Goal: Information Seeking & Learning: Check status

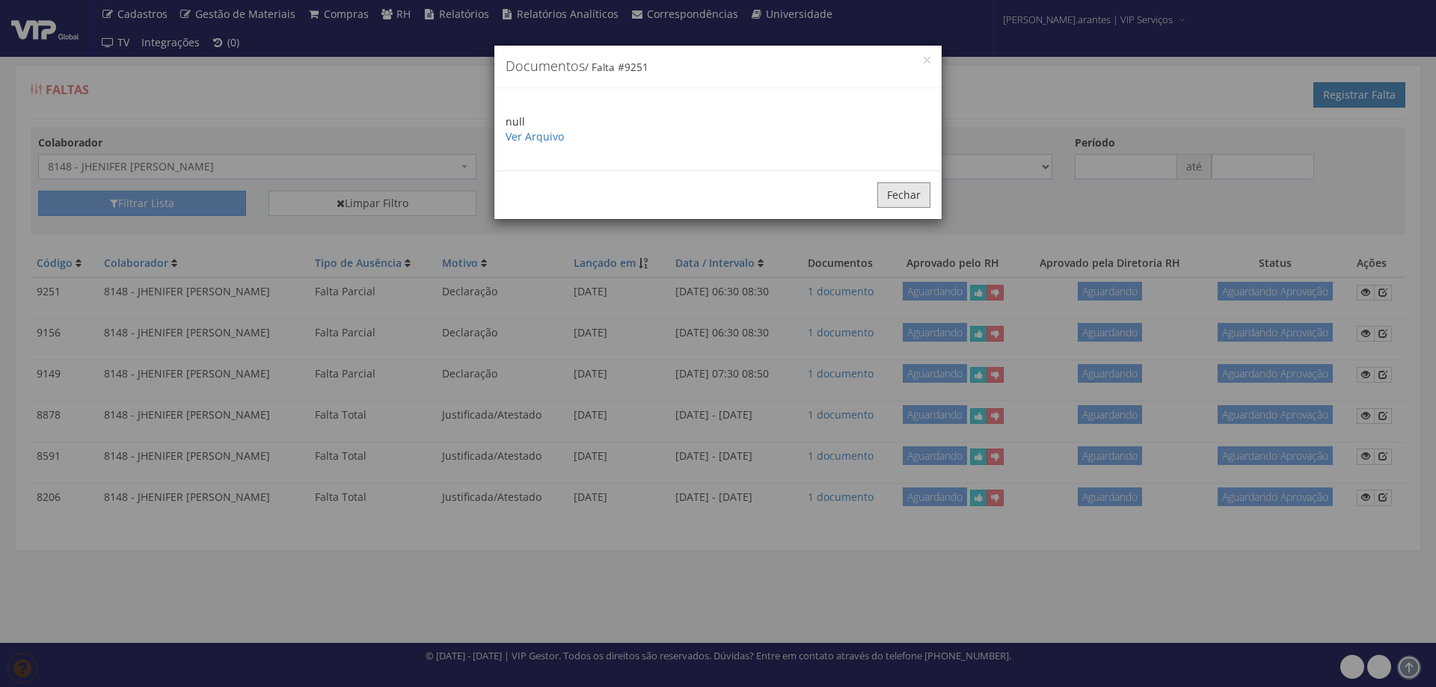
drag, startPoint x: 906, startPoint y: 192, endPoint x: 799, endPoint y: 191, distance: 106.9
click at [900, 192] on button "Fechar" at bounding box center [903, 194] width 53 height 25
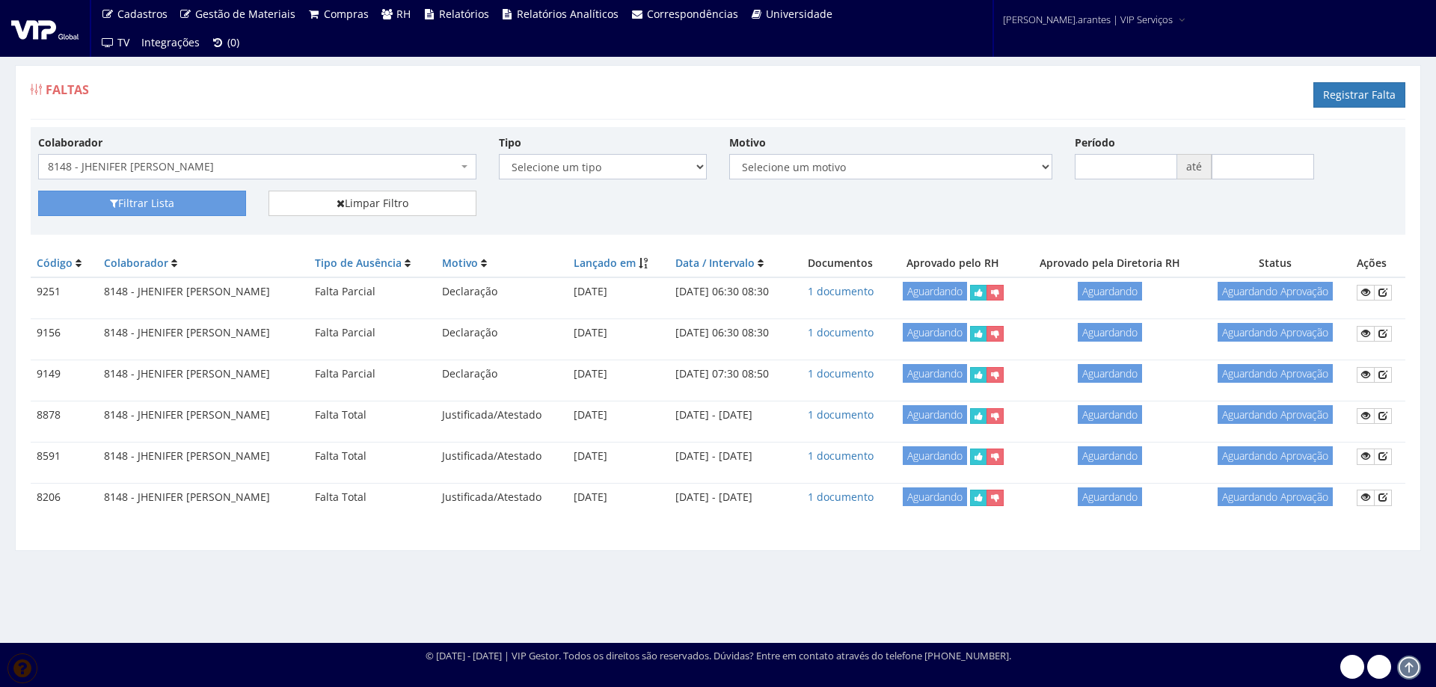
click at [343, 175] on span "8148 - JHENIFER [PERSON_NAME]" at bounding box center [257, 166] width 438 height 25
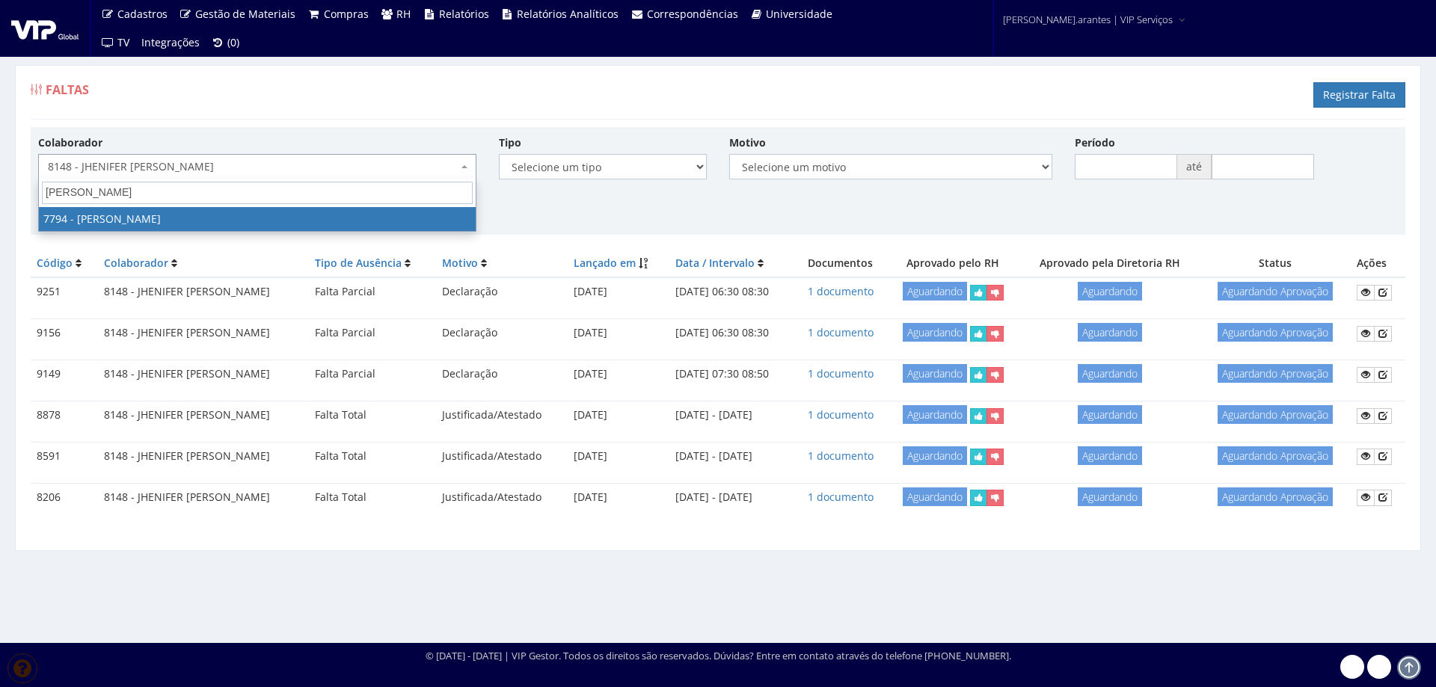
type input "jose fa"
select select "2511"
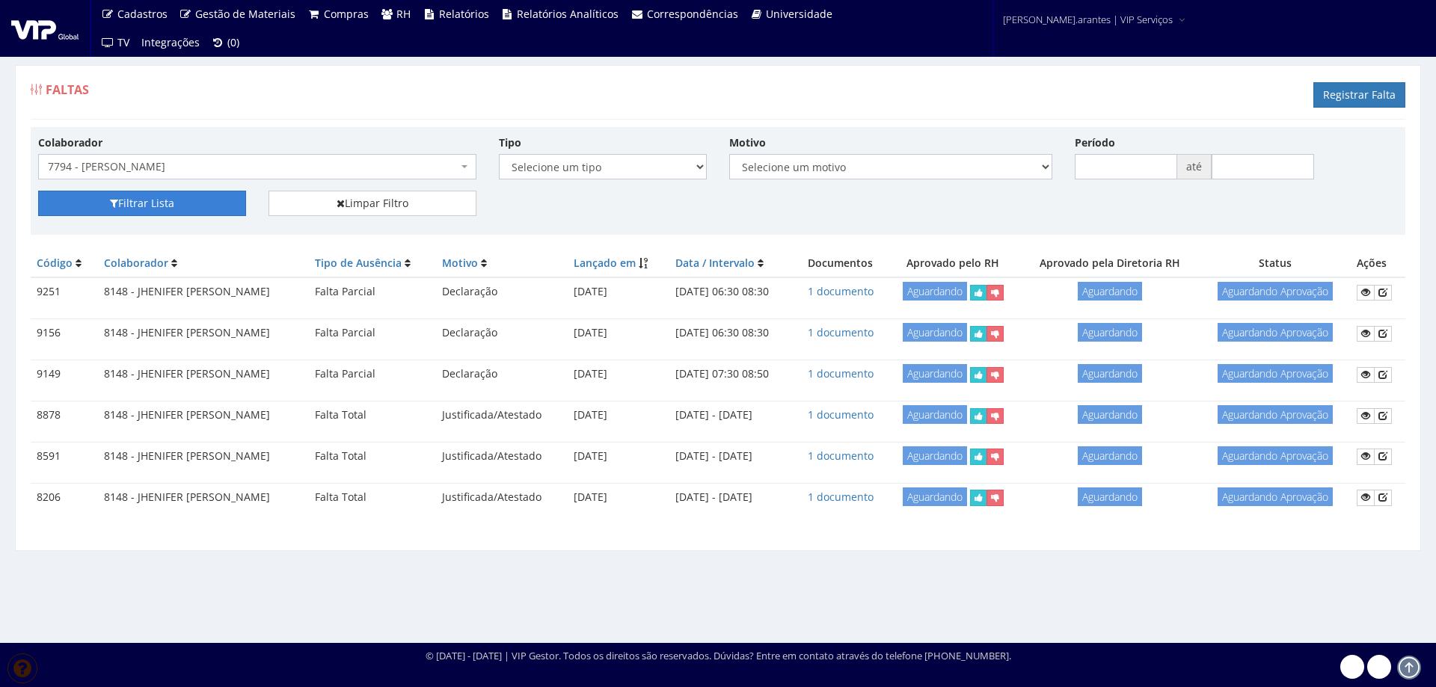
click at [203, 205] on button "Filtrar Lista" at bounding box center [142, 203] width 208 height 25
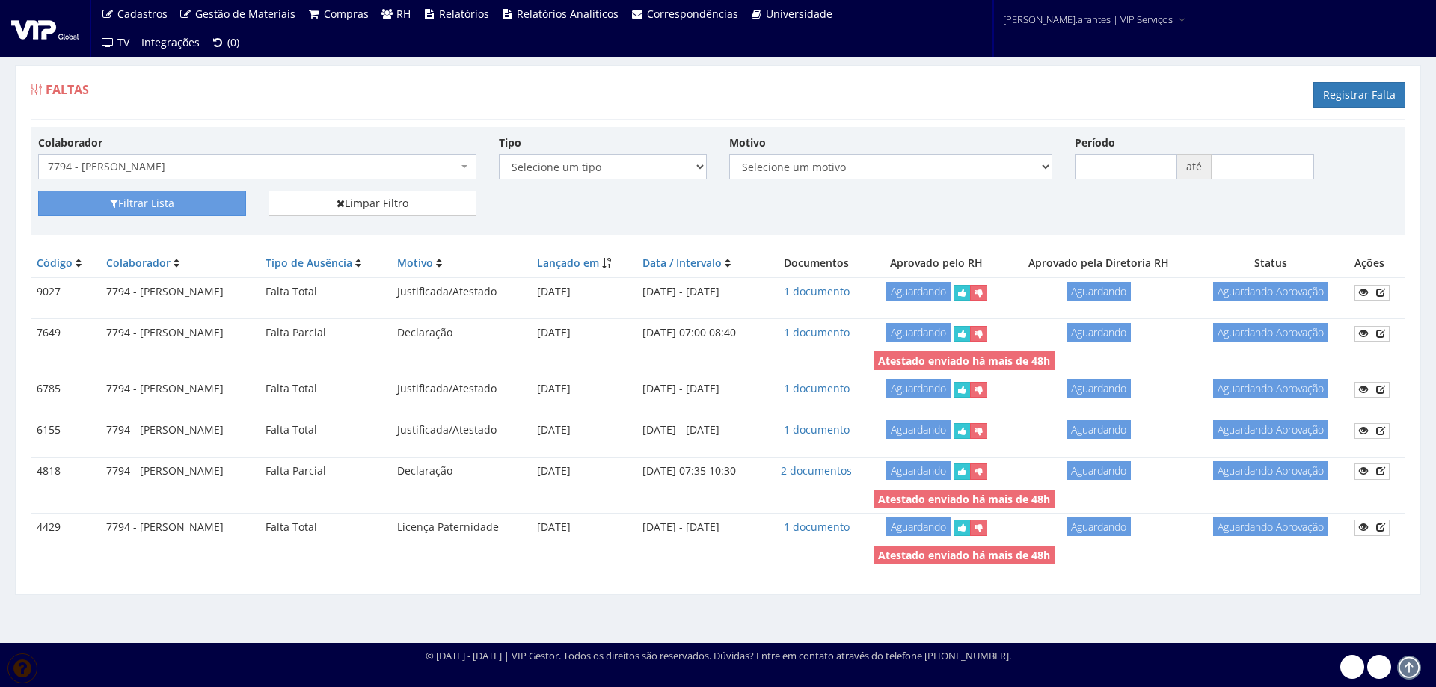
click at [341, 161] on span "7794 - [PERSON_NAME]" at bounding box center [253, 166] width 410 height 15
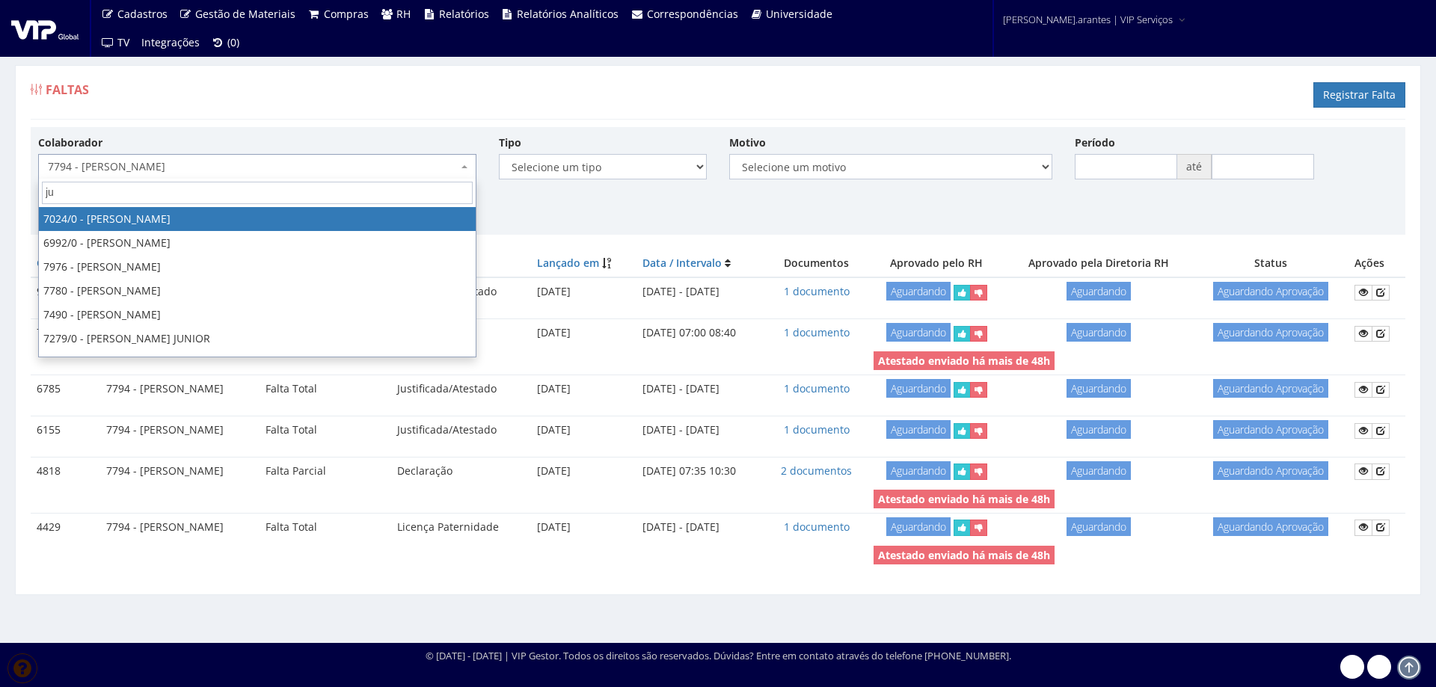
type input "jua"
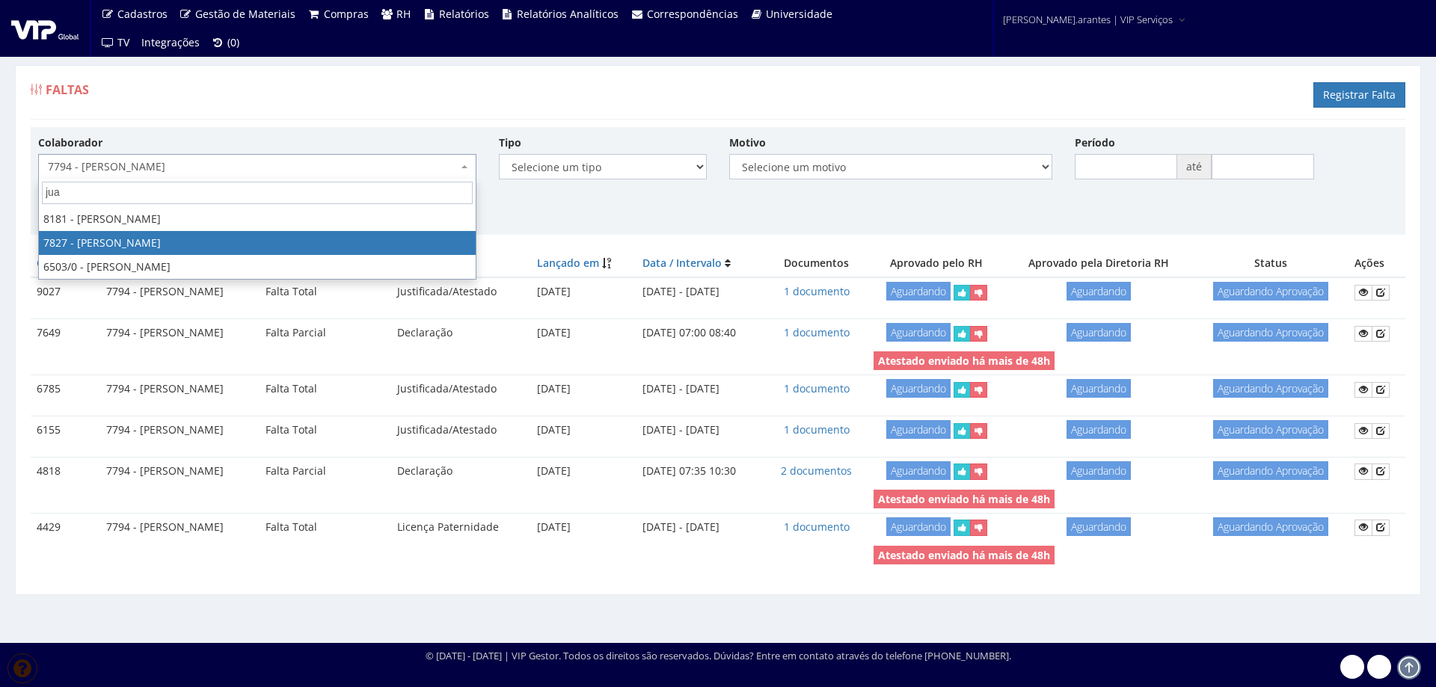
select select "2646"
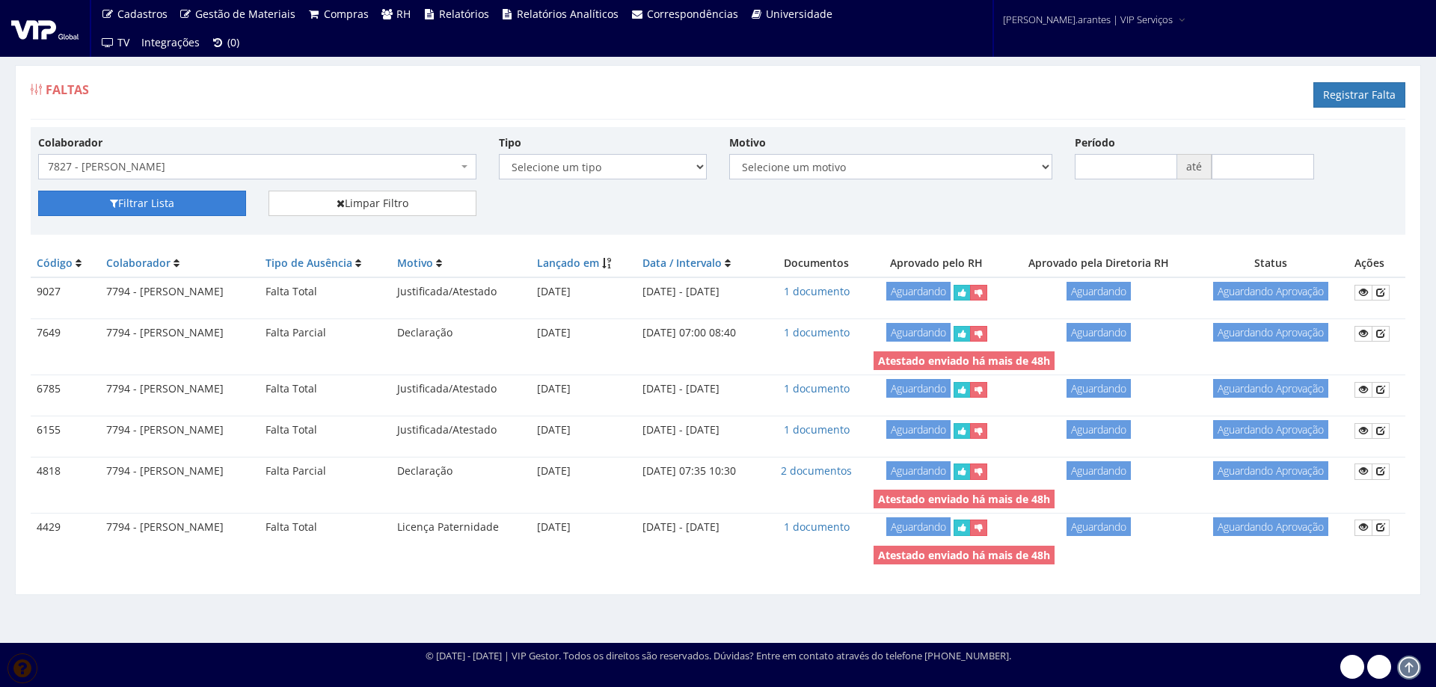
click at [153, 196] on button "Filtrar Lista" at bounding box center [142, 203] width 208 height 25
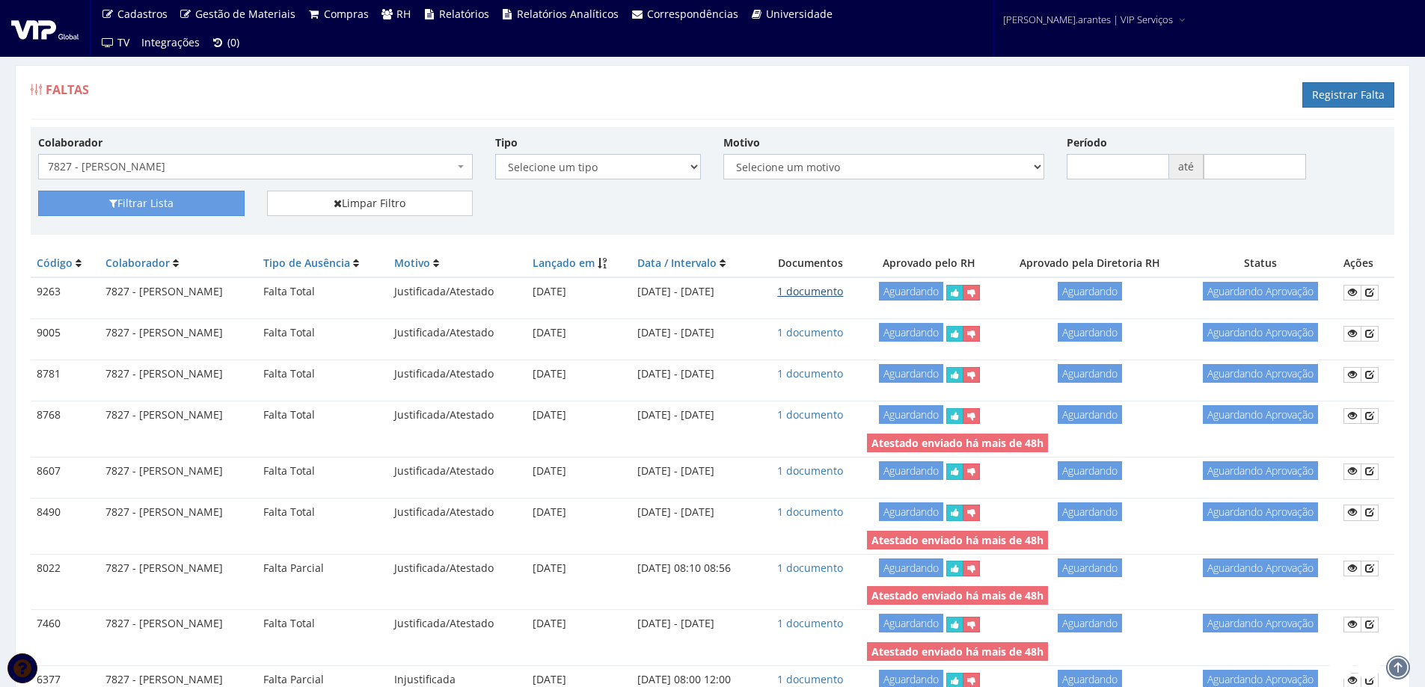
click at [843, 289] on link "1 documento" at bounding box center [810, 291] width 66 height 14
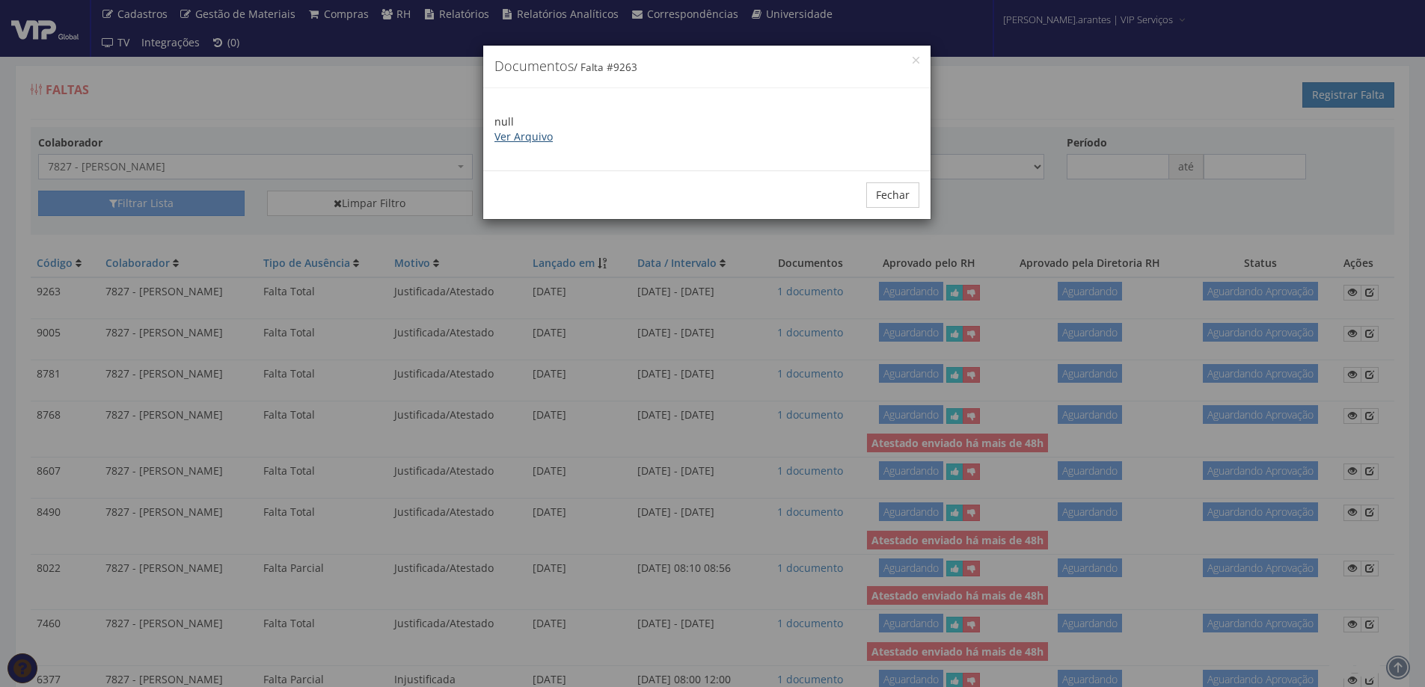
click at [540, 136] on link "Ver Arquivo" at bounding box center [523, 136] width 58 height 14
click at [904, 193] on button "Fechar" at bounding box center [892, 194] width 53 height 25
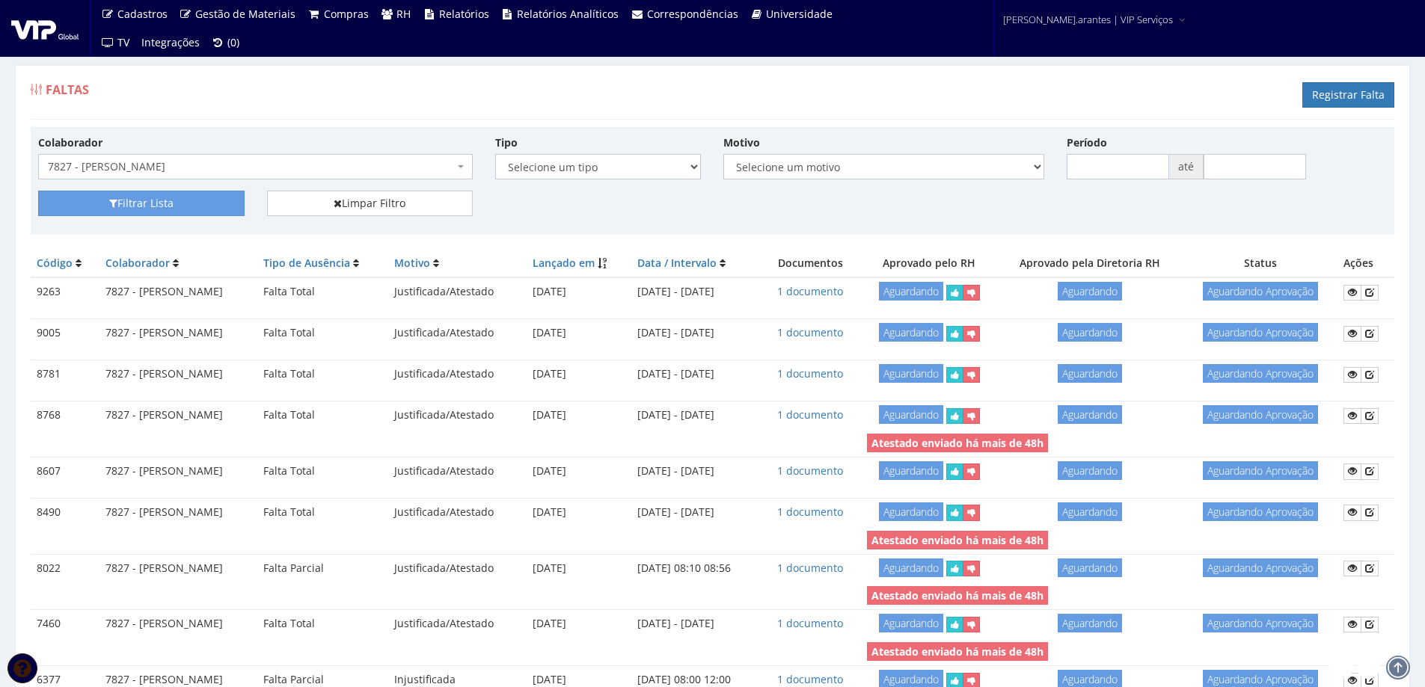
click at [345, 162] on span "7827 - [PERSON_NAME]" at bounding box center [251, 166] width 406 height 15
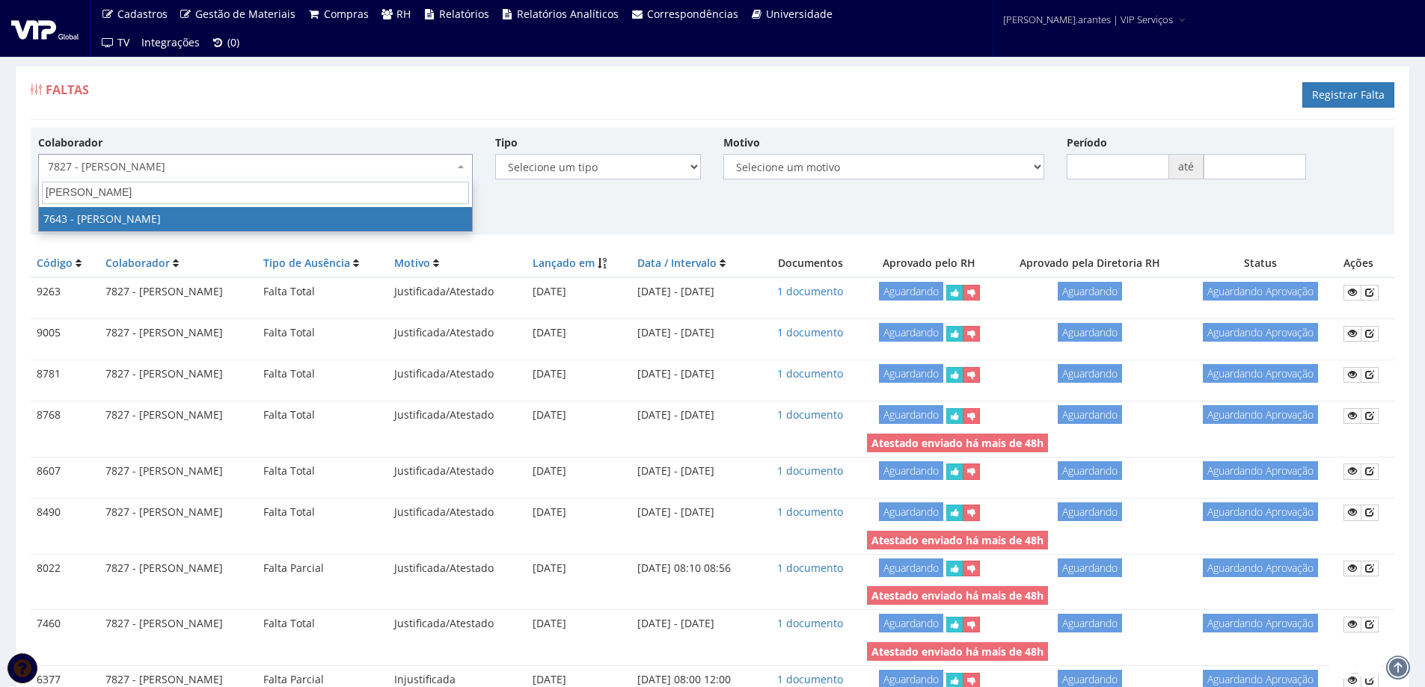
type input "leonardo lui"
select select "1961"
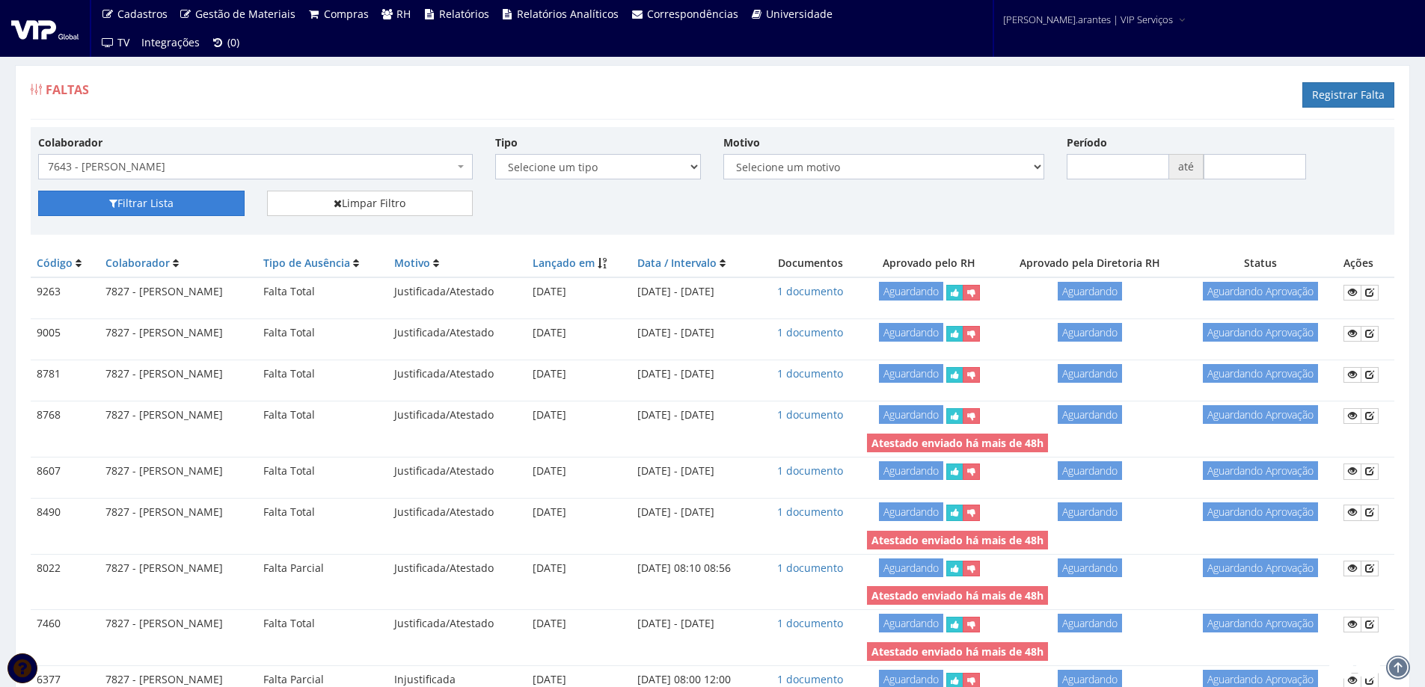
click at [180, 197] on button "Filtrar Lista" at bounding box center [141, 203] width 206 height 25
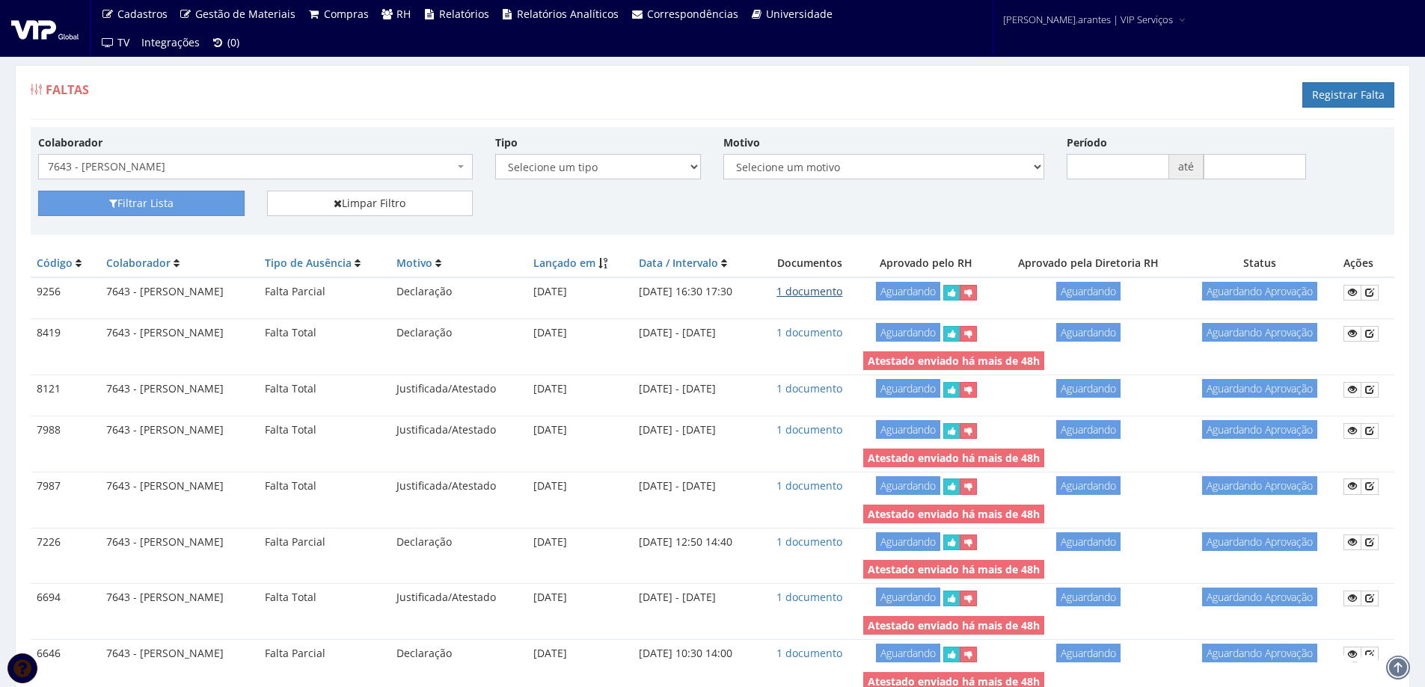
click at [842, 291] on link "1 documento" at bounding box center [809, 291] width 66 height 14
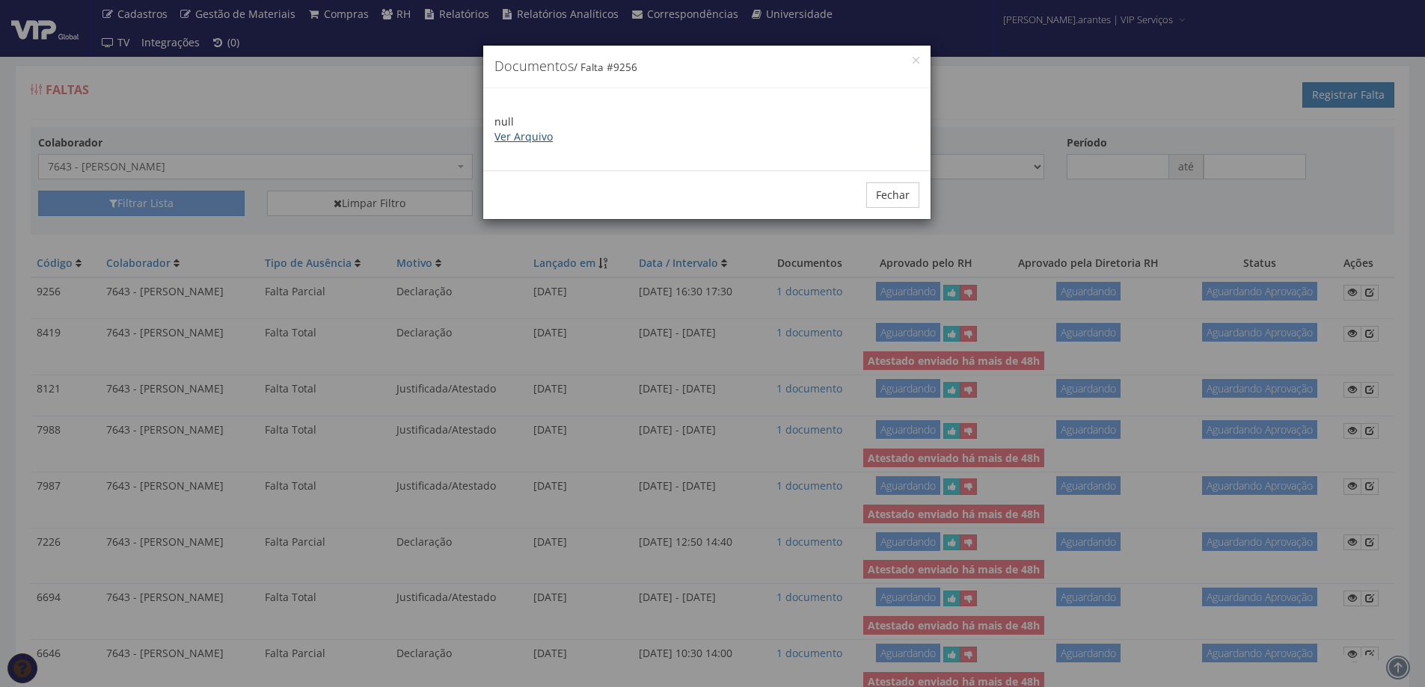
click at [532, 136] on link "Ver Arquivo" at bounding box center [523, 136] width 58 height 14
drag, startPoint x: 901, startPoint y: 197, endPoint x: 891, endPoint y: 197, distance: 9.8
click at [895, 197] on button "Fechar" at bounding box center [892, 194] width 53 height 25
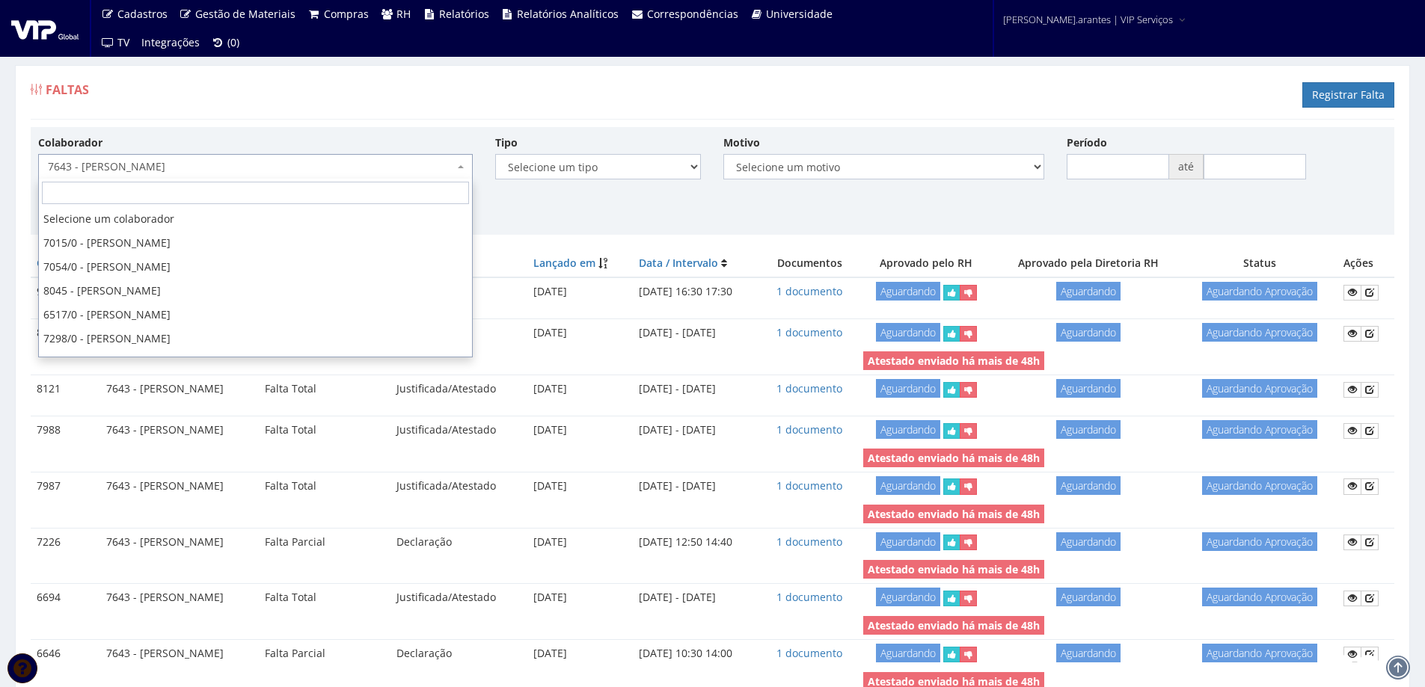
click at [265, 174] on span "7643 - [PERSON_NAME]" at bounding box center [251, 166] width 406 height 15
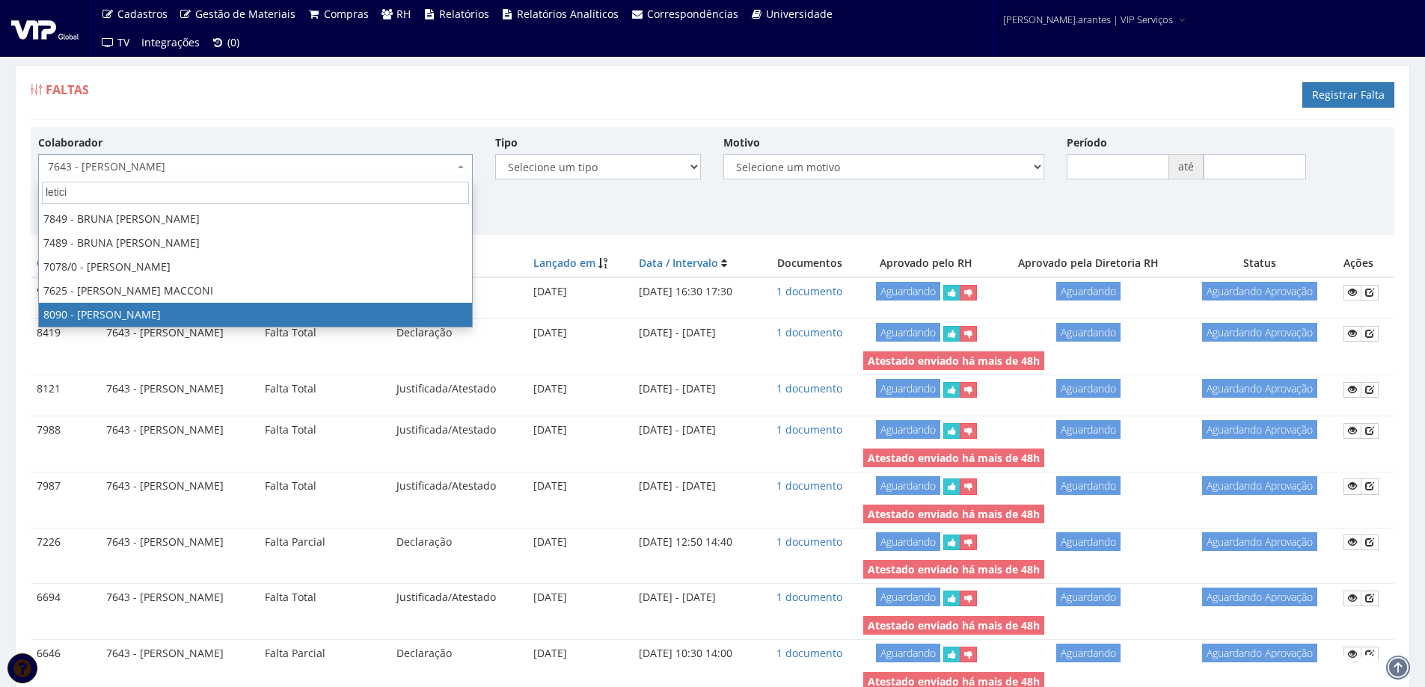
type input "letici"
select select "3602"
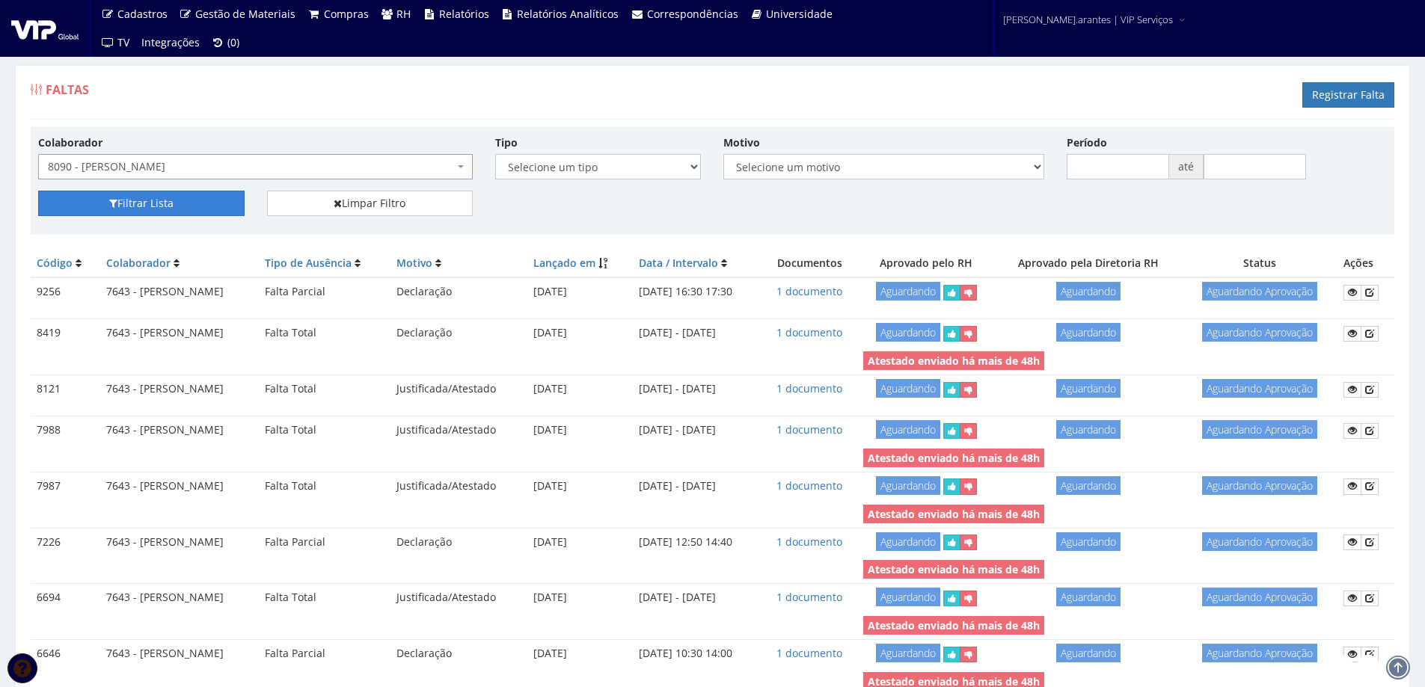
click at [177, 206] on button "Filtrar Lista" at bounding box center [141, 203] width 206 height 25
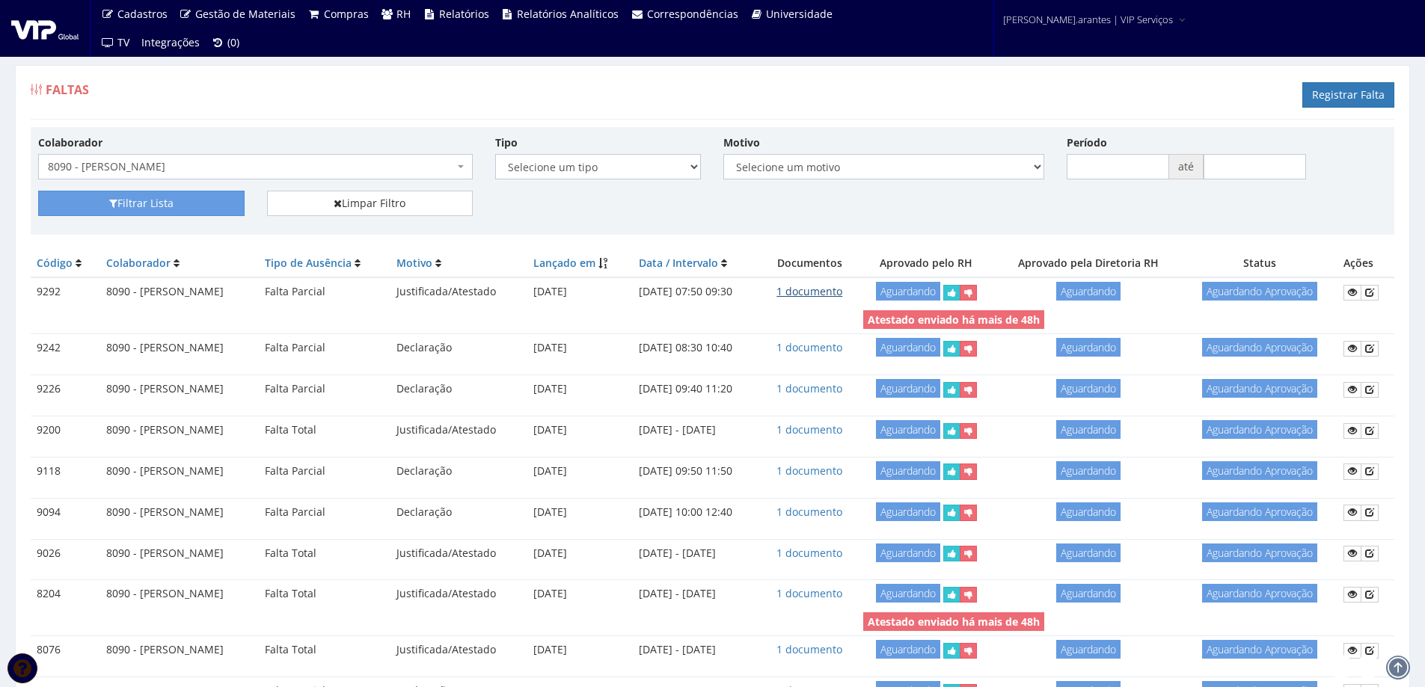
click at [830, 288] on link "1 documento" at bounding box center [809, 291] width 66 height 14
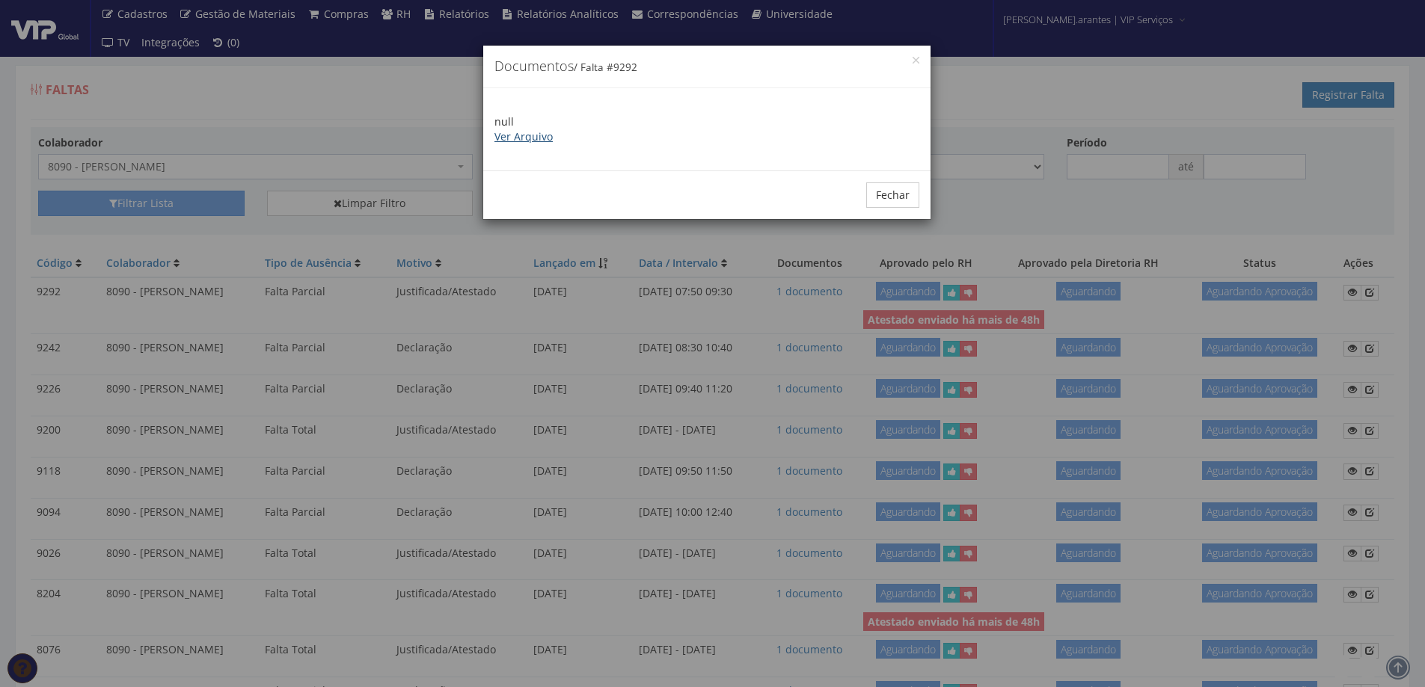
click at [541, 141] on link "Ver Arquivo" at bounding box center [523, 136] width 58 height 14
drag, startPoint x: 903, startPoint y: 198, endPoint x: 590, endPoint y: 142, distance: 317.6
click at [899, 198] on button "Fechar" at bounding box center [892, 194] width 53 height 25
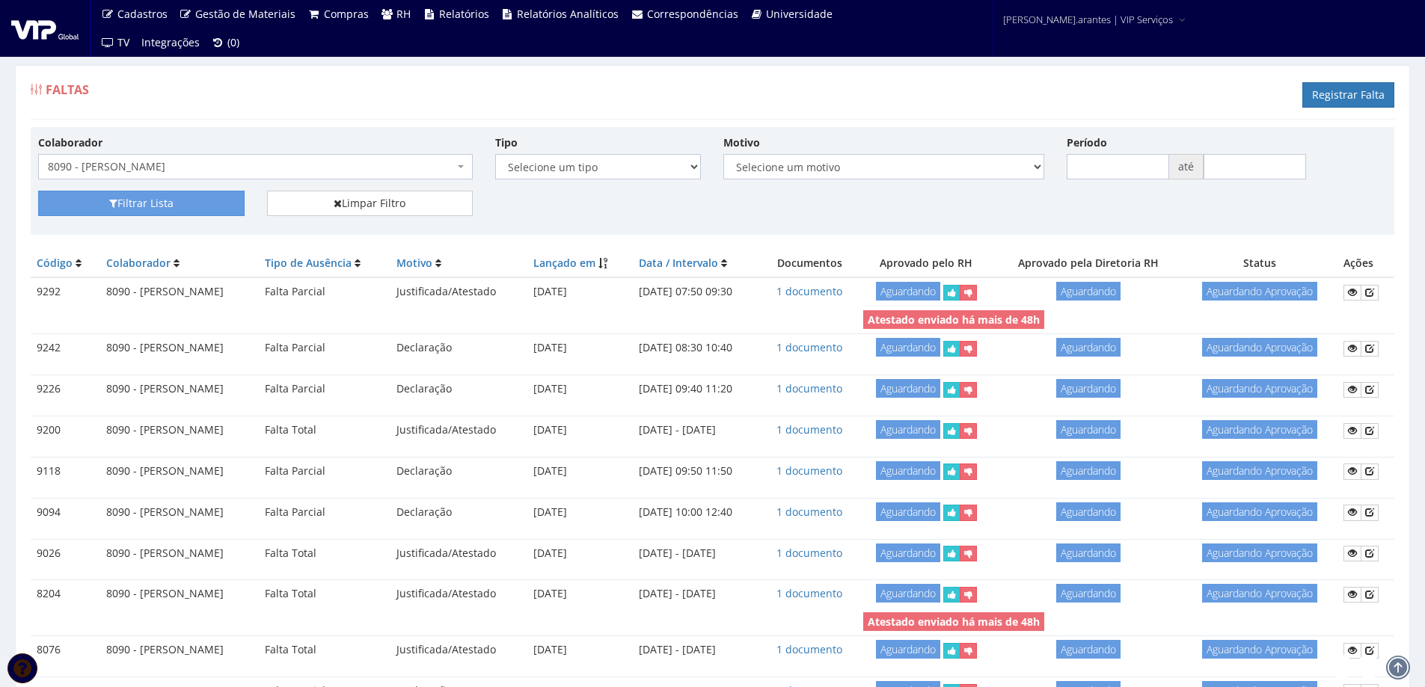
click at [260, 162] on span "8090 - [PERSON_NAME]" at bounding box center [251, 166] width 406 height 15
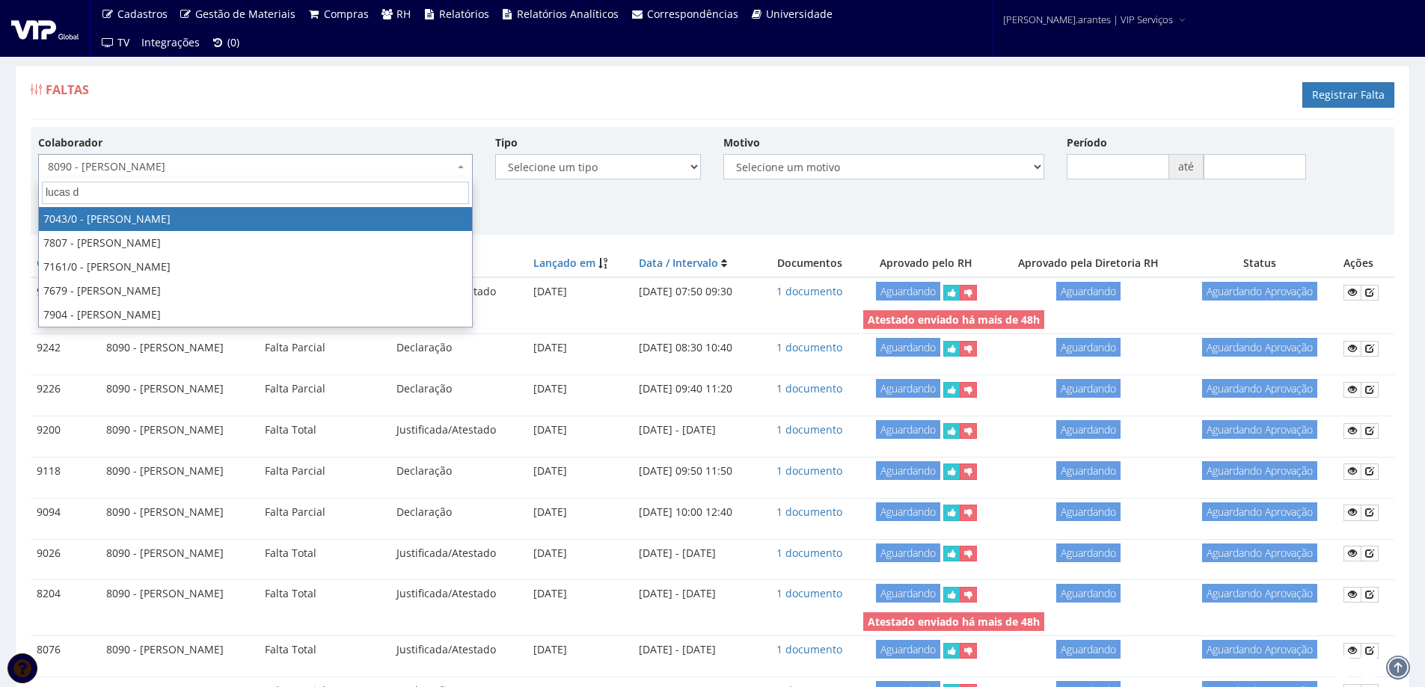
type input "lucas do"
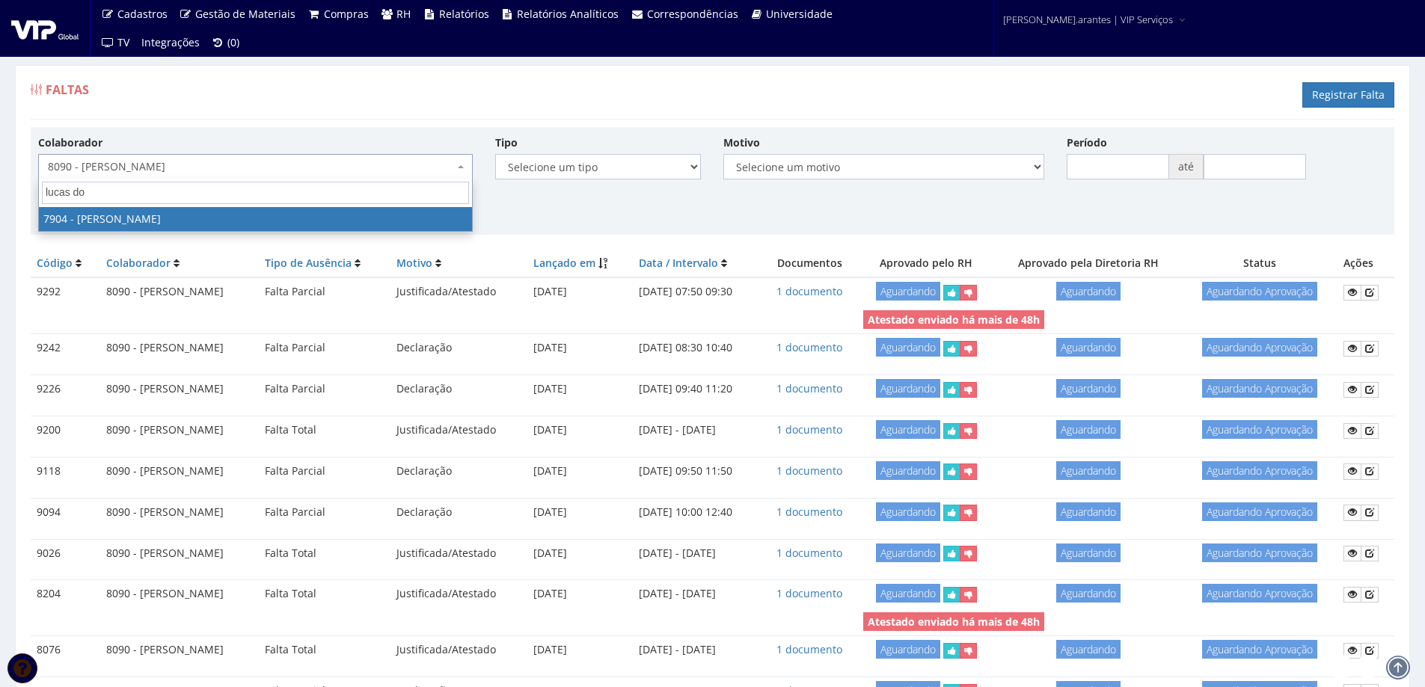
select select "2917"
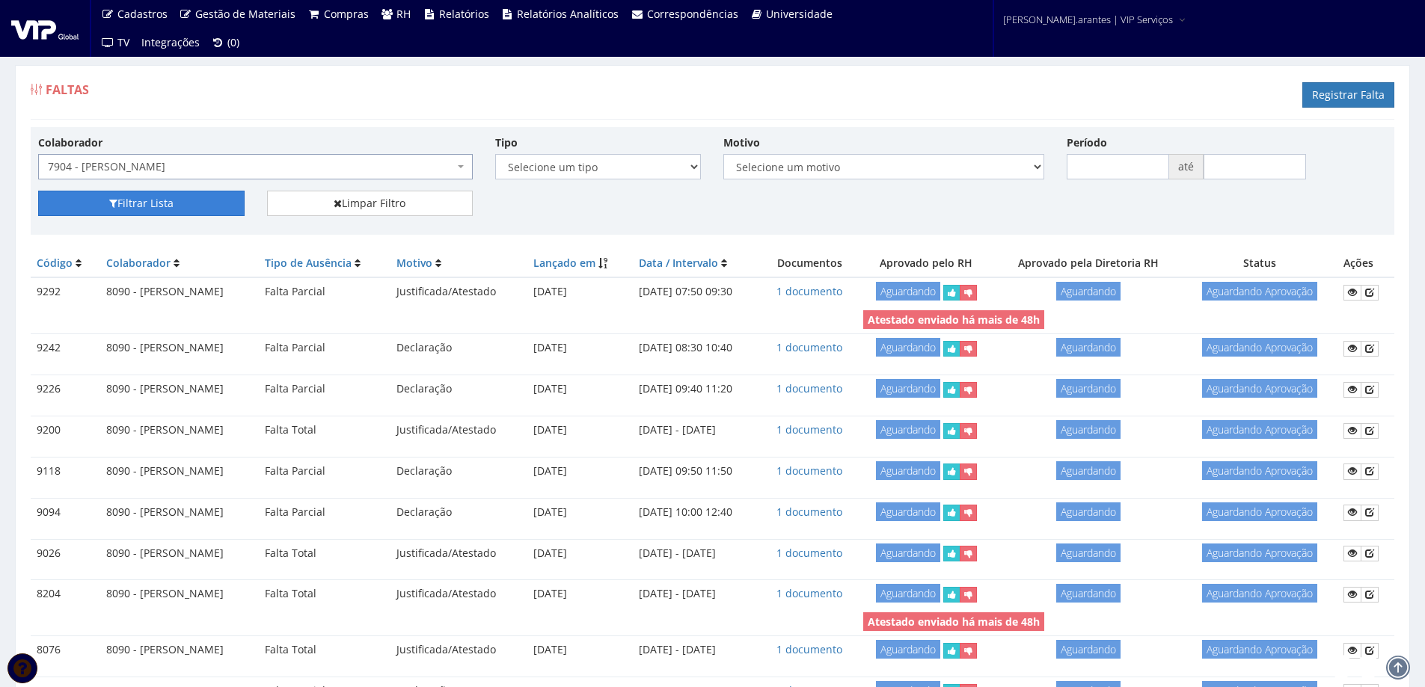
click at [192, 195] on button "Filtrar Lista" at bounding box center [141, 203] width 206 height 25
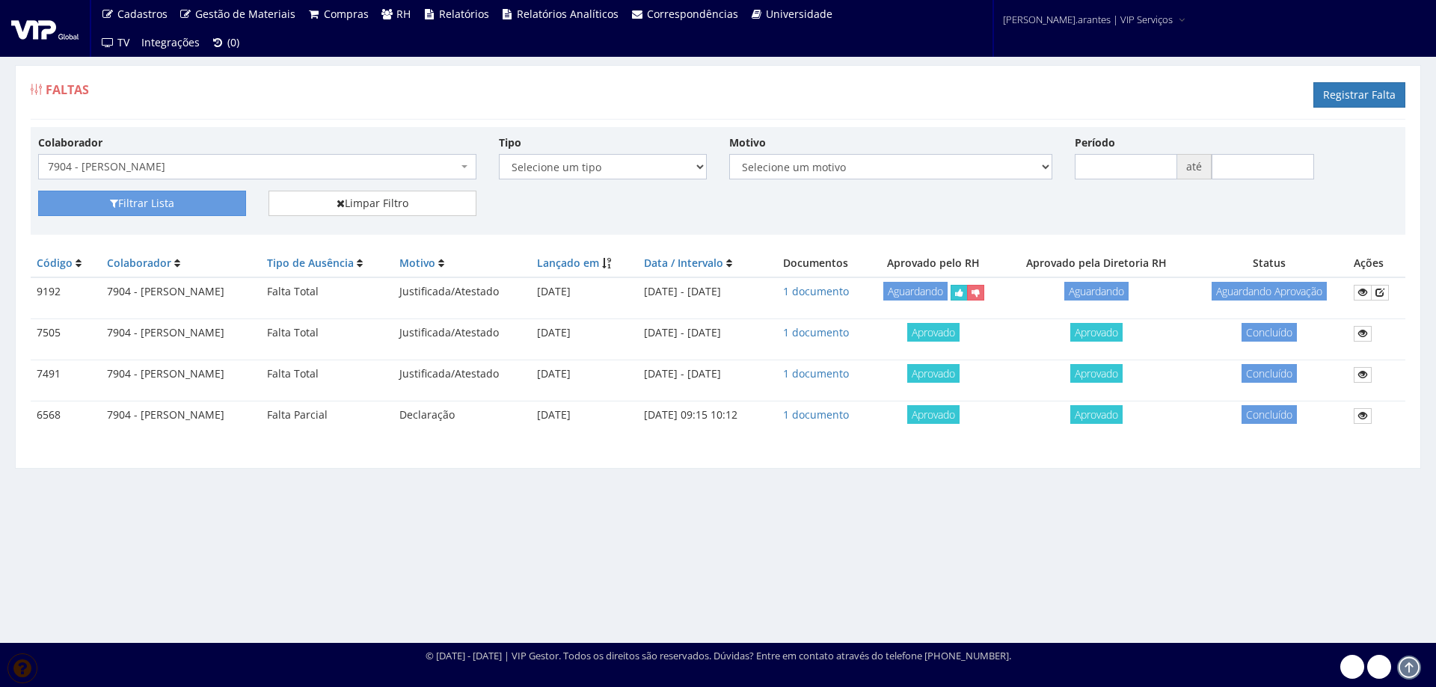
click at [263, 168] on span "7904 - [PERSON_NAME]" at bounding box center [253, 166] width 410 height 15
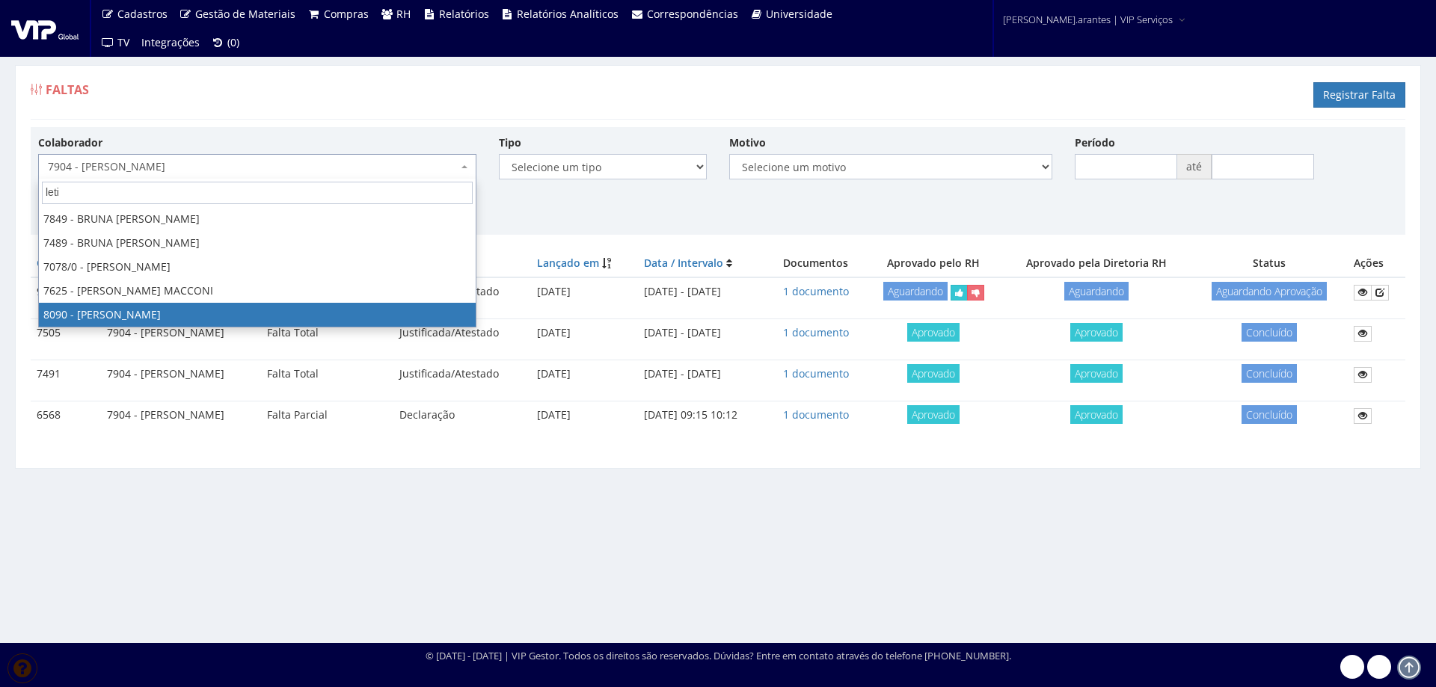
type input "leti"
select select "3602"
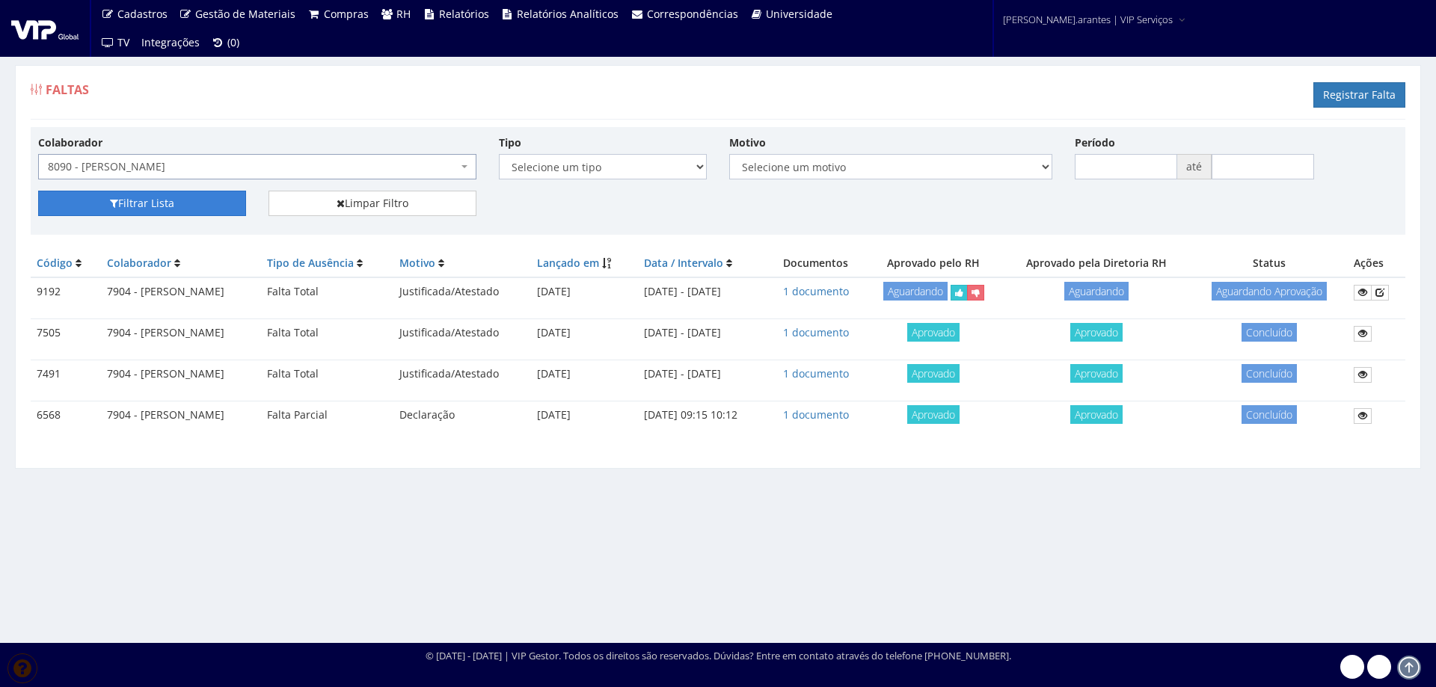
click at [192, 200] on button "Filtrar Lista" at bounding box center [142, 203] width 208 height 25
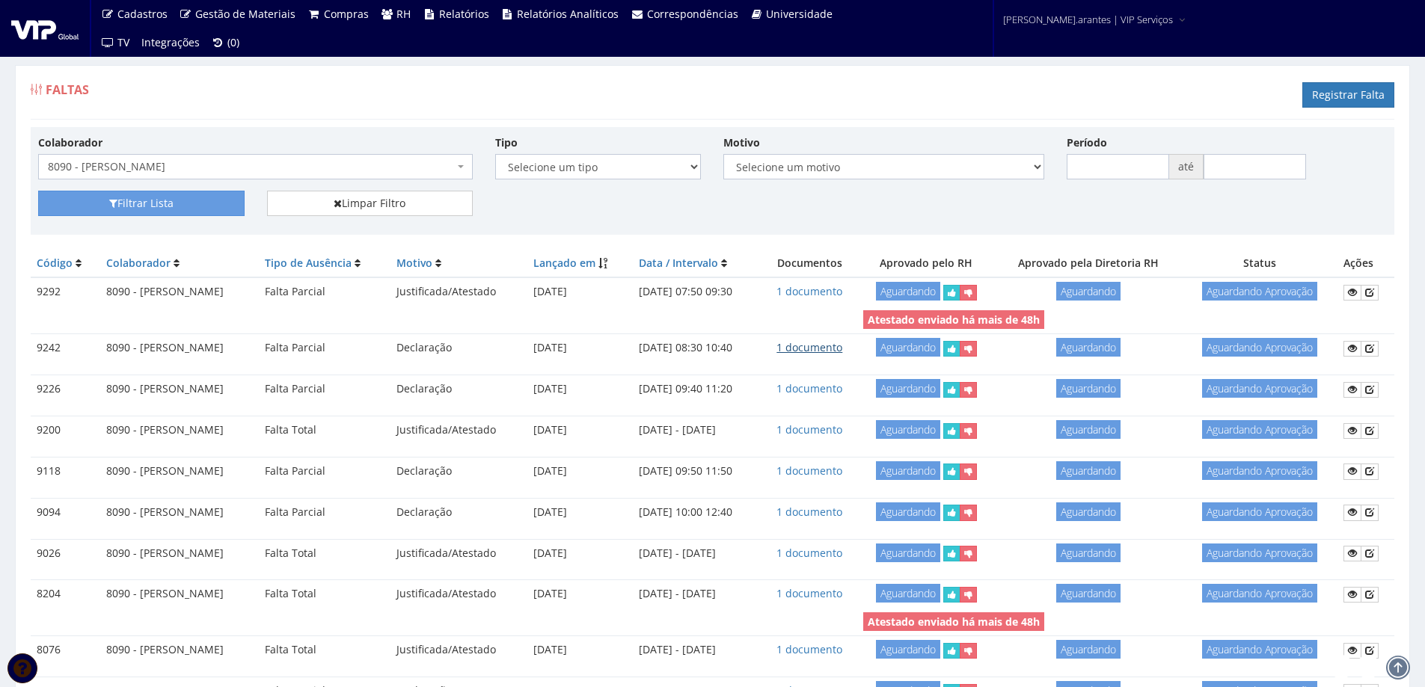
click at [836, 343] on link "1 documento" at bounding box center [809, 347] width 66 height 14
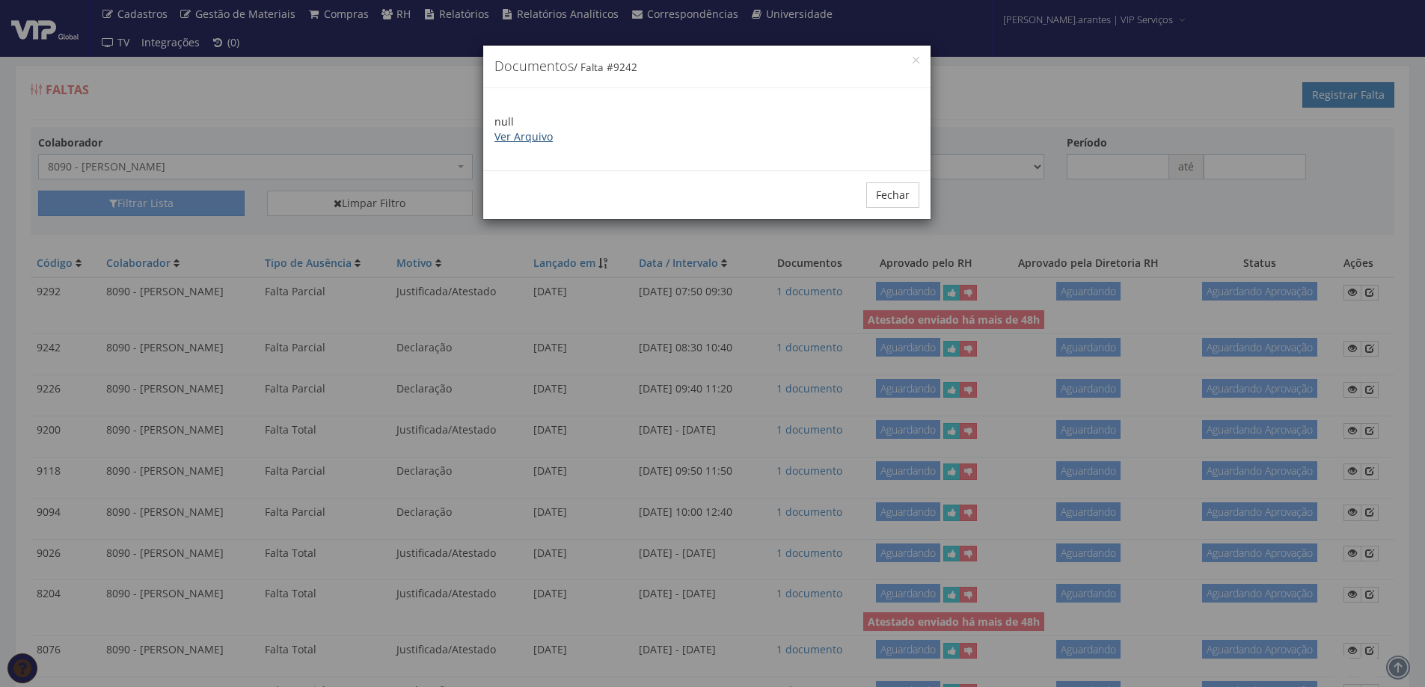
click at [514, 136] on link "Ver Arquivo" at bounding box center [523, 136] width 58 height 14
click at [888, 190] on button "Fechar" at bounding box center [892, 194] width 53 height 25
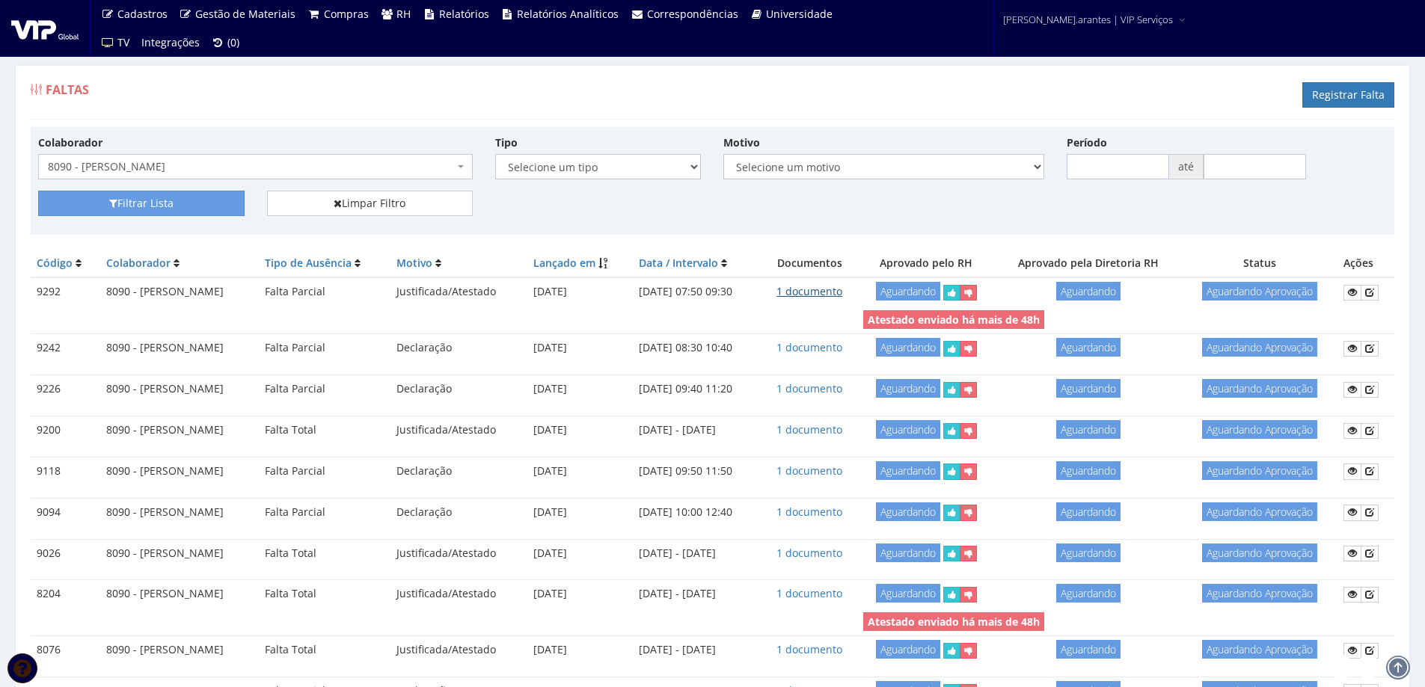
click at [835, 289] on link "1 documento" at bounding box center [809, 291] width 66 height 14
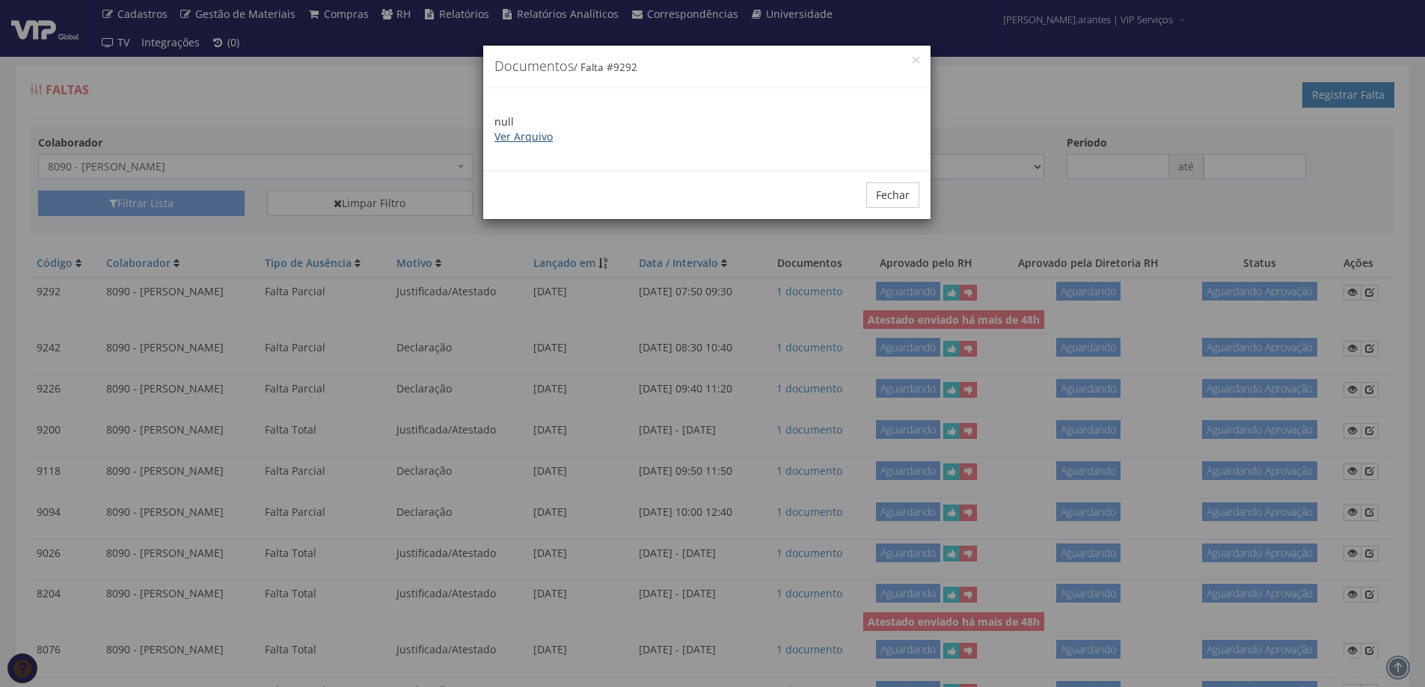
click at [520, 135] on link "Ver Arquivo" at bounding box center [523, 136] width 58 height 14
drag, startPoint x: 885, startPoint y: 199, endPoint x: 772, endPoint y: 185, distance: 113.7
click at [874, 194] on button "Fechar" at bounding box center [892, 194] width 53 height 25
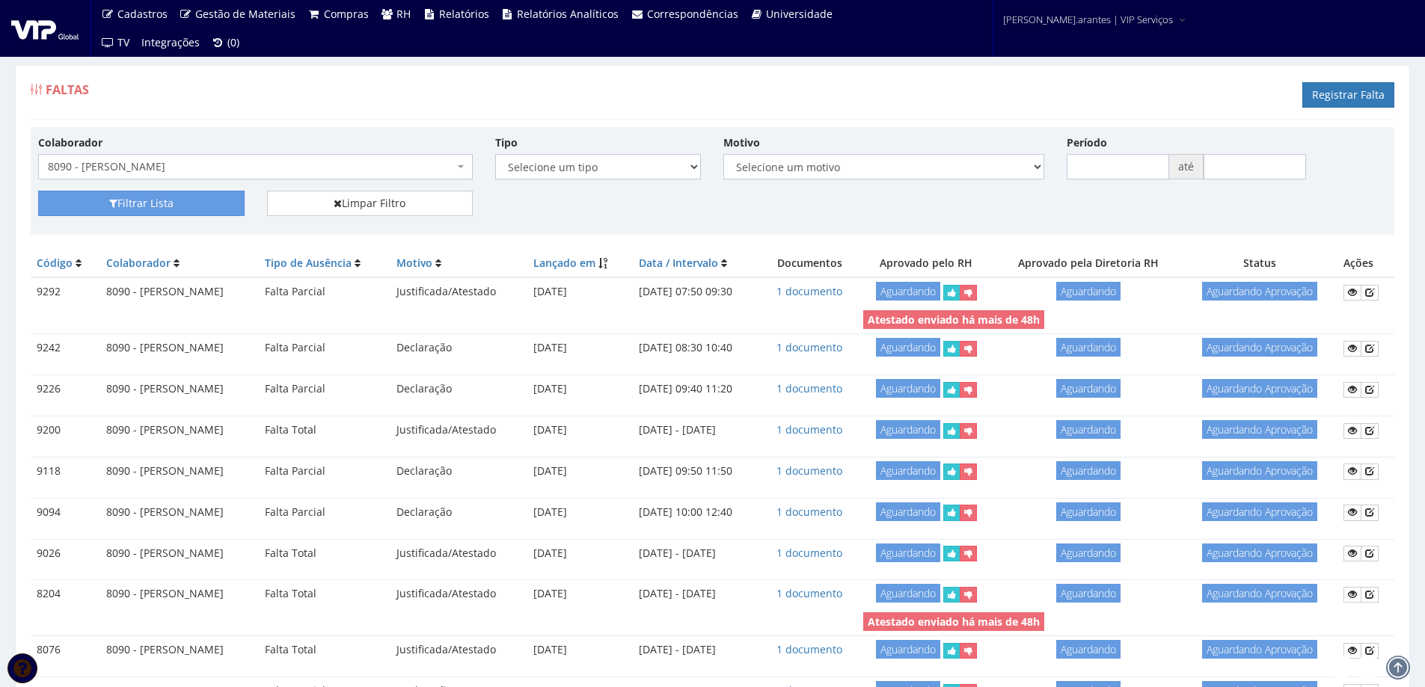
click at [334, 168] on span "8090 - [PERSON_NAME]" at bounding box center [251, 166] width 406 height 15
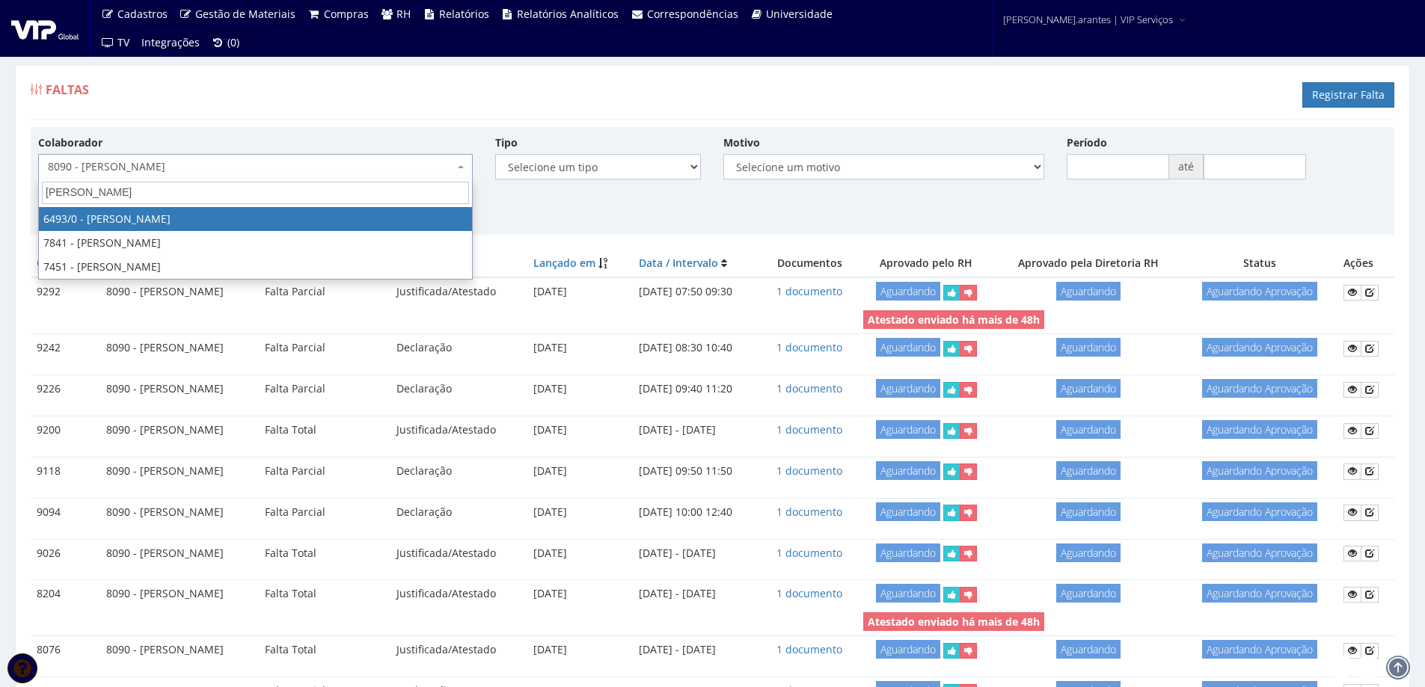
type input "marcelo mo"
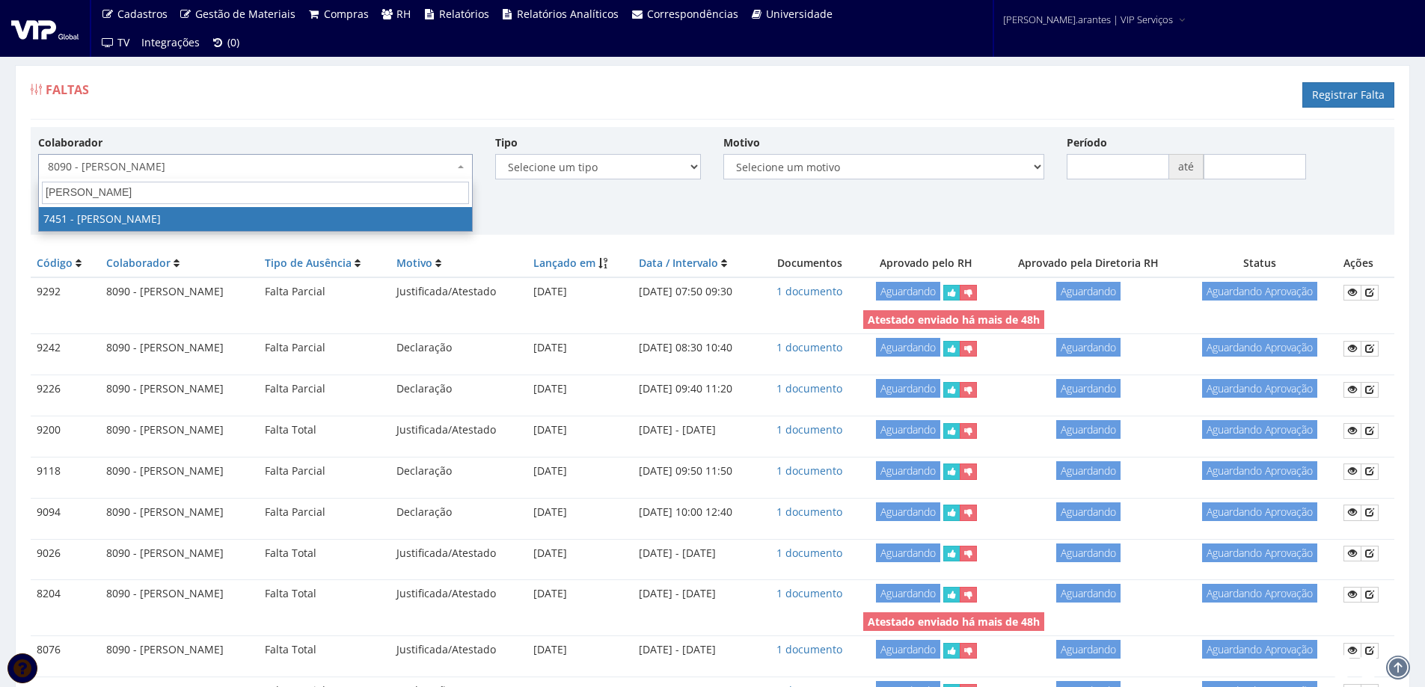
select select "1319"
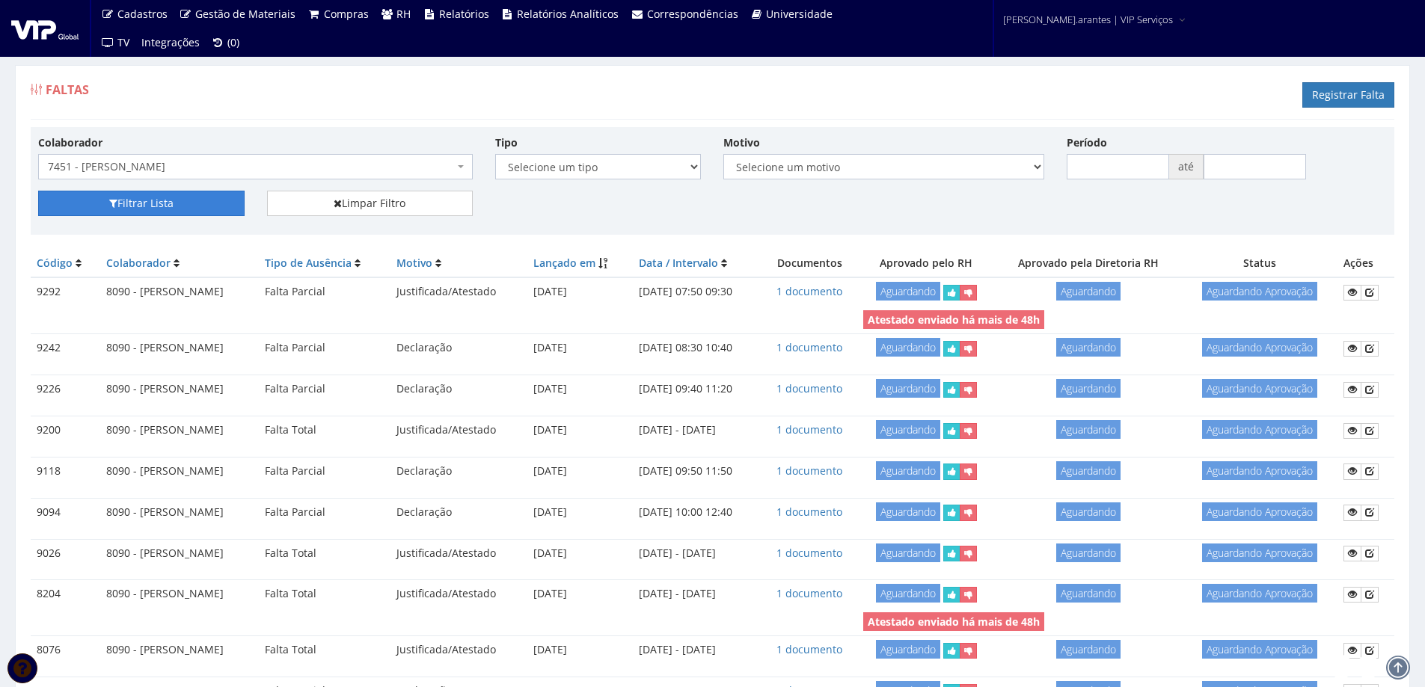
click at [193, 210] on button "Filtrar Lista" at bounding box center [141, 203] width 206 height 25
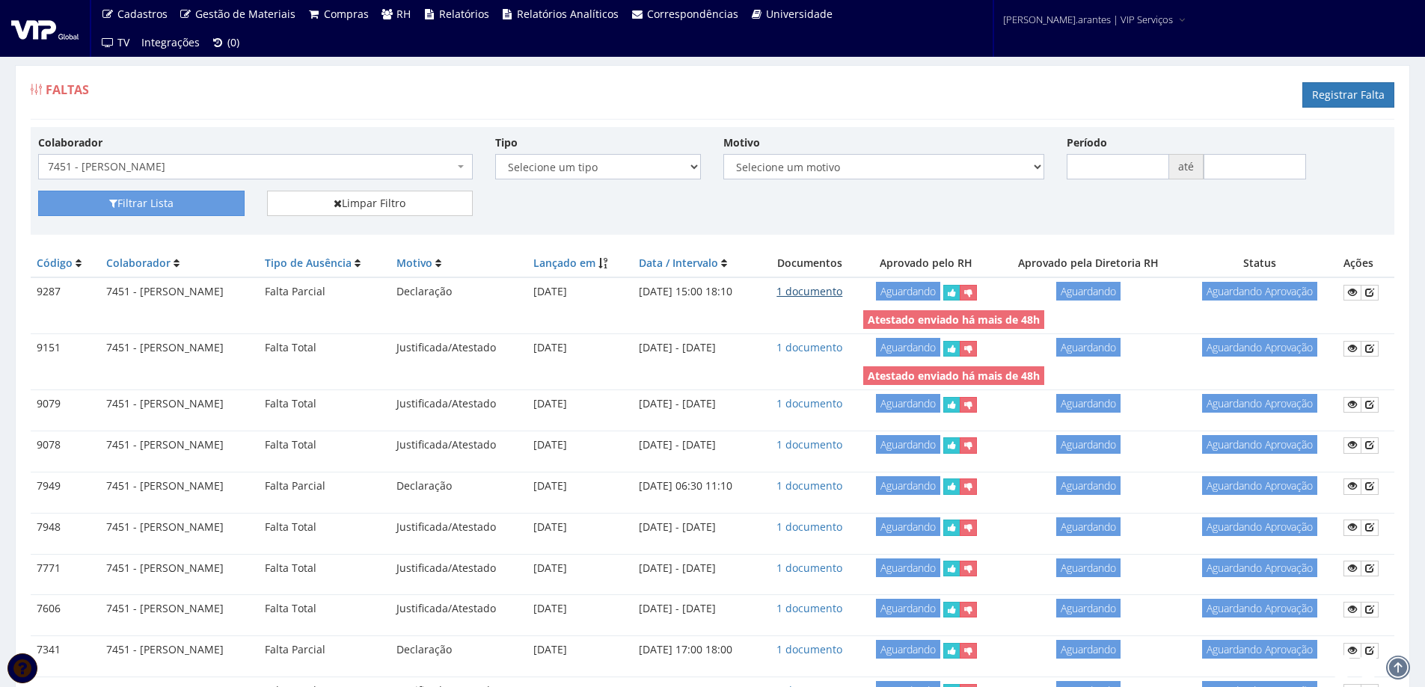
click at [835, 290] on link "1 documento" at bounding box center [809, 291] width 66 height 14
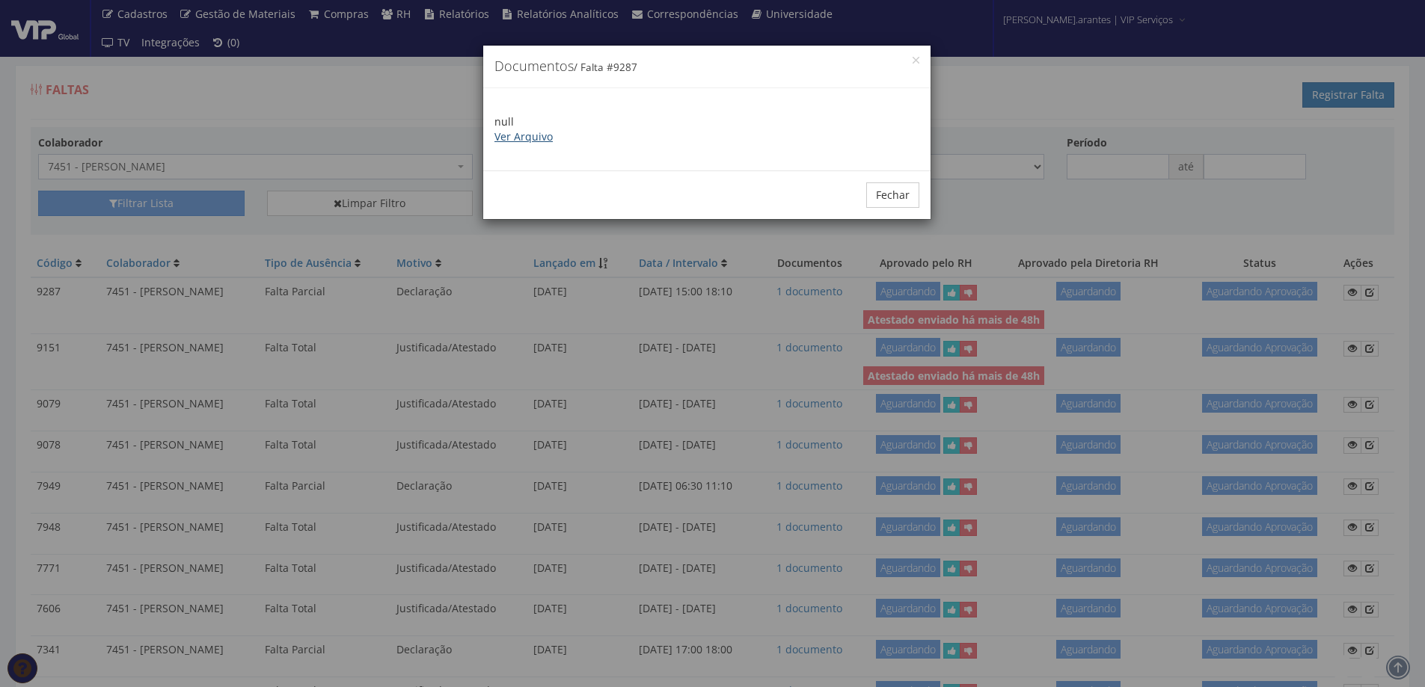
click at [529, 138] on link "Ver Arquivo" at bounding box center [523, 136] width 58 height 14
drag, startPoint x: 895, startPoint y: 195, endPoint x: 838, endPoint y: 191, distance: 57.0
click at [894, 195] on button "Fechar" at bounding box center [892, 194] width 53 height 25
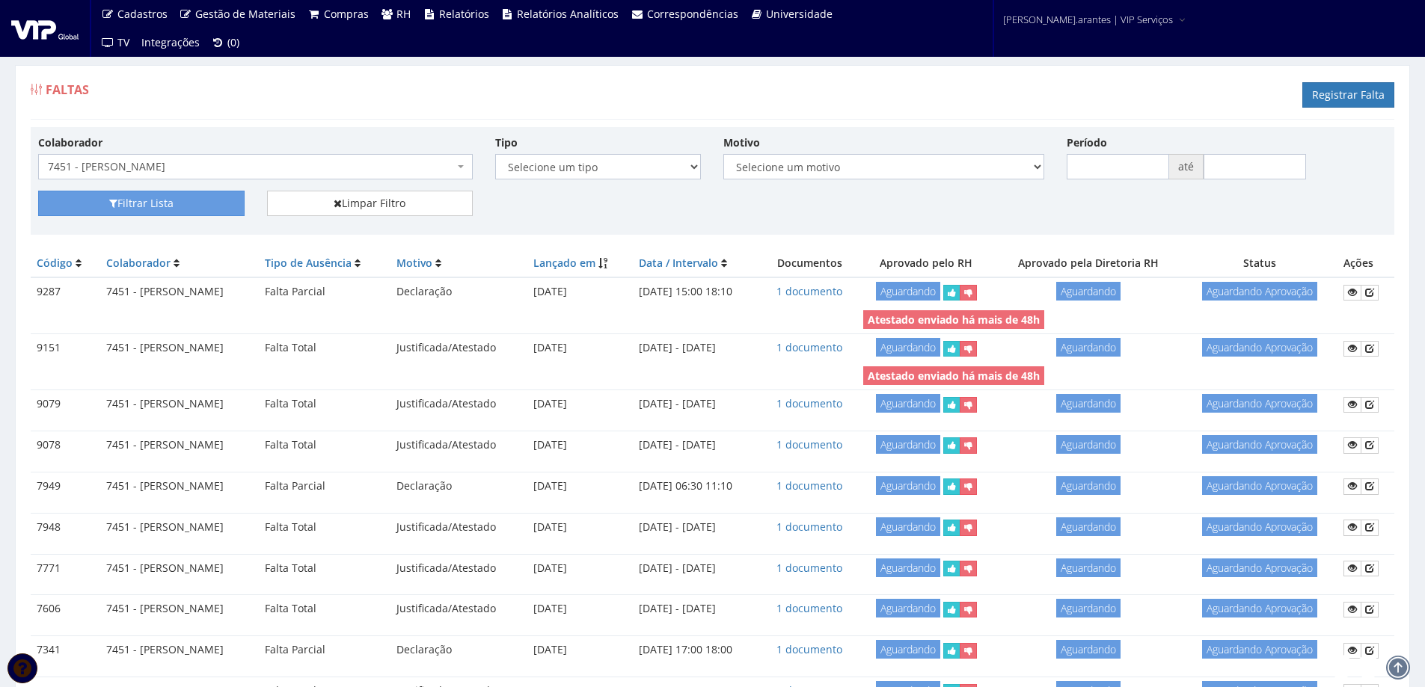
click at [322, 168] on span "7451 - [PERSON_NAME]" at bounding box center [251, 166] width 406 height 15
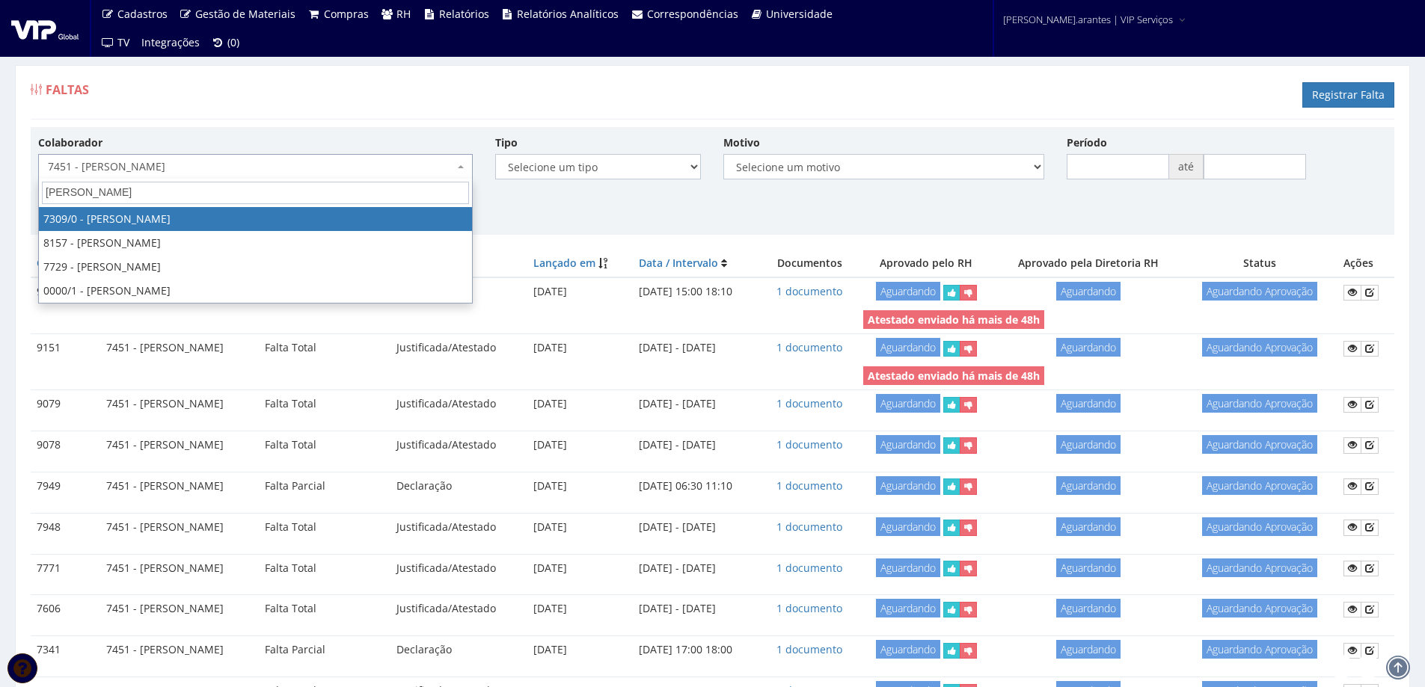
type input "marco an"
select select "844"
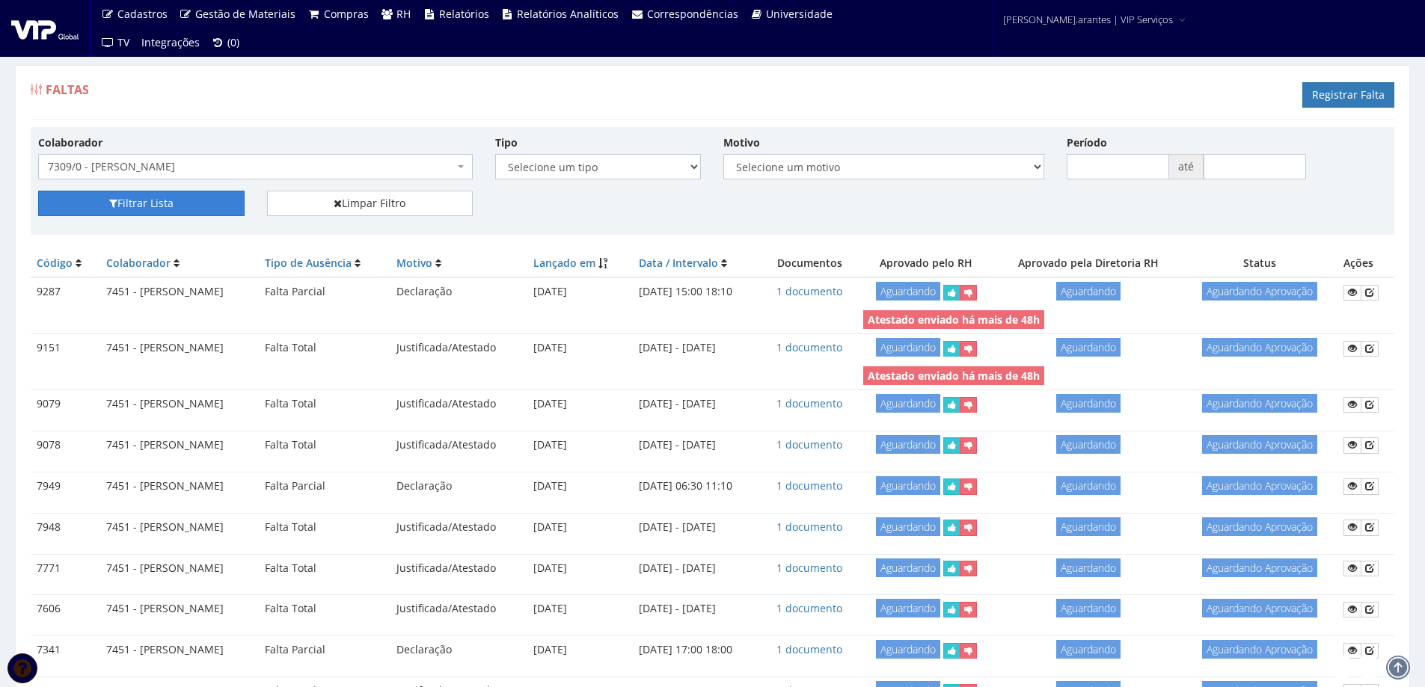
click at [196, 209] on button "Filtrar Lista" at bounding box center [141, 203] width 206 height 25
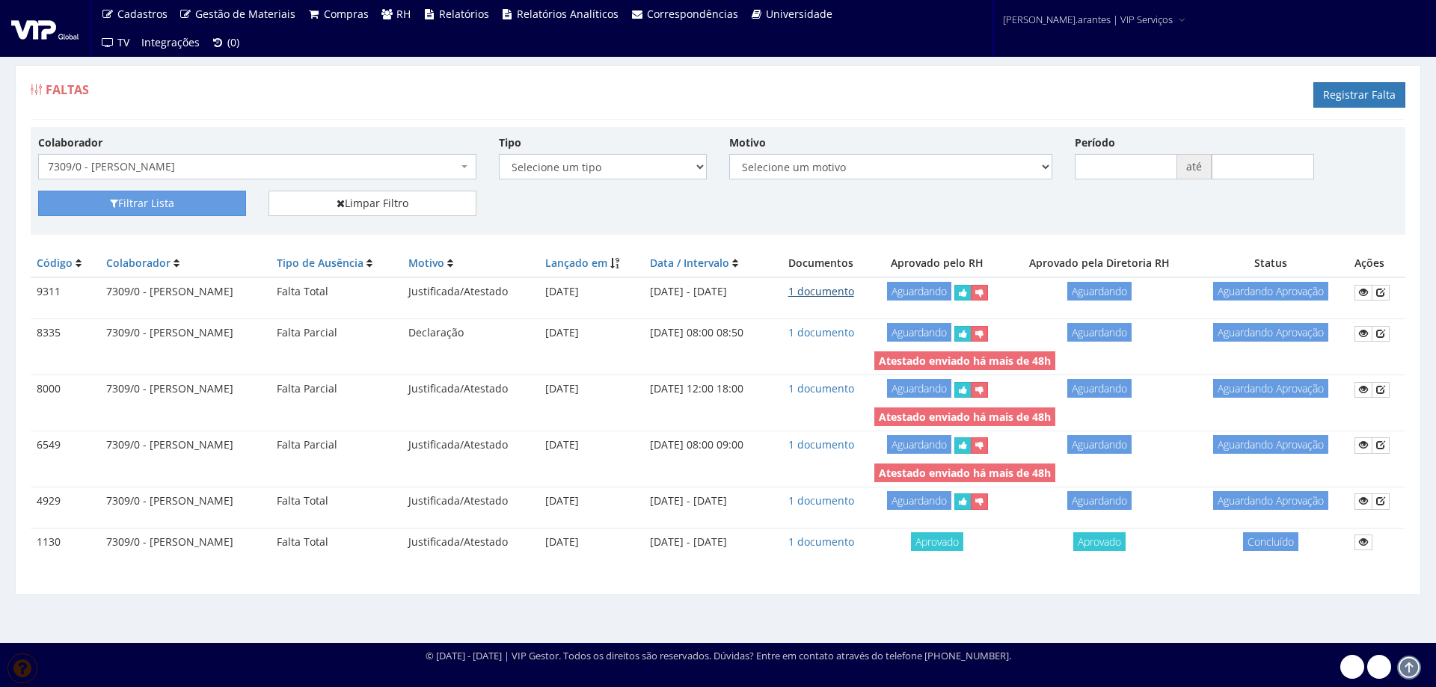
click at [854, 295] on link "1 documento" at bounding box center [821, 291] width 66 height 14
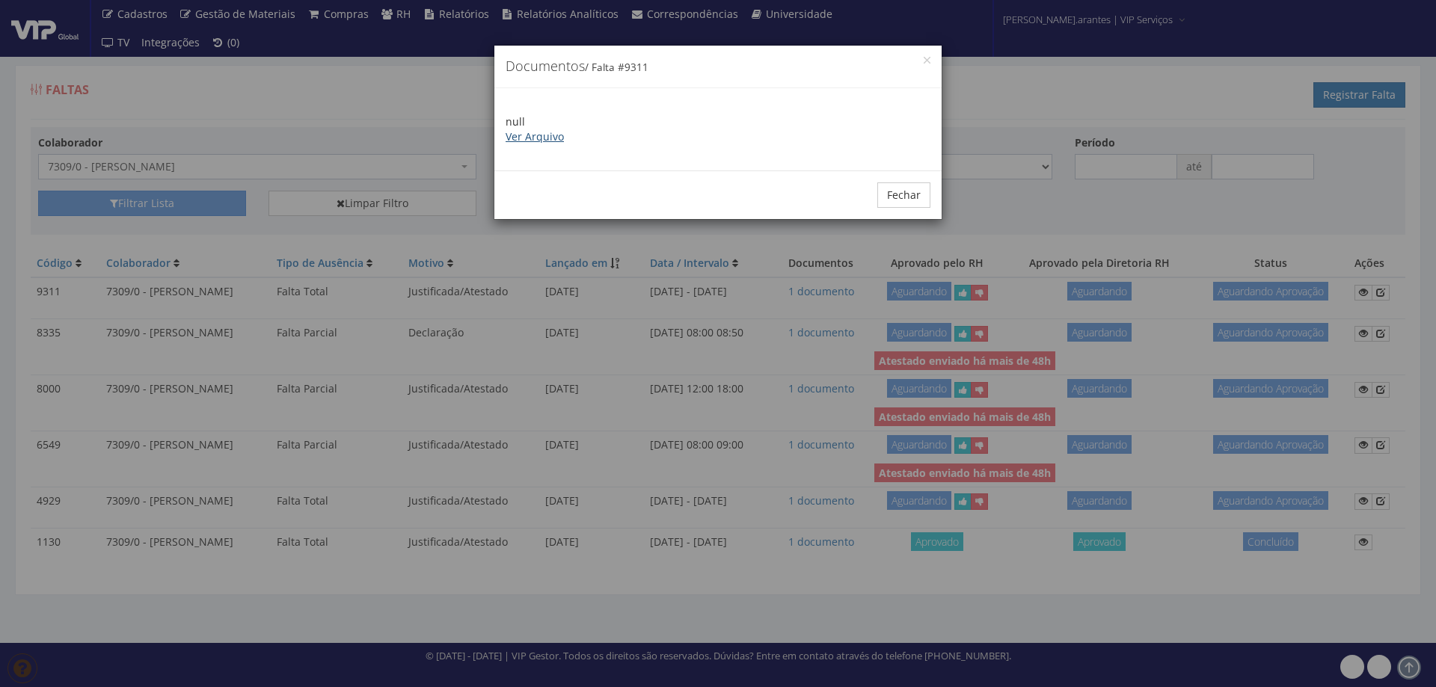
click at [537, 141] on link "Ver Arquivo" at bounding box center [535, 136] width 58 height 14
click at [904, 194] on button "Fechar" at bounding box center [903, 194] width 53 height 25
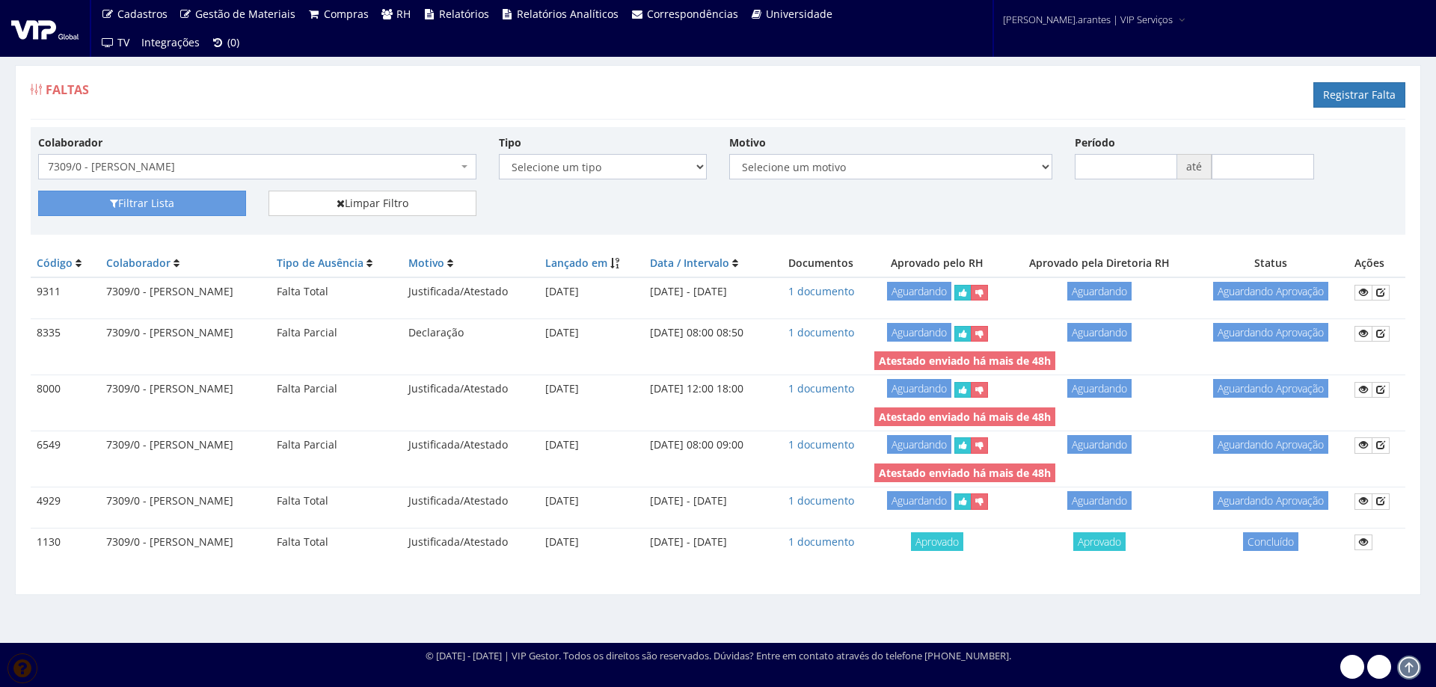
click at [385, 165] on span "7309/0 - [PERSON_NAME]" at bounding box center [253, 166] width 410 height 15
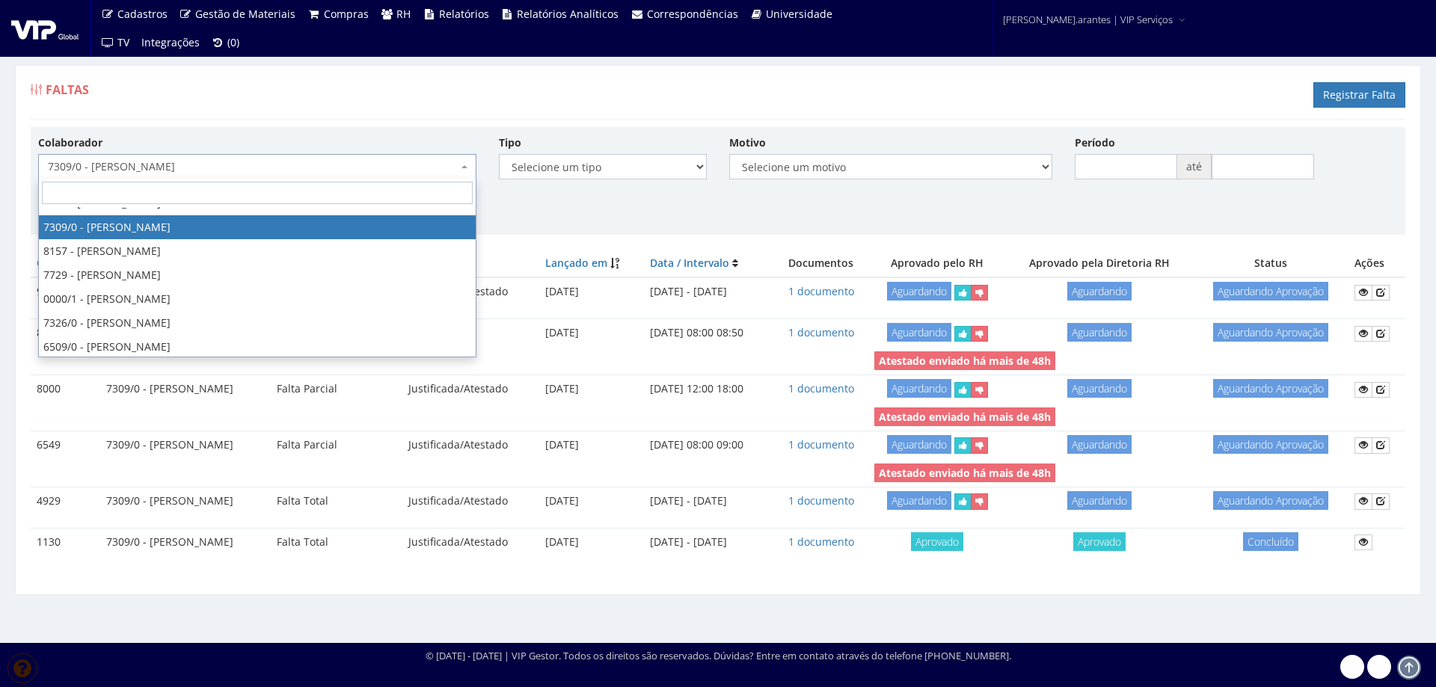
scroll to position [23927, 0]
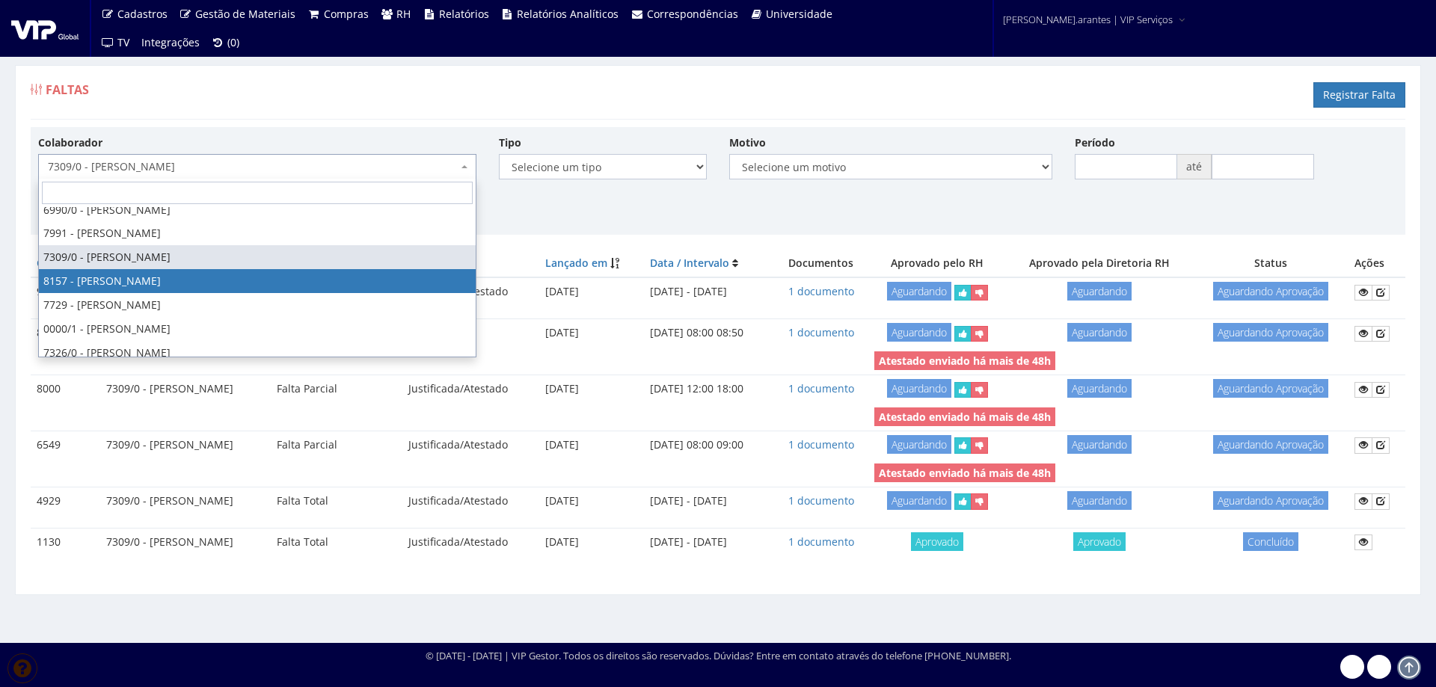
select select "3891"
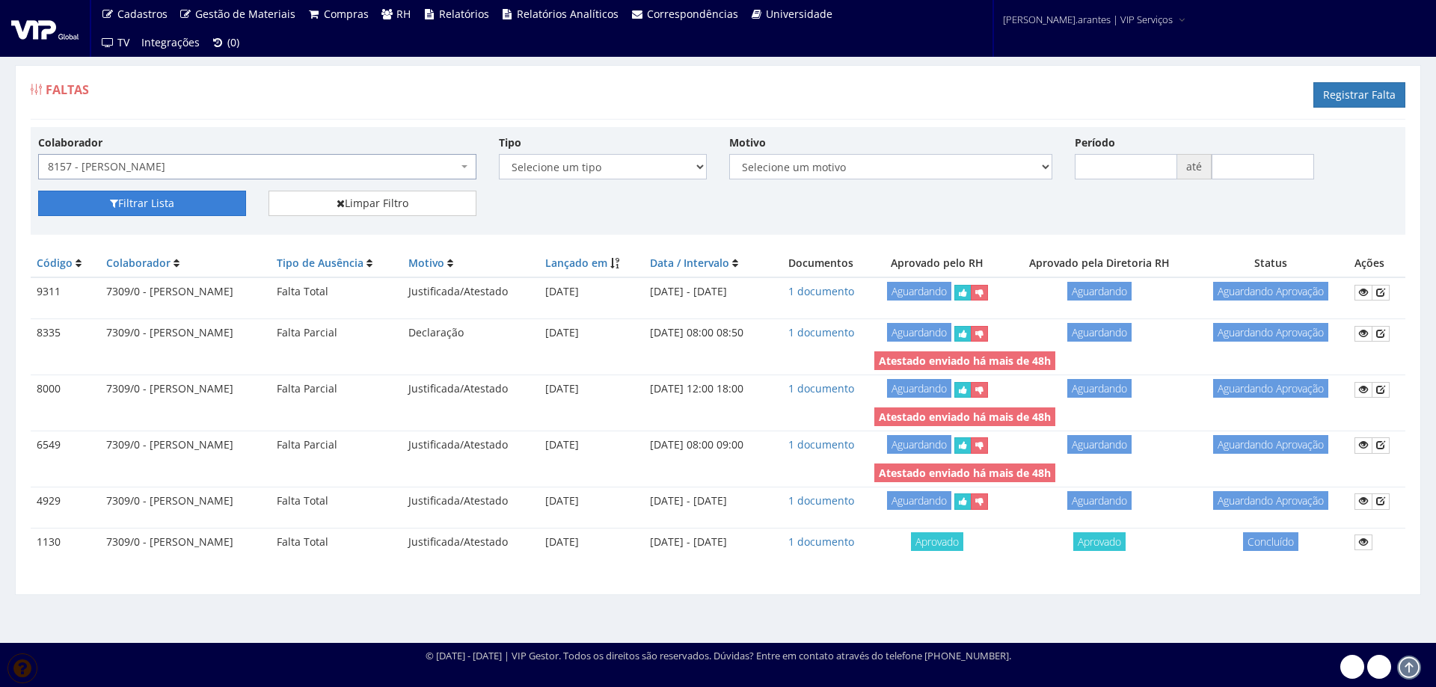
click at [191, 202] on button "Filtrar Lista" at bounding box center [142, 203] width 208 height 25
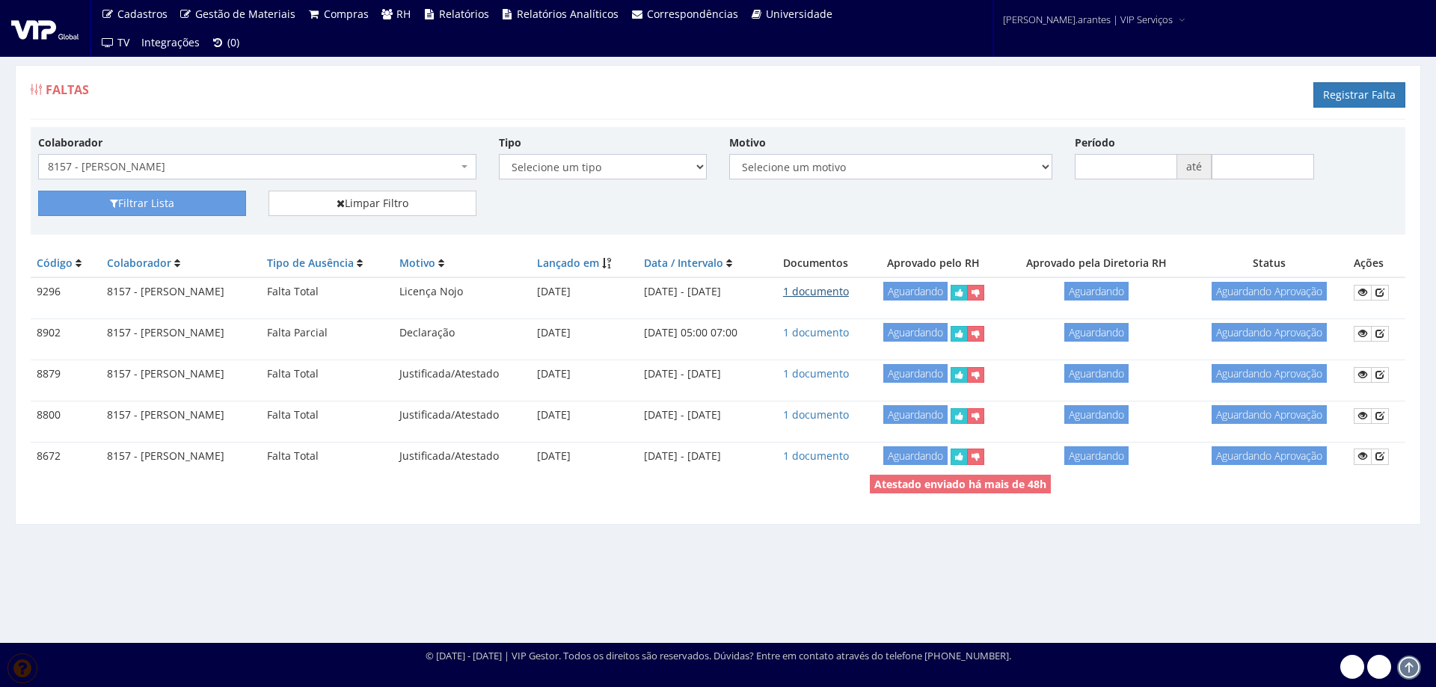
click at [849, 295] on link "1 documento" at bounding box center [816, 291] width 66 height 14
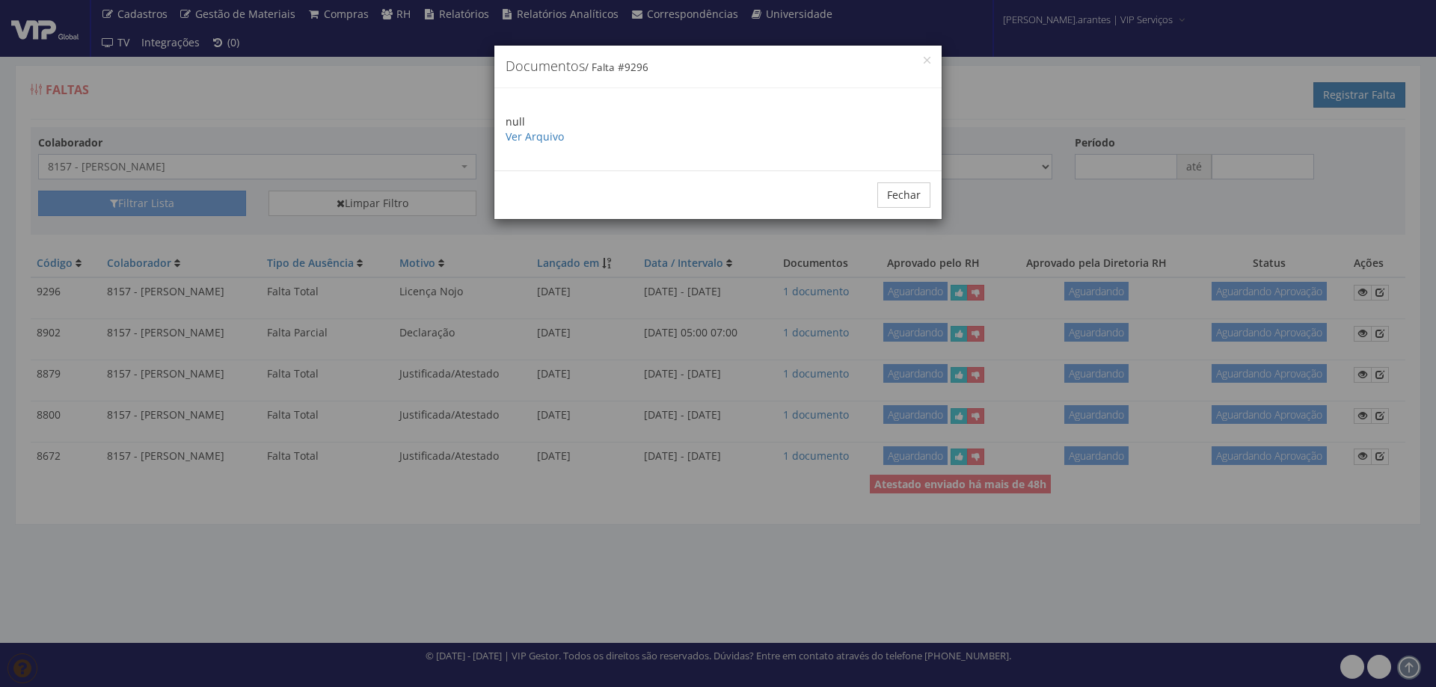
click at [532, 144] on p "null Ver Arquivo" at bounding box center [718, 129] width 425 height 30
click at [526, 136] on link "Ver Arquivo" at bounding box center [535, 136] width 58 height 14
drag, startPoint x: 901, startPoint y: 195, endPoint x: 369, endPoint y: 127, distance: 536.0
click at [872, 180] on div "Fechar" at bounding box center [717, 194] width 447 height 49
drag, startPoint x: 901, startPoint y: 191, endPoint x: 887, endPoint y: 189, distance: 14.3
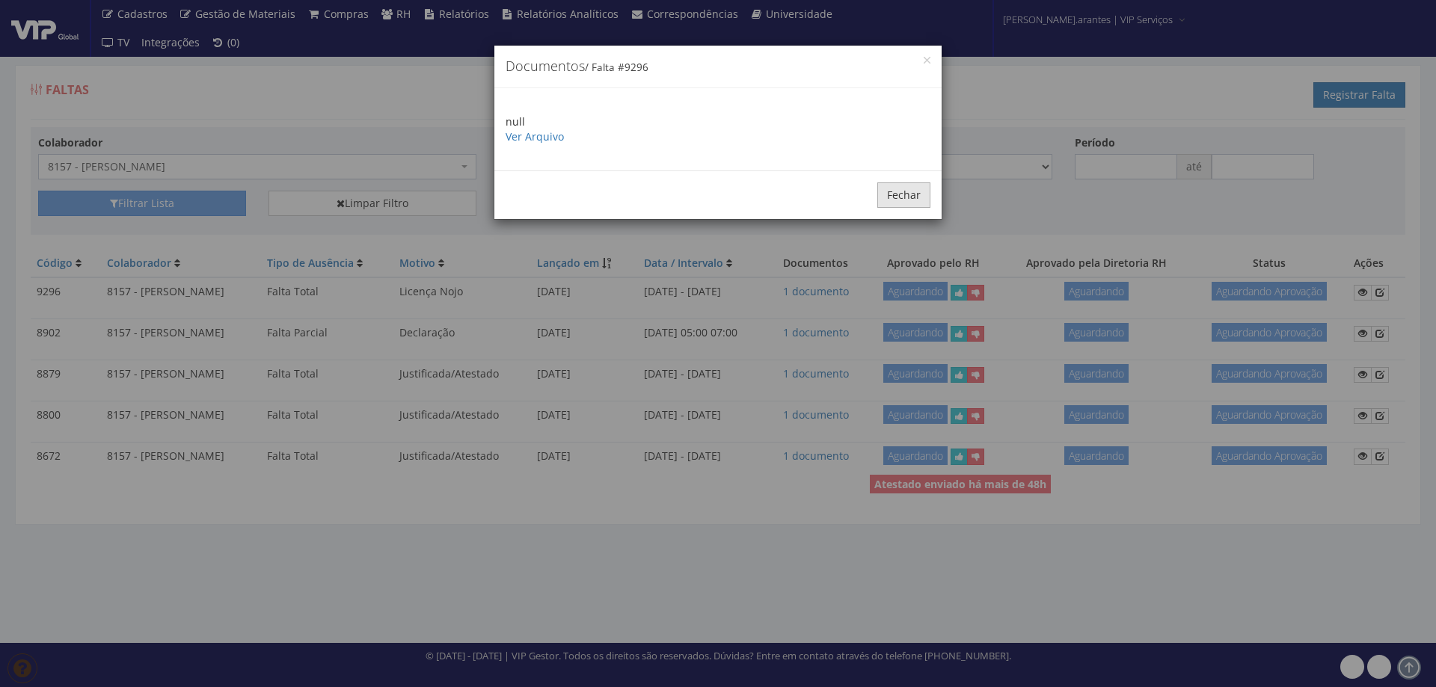
click at [894, 190] on button "Fechar" at bounding box center [903, 194] width 53 height 25
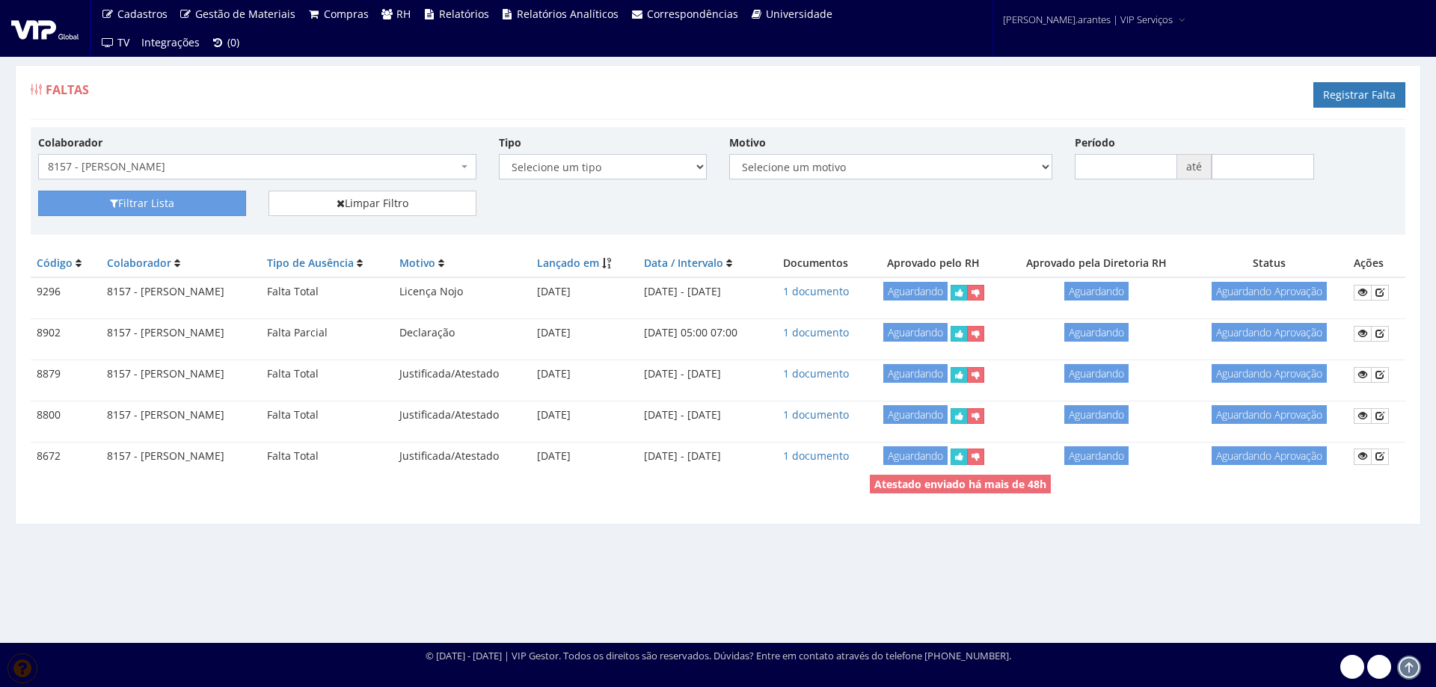
click at [313, 174] on span "8157 - [PERSON_NAME]" at bounding box center [253, 166] width 410 height 15
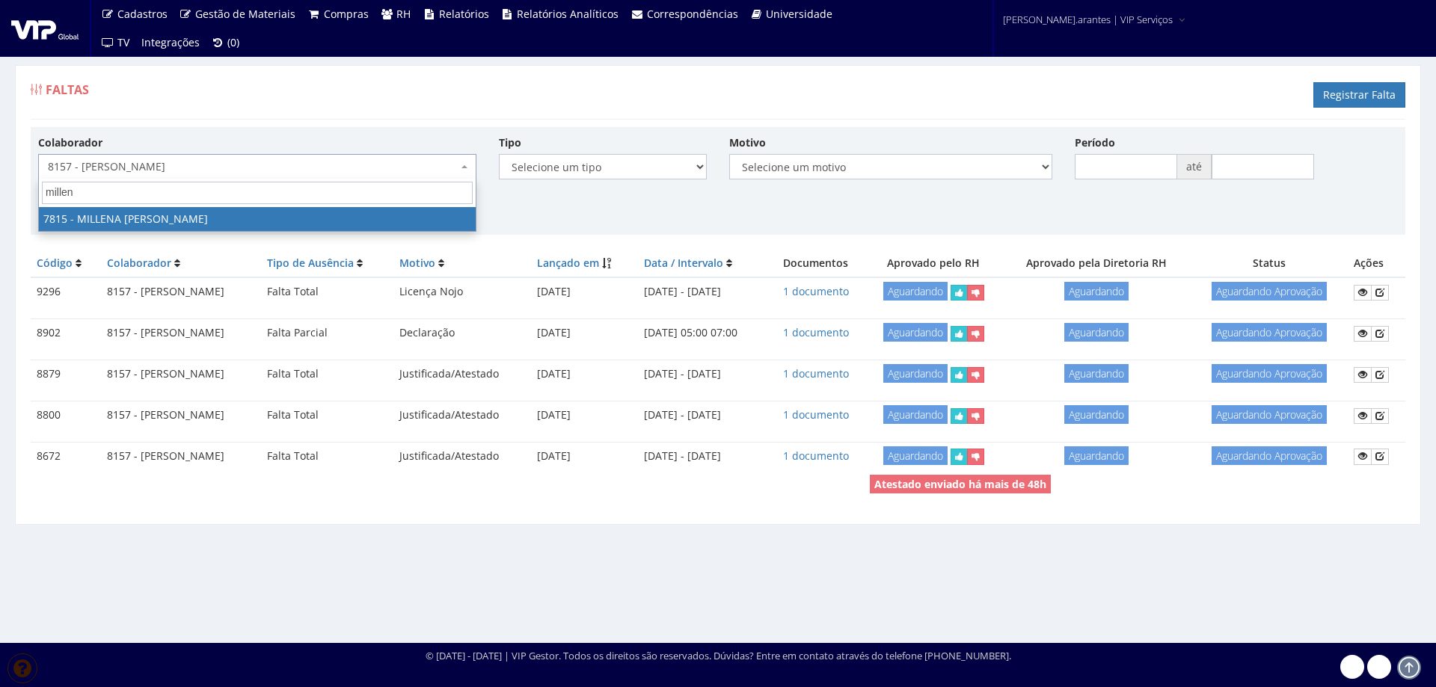
type input "millena"
select select "2597"
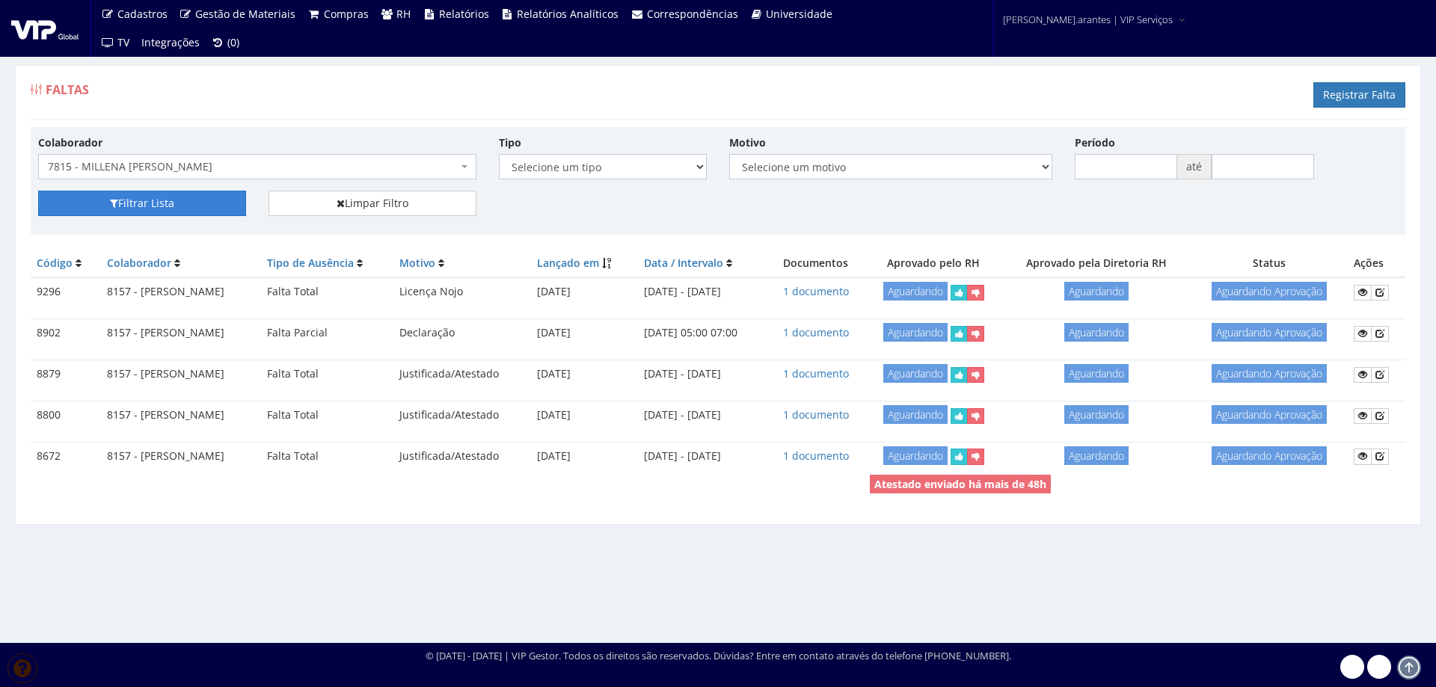
click at [148, 203] on button "Filtrar Lista" at bounding box center [142, 203] width 208 height 25
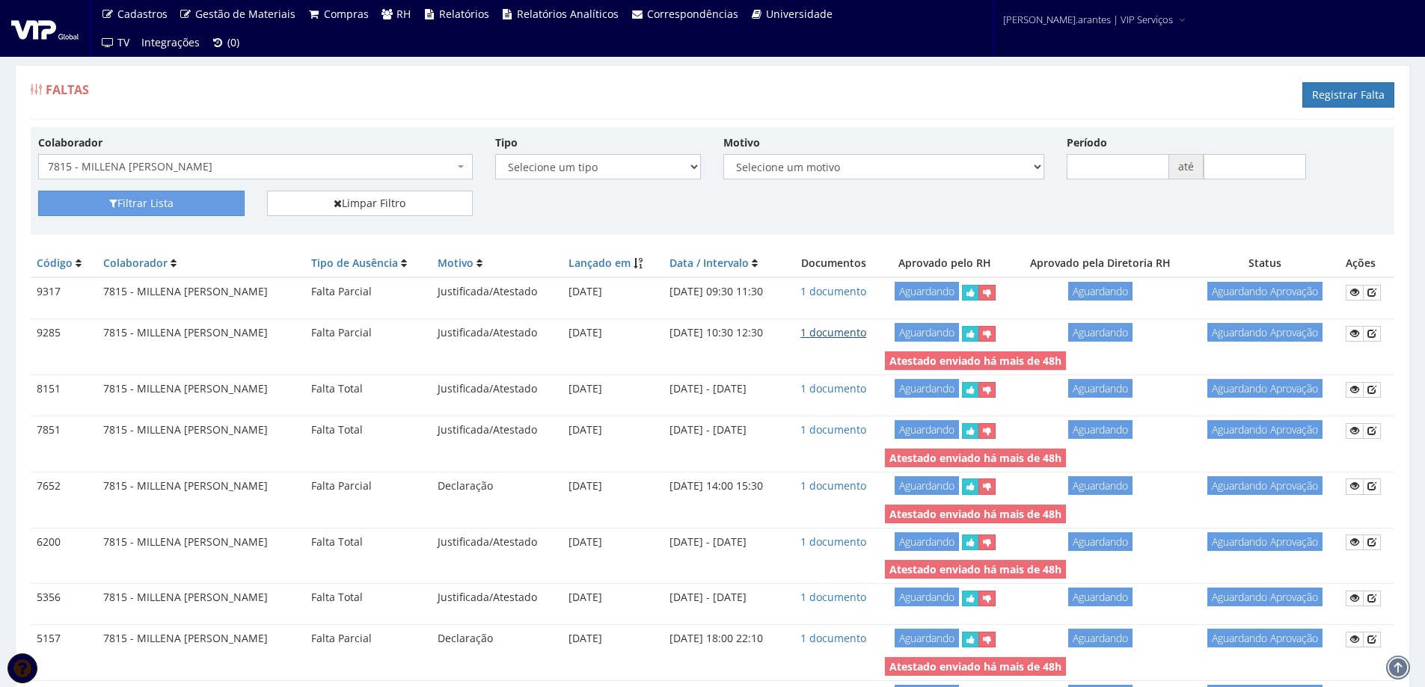
click at [859, 331] on link "1 documento" at bounding box center [833, 332] width 66 height 14
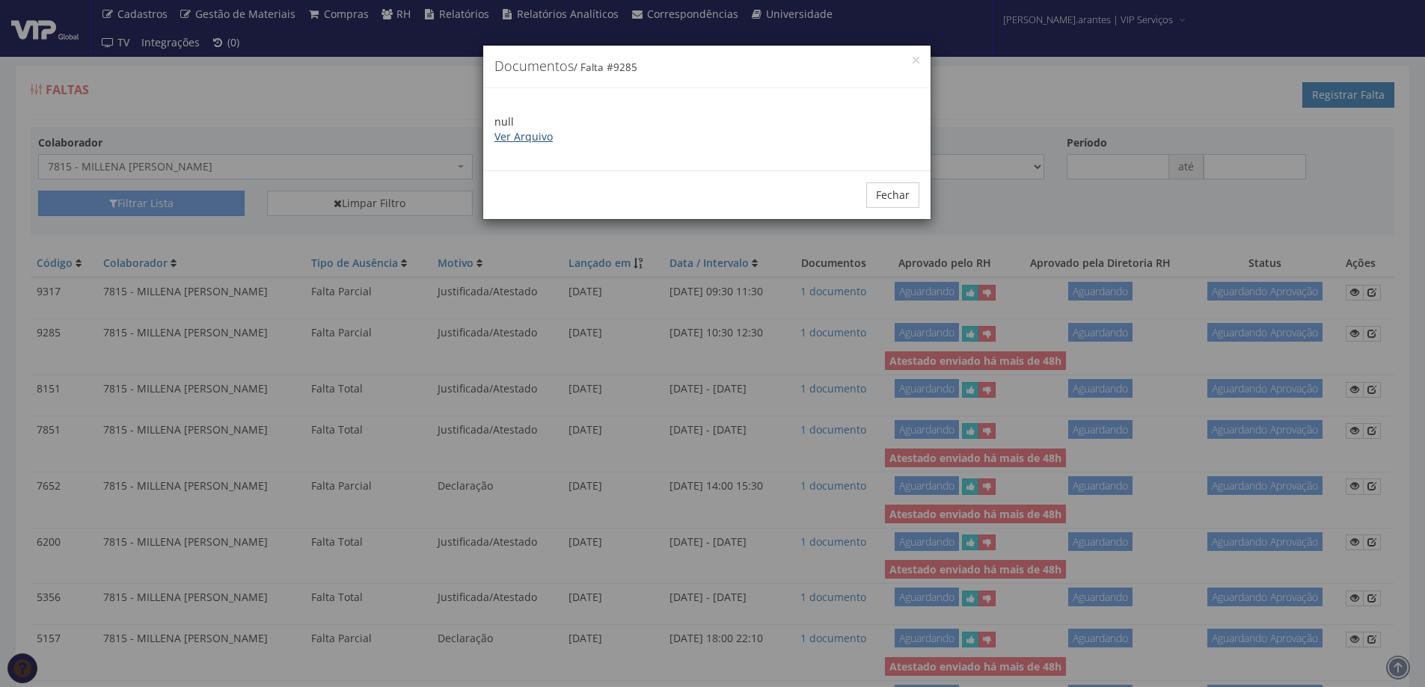
click at [511, 131] on link "Ver Arquivo" at bounding box center [523, 136] width 58 height 14
click at [882, 200] on button "Fechar" at bounding box center [892, 194] width 53 height 25
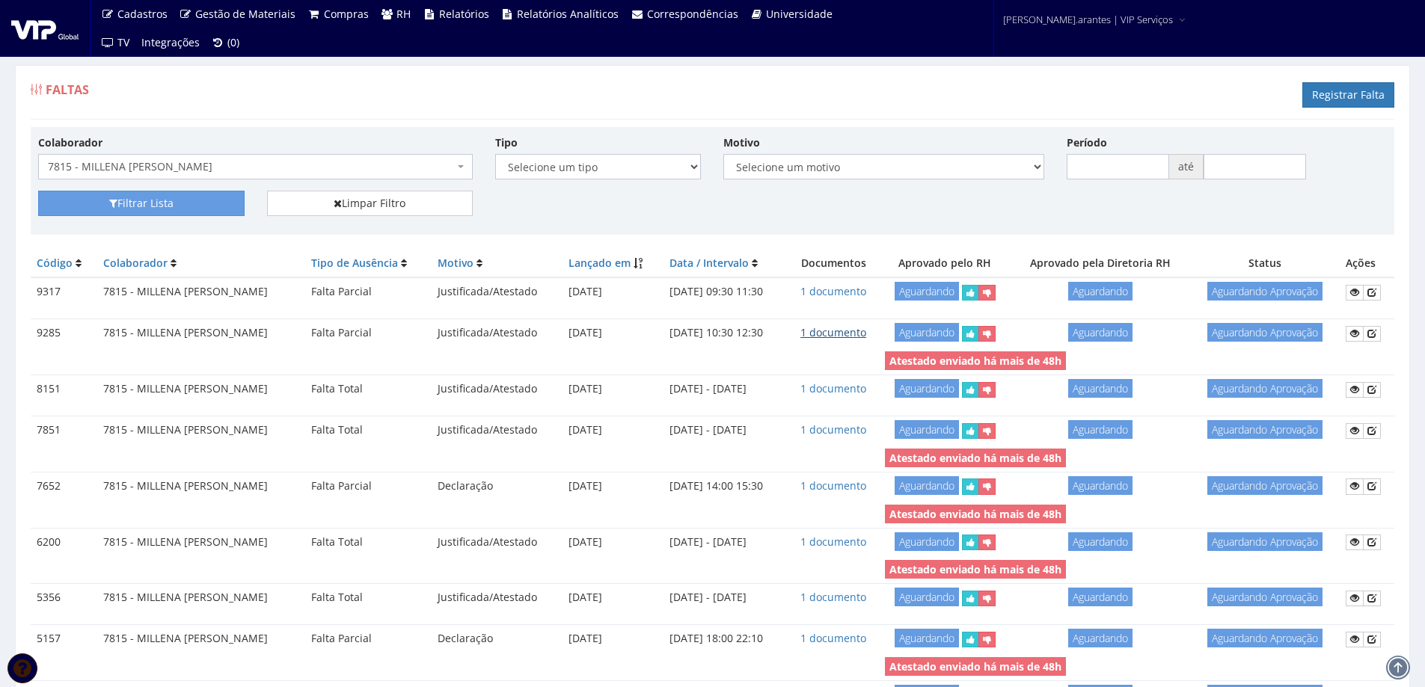
click at [861, 332] on link "1 documento" at bounding box center [833, 332] width 66 height 14
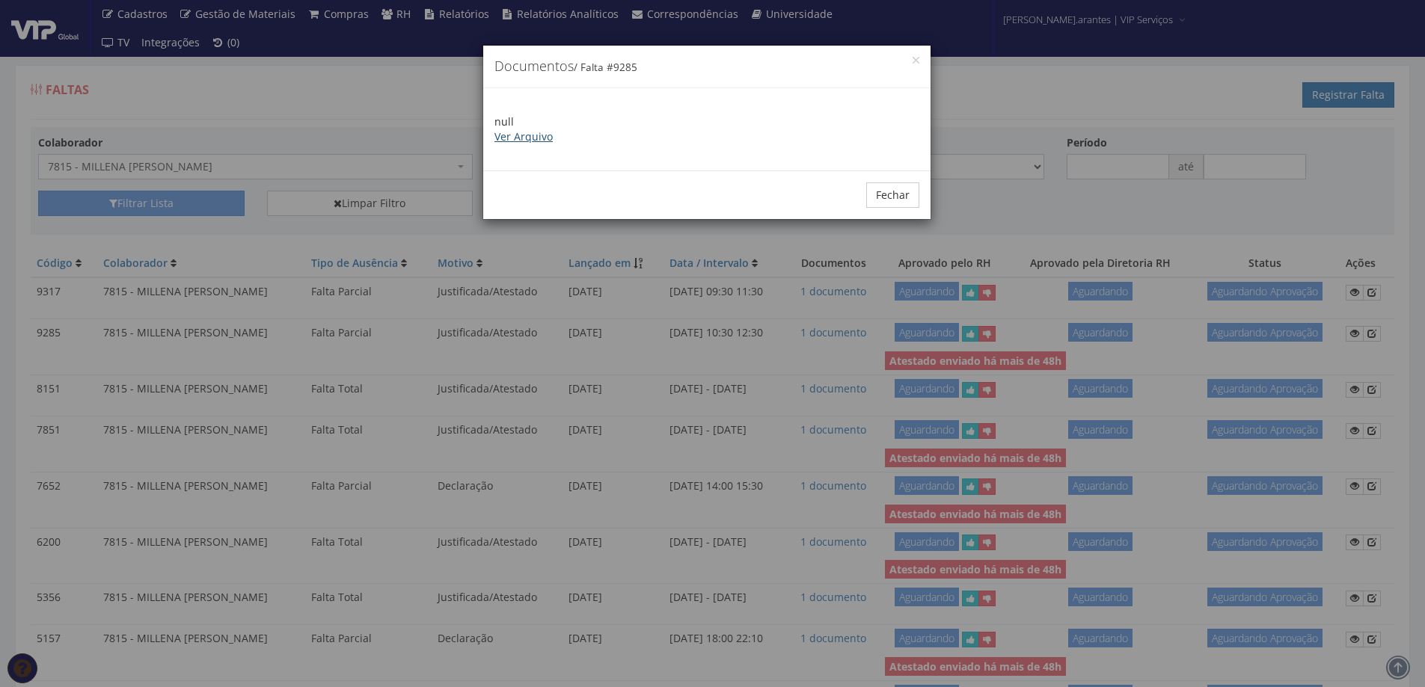
click at [545, 135] on link "Ver Arquivo" at bounding box center [523, 136] width 58 height 14
click at [887, 197] on button "Fechar" at bounding box center [892, 194] width 53 height 25
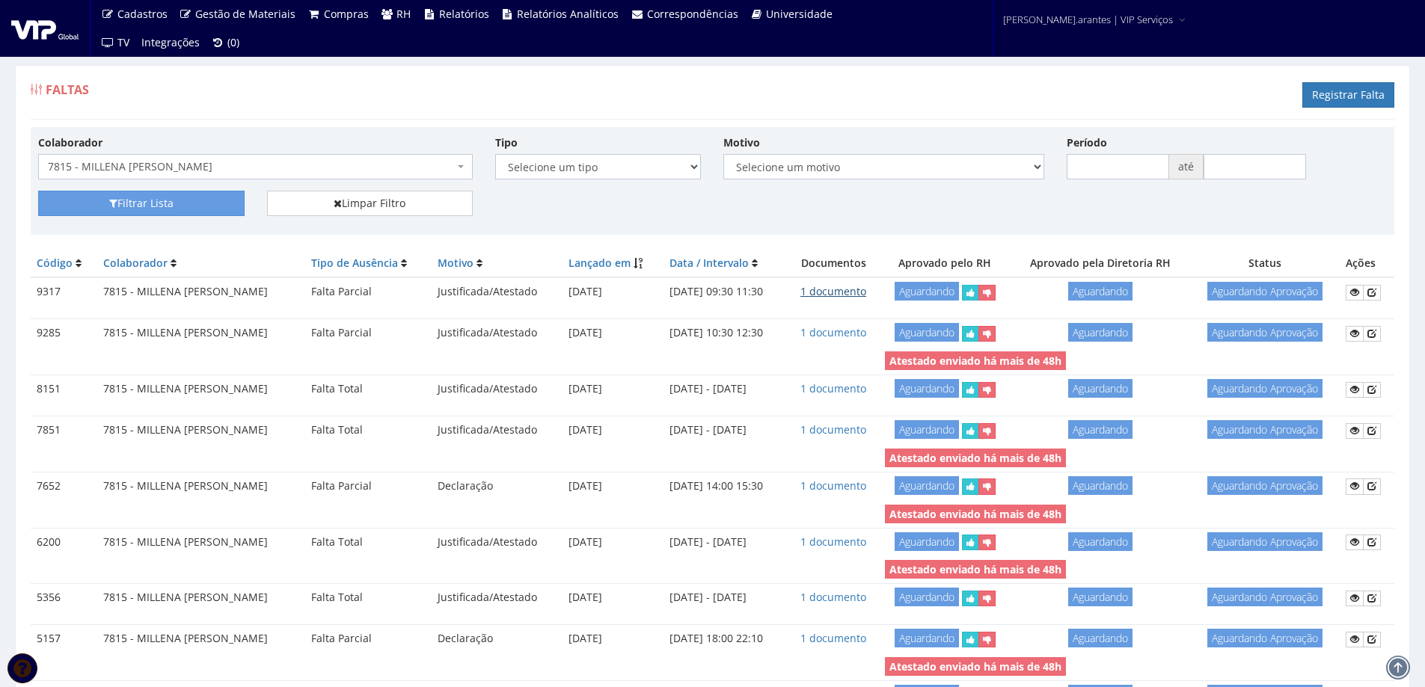
click at [851, 292] on link "1 documento" at bounding box center [833, 291] width 66 height 14
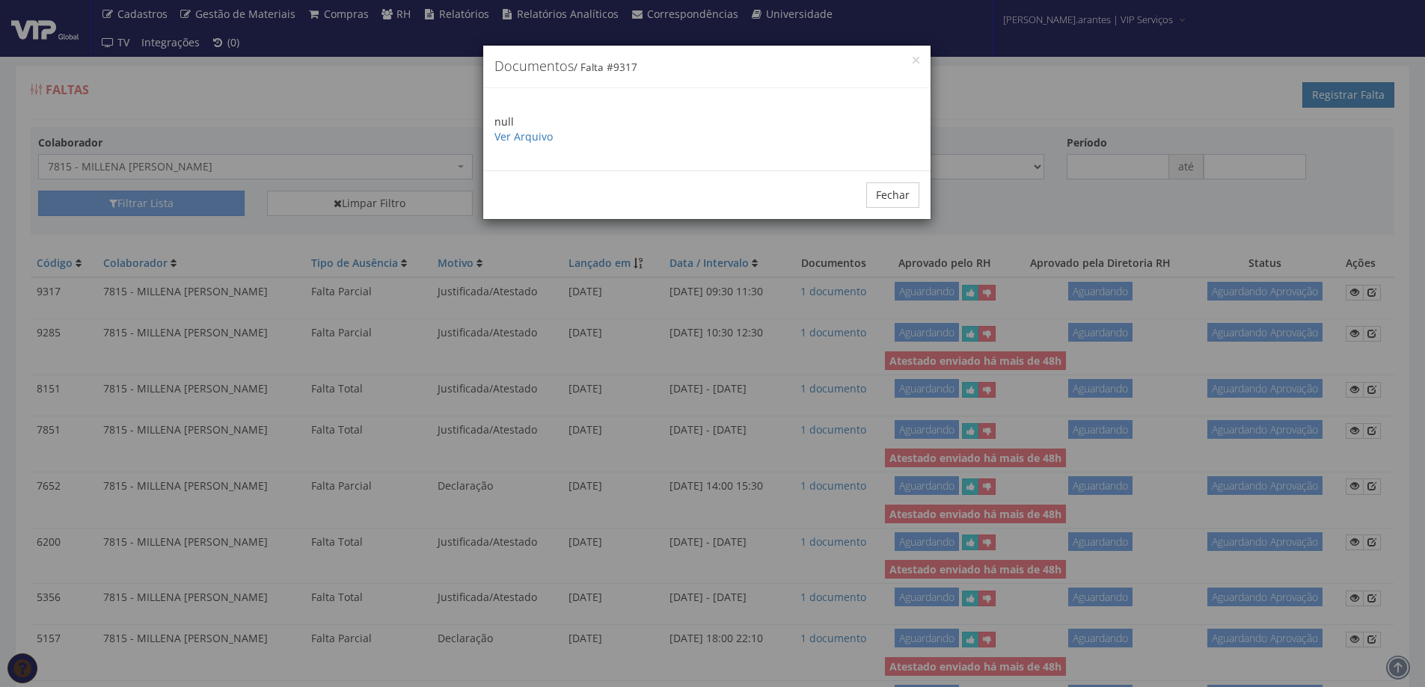
click at [526, 126] on p "null Ver Arquivo" at bounding box center [706, 129] width 425 height 30
click at [523, 133] on link "Ver Arquivo" at bounding box center [523, 136] width 58 height 14
click at [912, 197] on button "Fechar" at bounding box center [892, 194] width 53 height 25
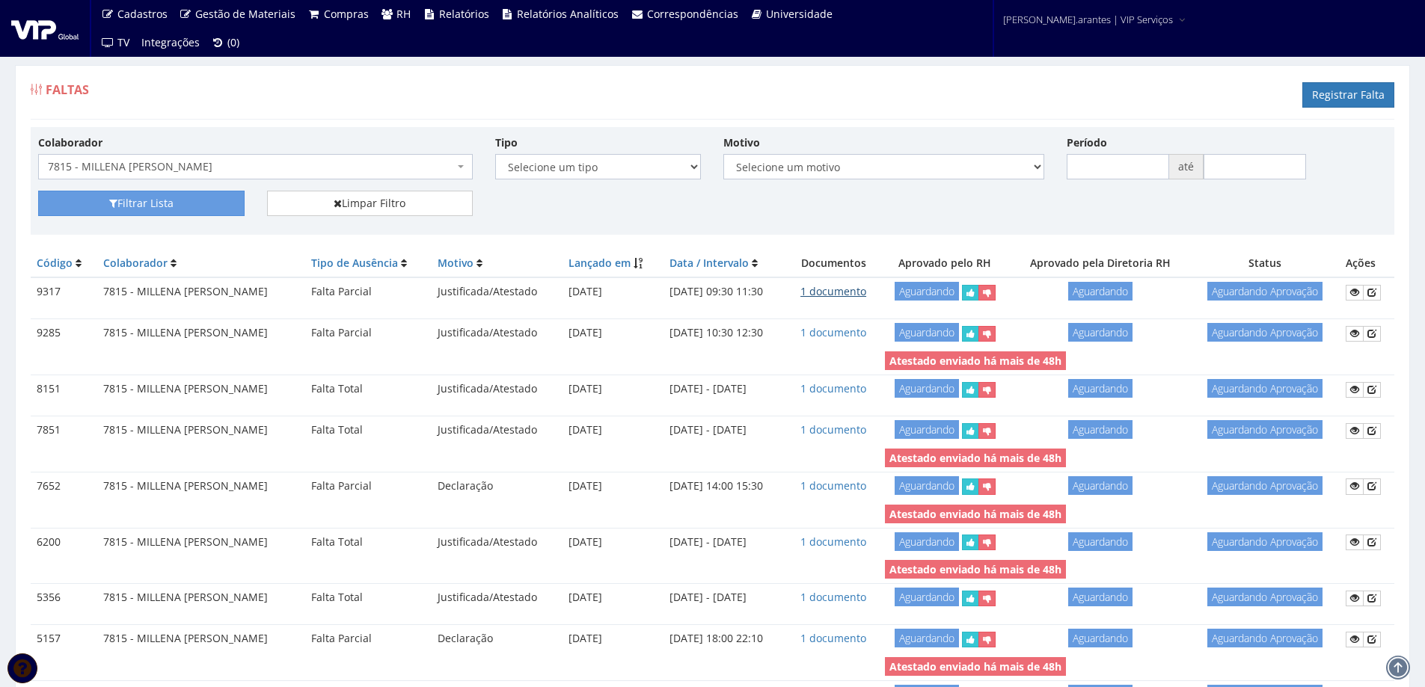
click at [854, 295] on link "1 documento" at bounding box center [833, 291] width 66 height 14
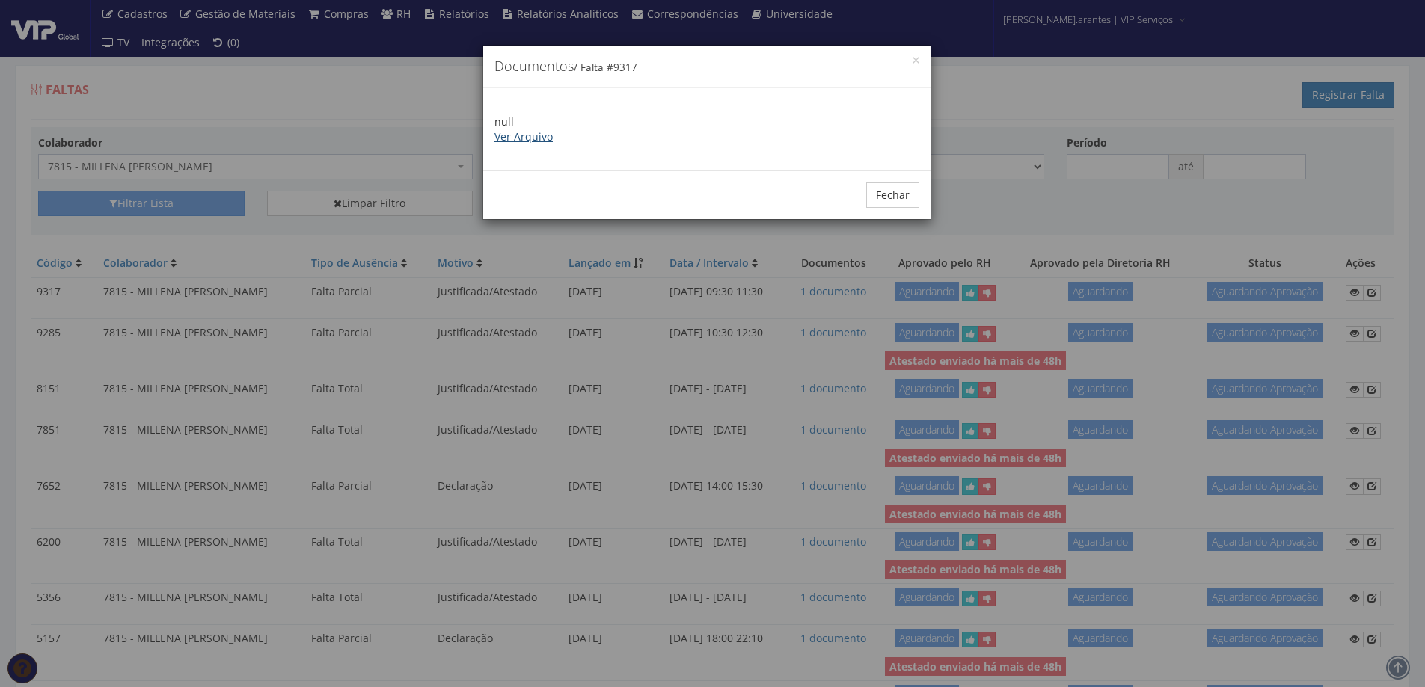
click at [516, 130] on link "Ver Arquivo" at bounding box center [523, 136] width 58 height 14
drag, startPoint x: 901, startPoint y: 192, endPoint x: 820, endPoint y: 168, distance: 84.4
click at [901, 191] on button "Fechar" at bounding box center [892, 194] width 53 height 25
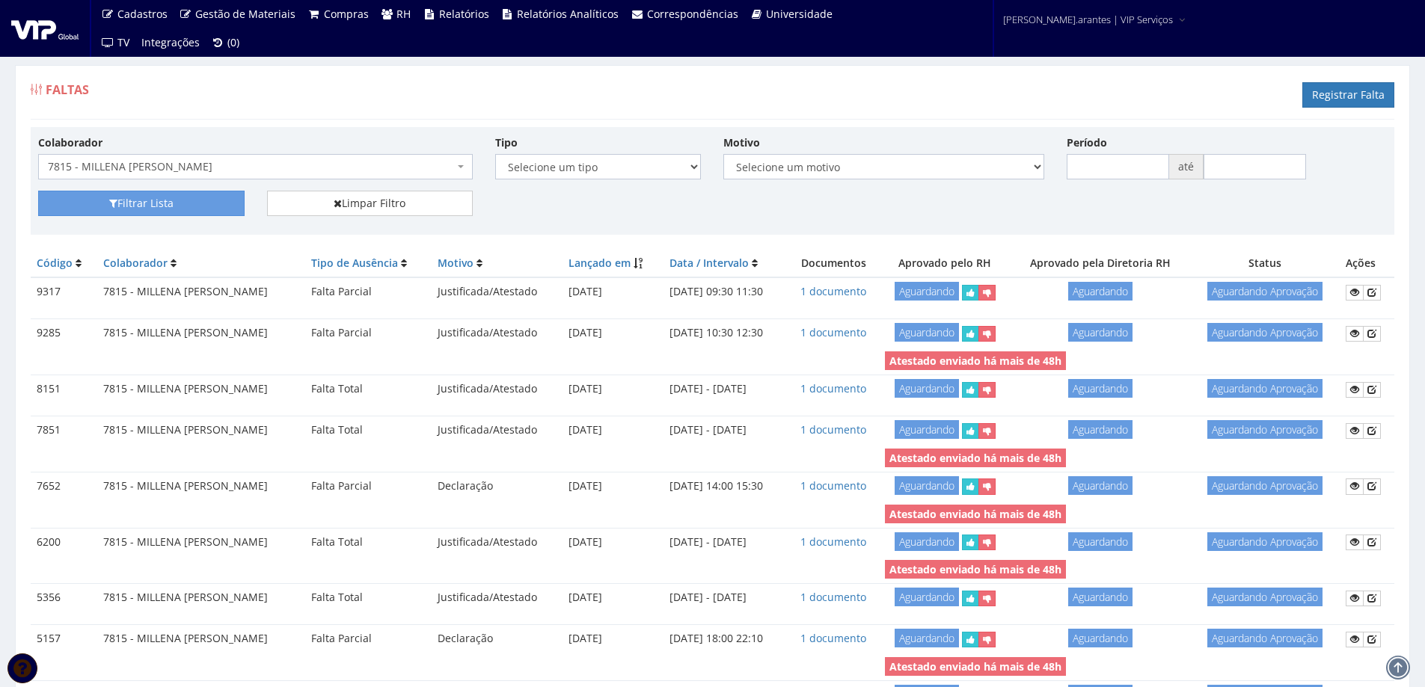
click at [187, 164] on span "7815 - MILLENA [PERSON_NAME]" at bounding box center [251, 166] width 406 height 15
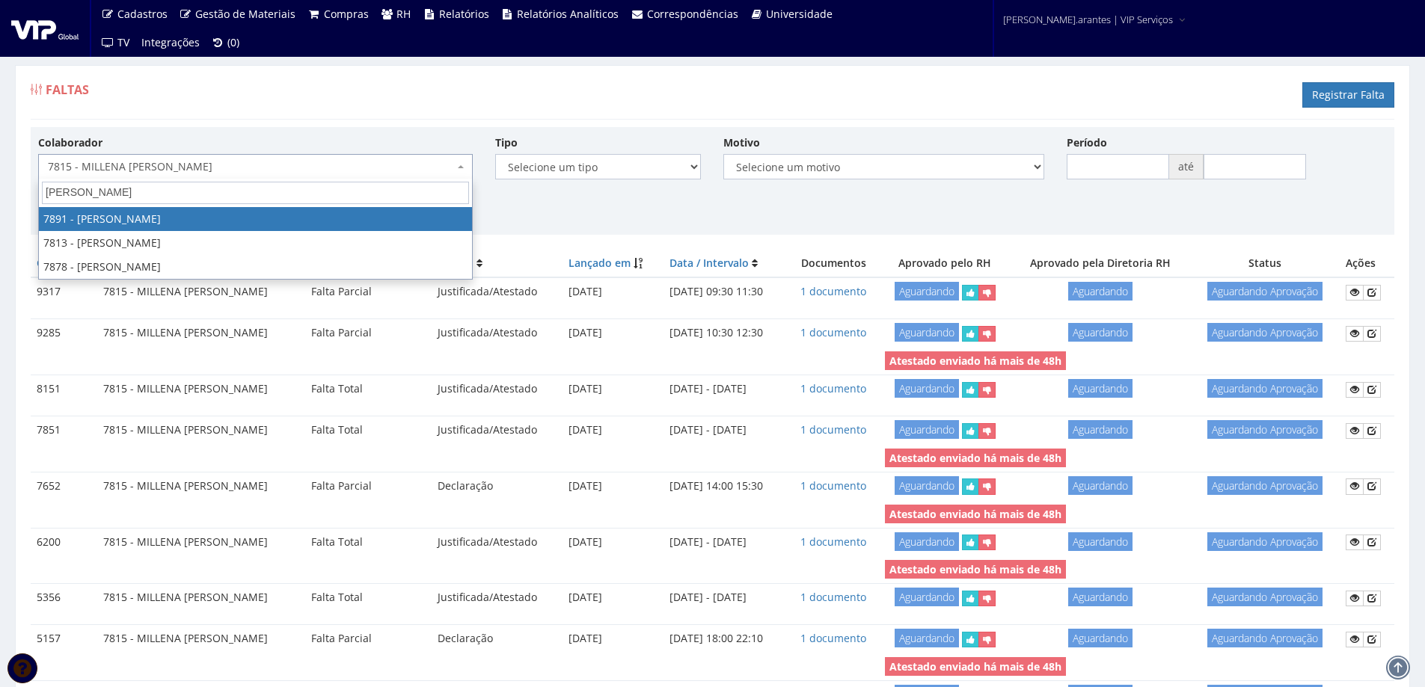
type input "pedro henri"
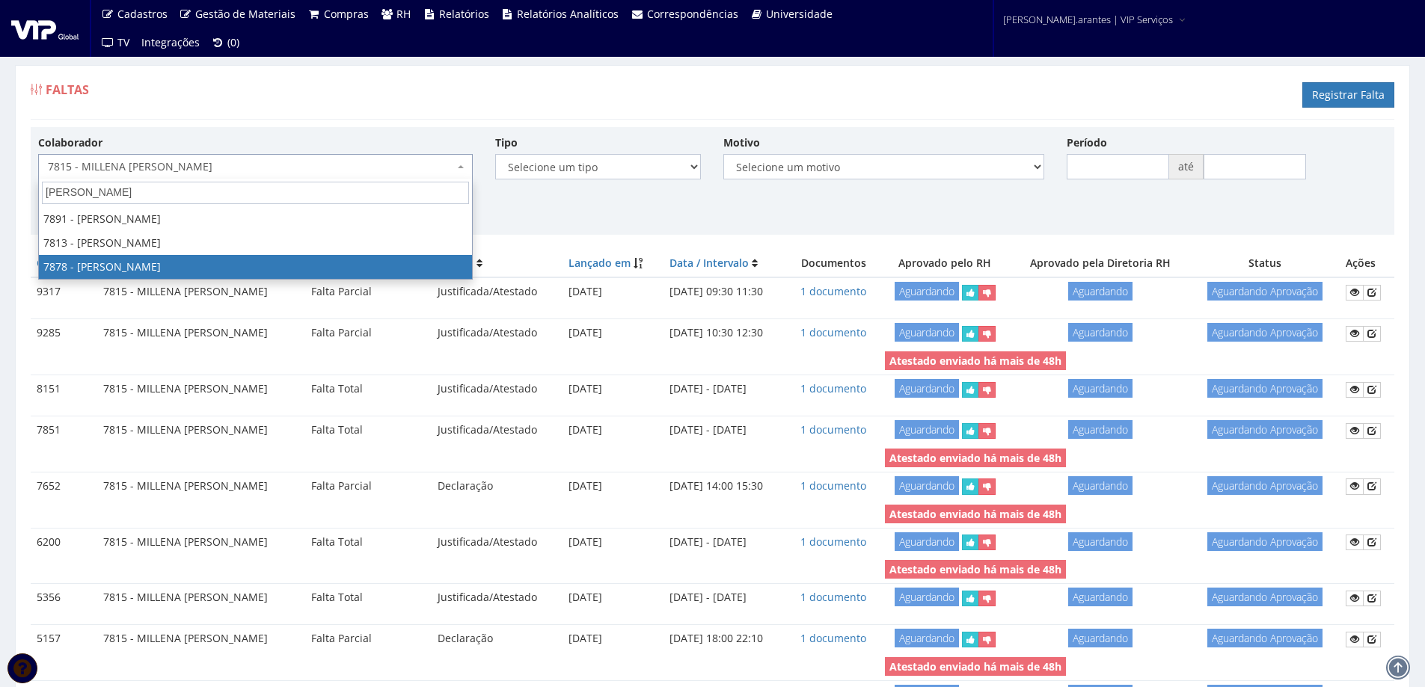
select select "2791"
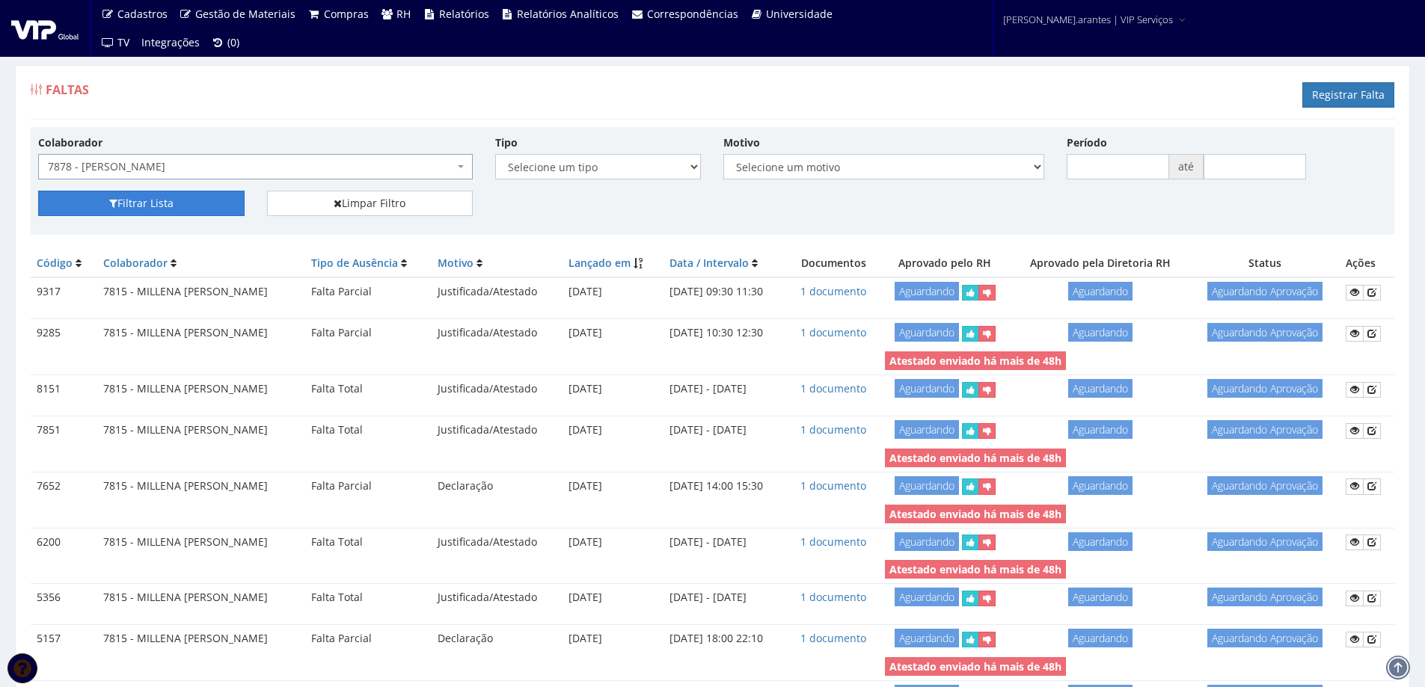
click at [132, 201] on button "Filtrar Lista" at bounding box center [141, 203] width 206 height 25
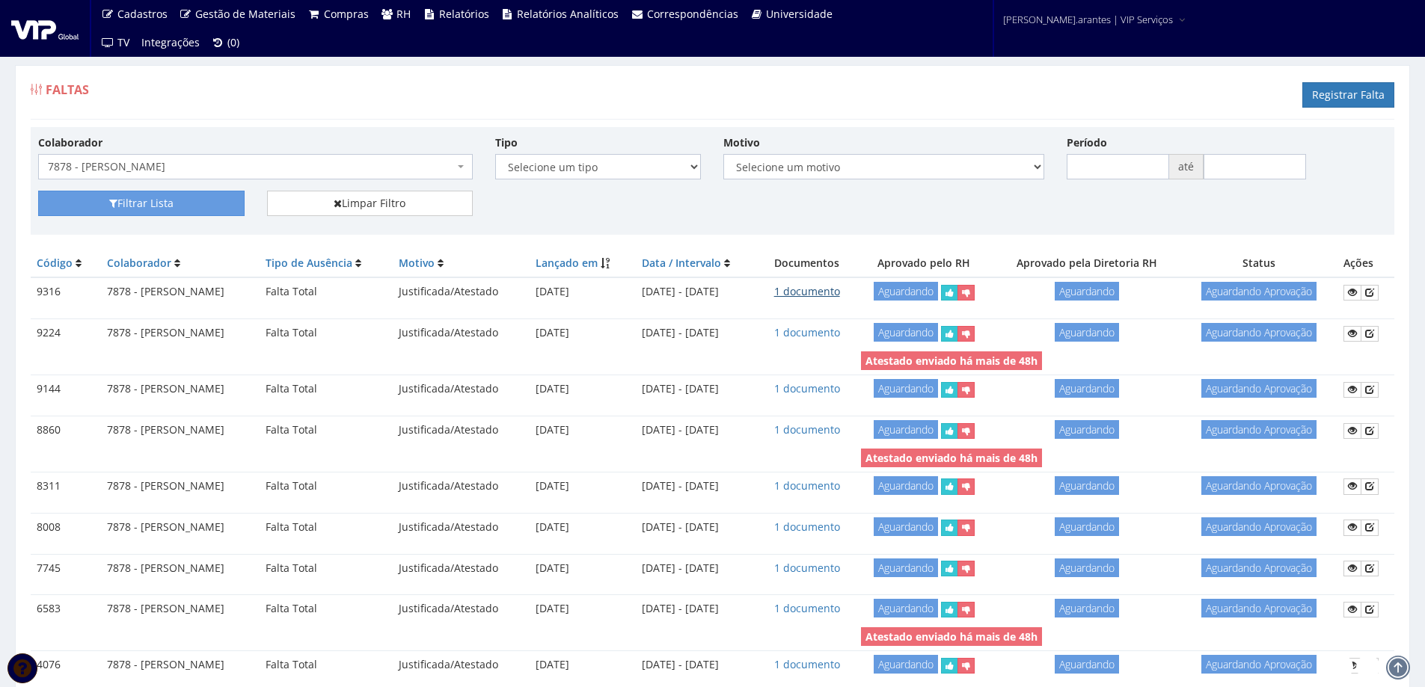
click at [840, 290] on link "1 documento" at bounding box center [807, 291] width 66 height 14
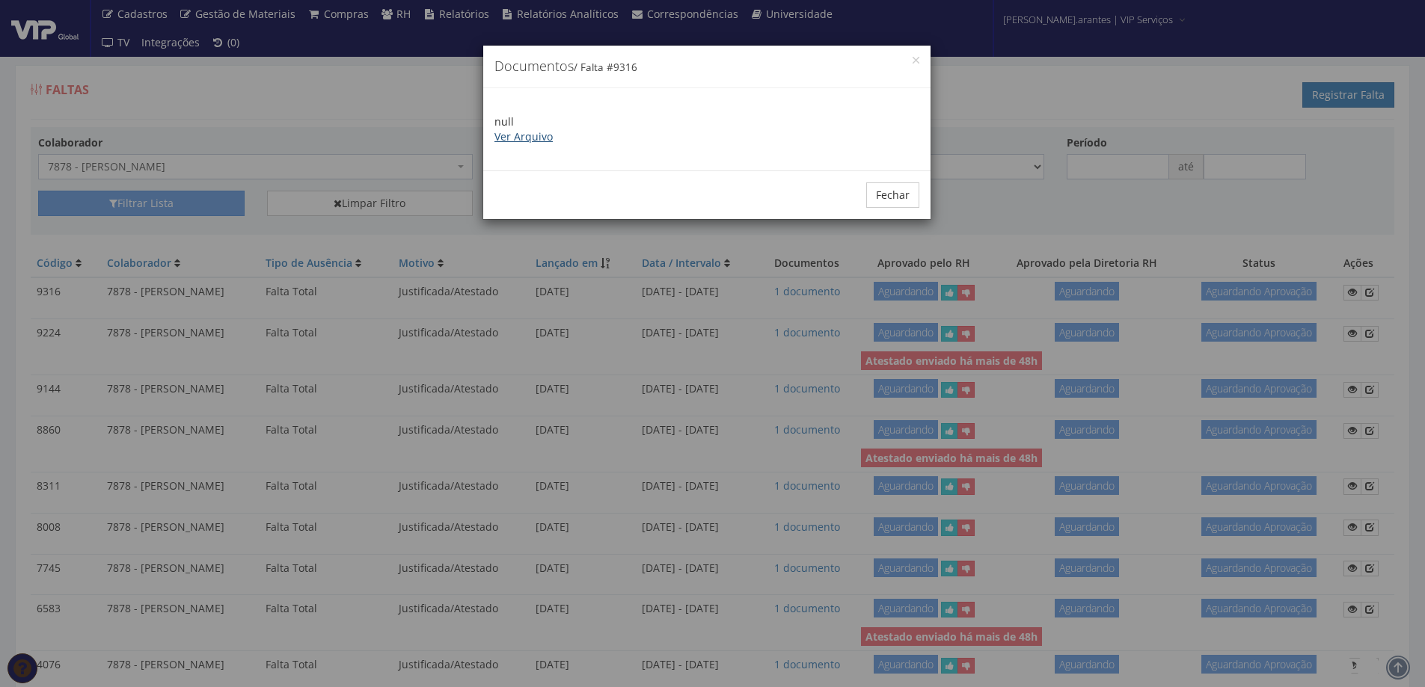
click at [532, 140] on link "Ver Arquivo" at bounding box center [523, 136] width 58 height 14
click at [905, 202] on button "Fechar" at bounding box center [892, 194] width 53 height 25
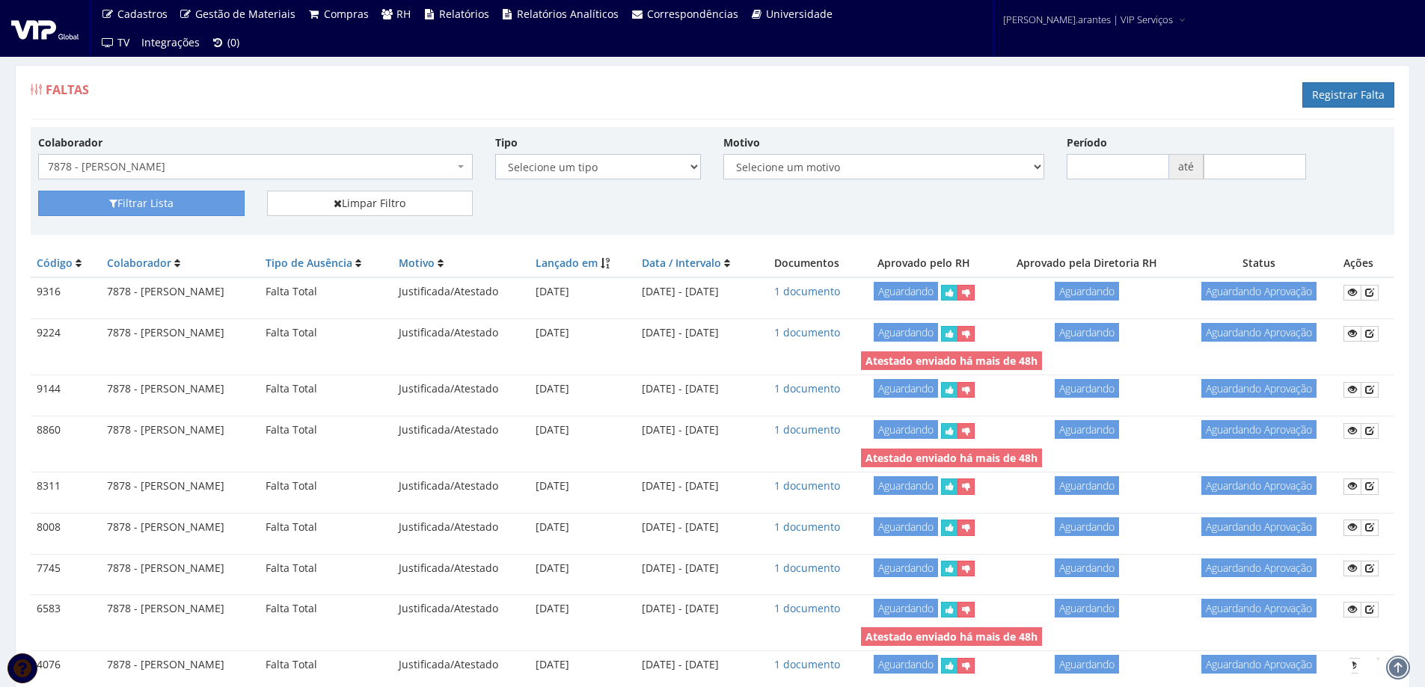
click at [188, 166] on span "7878 - [PERSON_NAME]" at bounding box center [251, 166] width 406 height 15
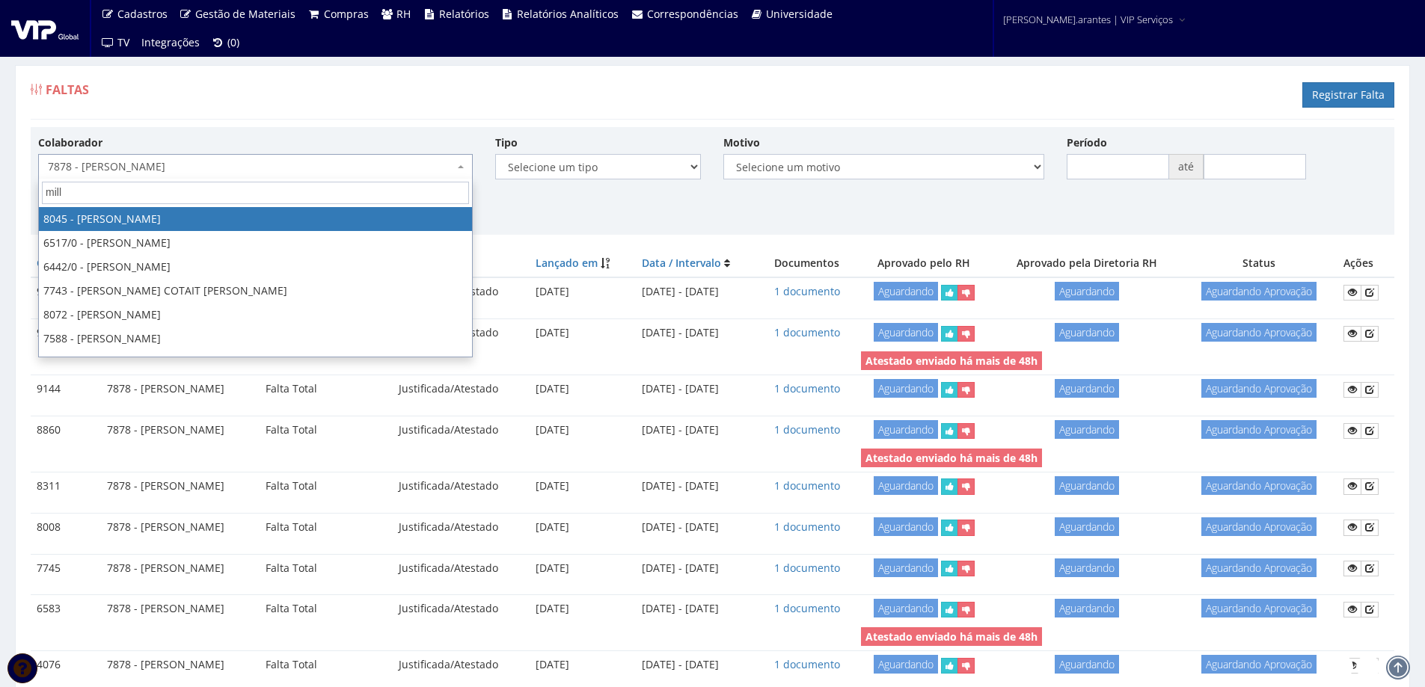
type input "mille"
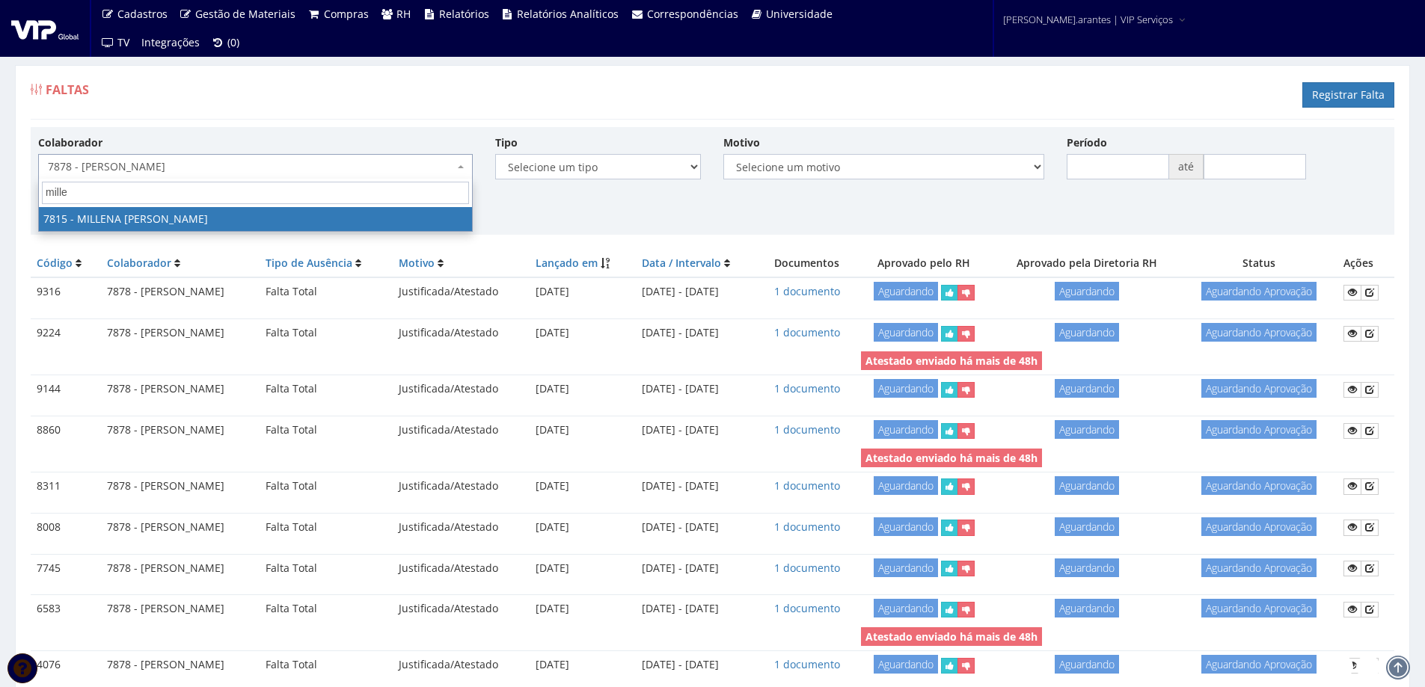
select select "2597"
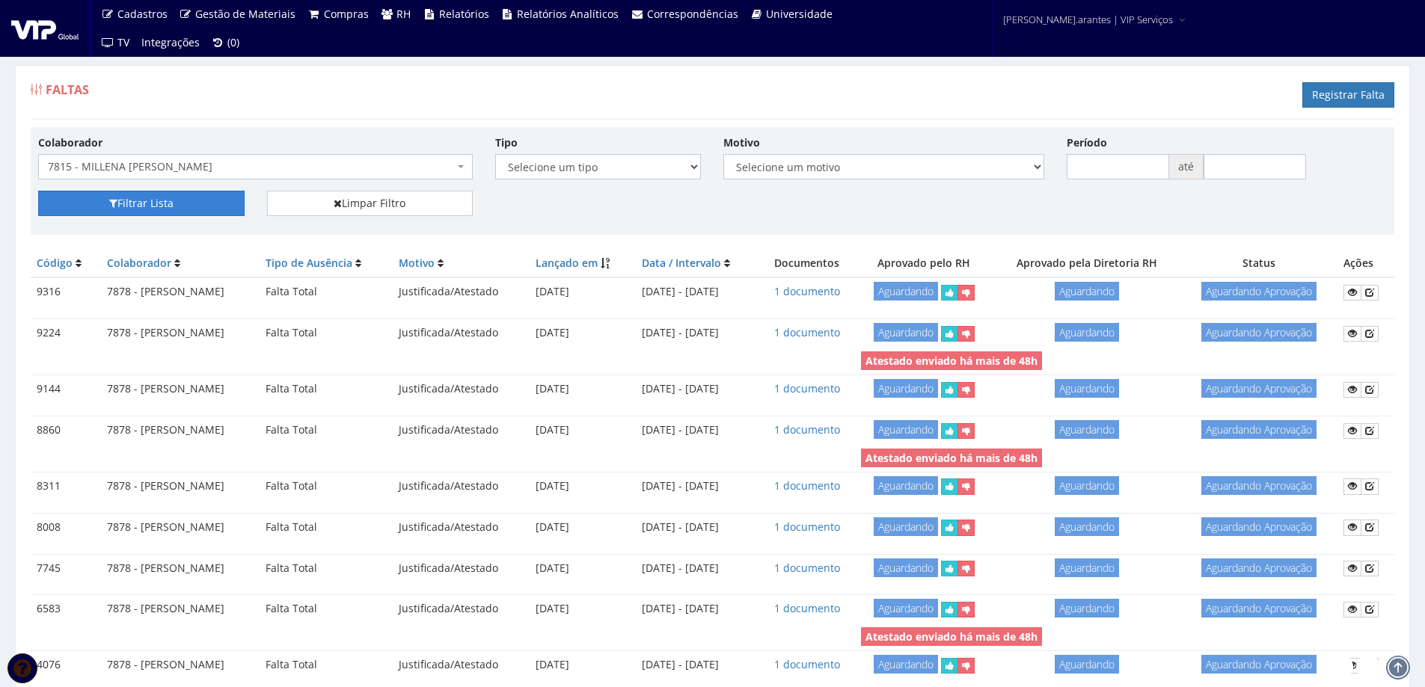
click at [207, 207] on button "Filtrar Lista" at bounding box center [141, 203] width 206 height 25
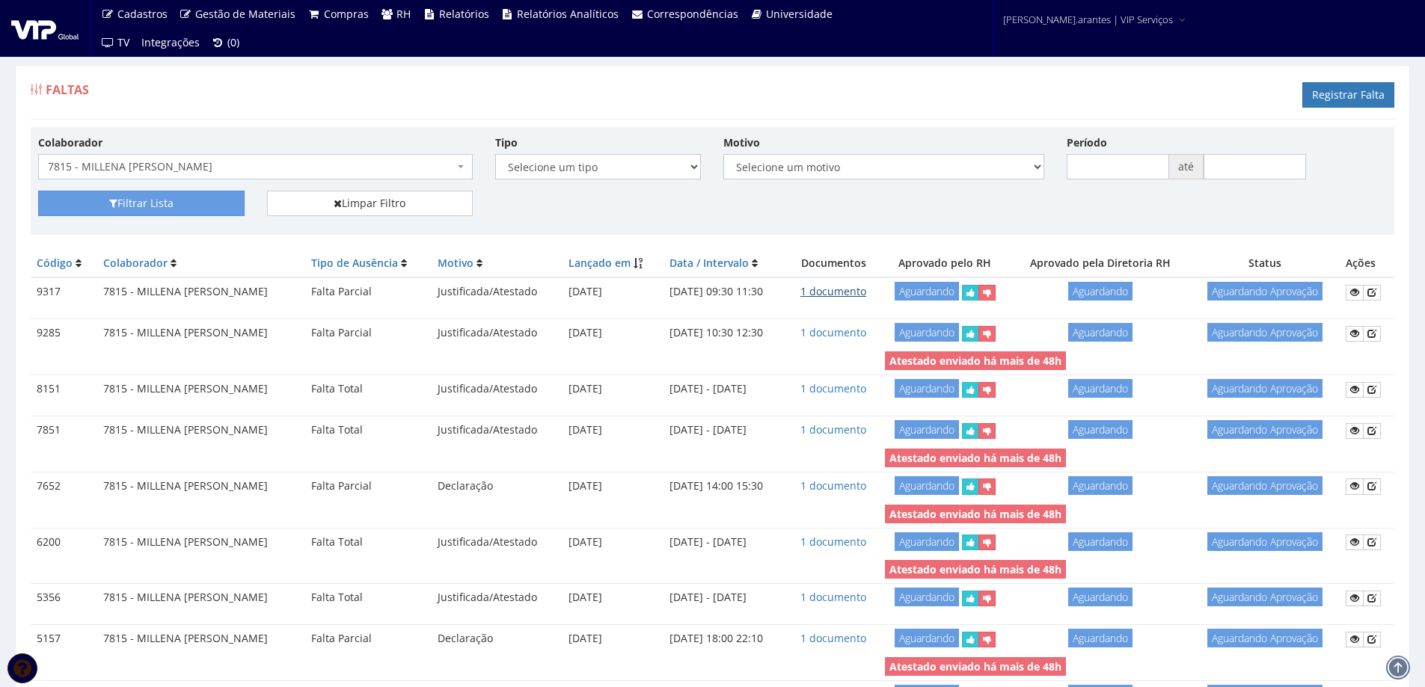
click at [866, 295] on link "1 documento" at bounding box center [833, 291] width 66 height 14
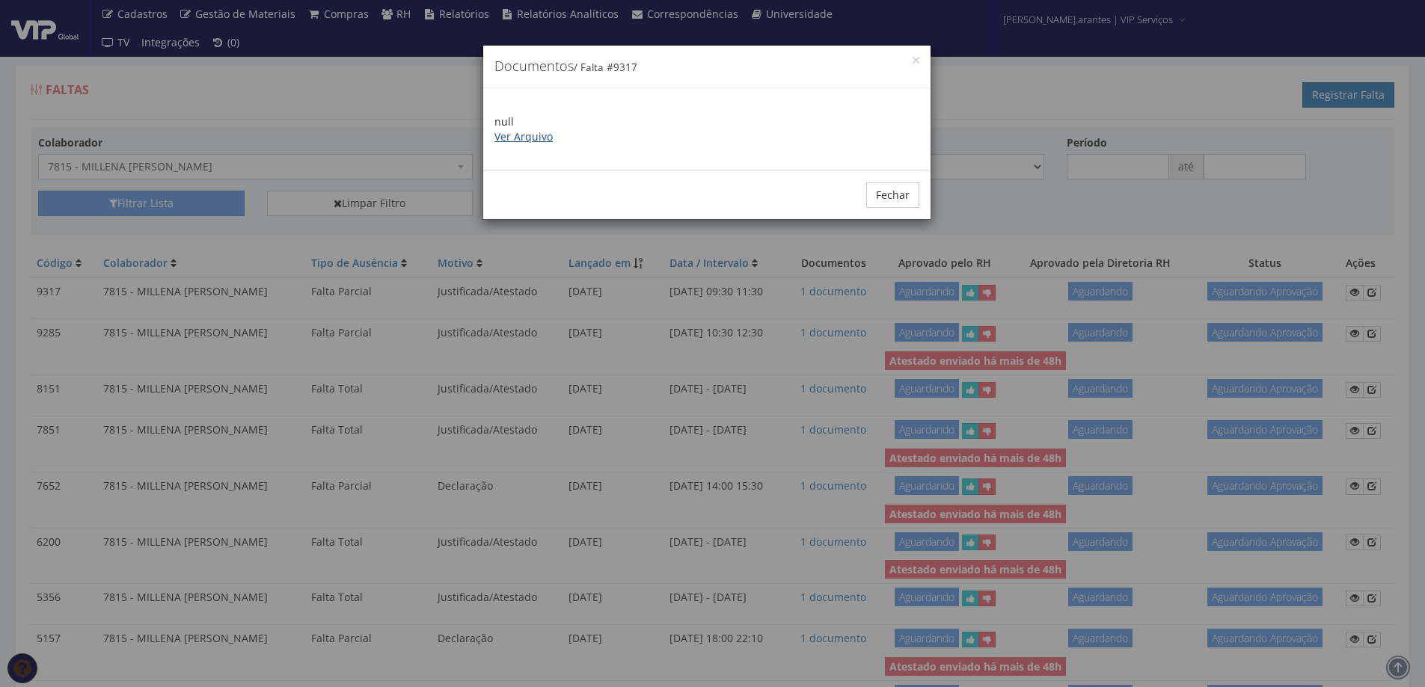
click at [514, 135] on link "Ver Arquivo" at bounding box center [523, 136] width 58 height 14
click at [898, 191] on button "Fechar" at bounding box center [892, 194] width 53 height 25
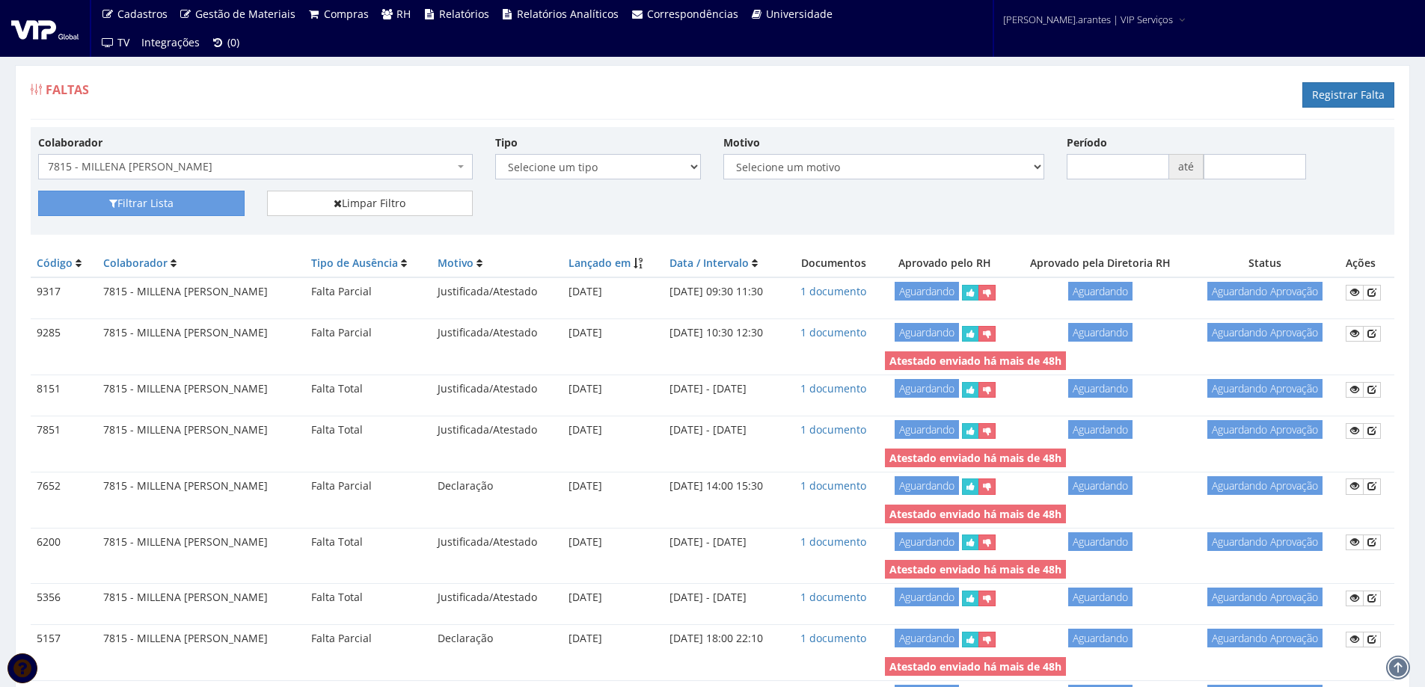
click at [274, 163] on span "7815 - MILLENA [PERSON_NAME]" at bounding box center [251, 166] width 406 height 15
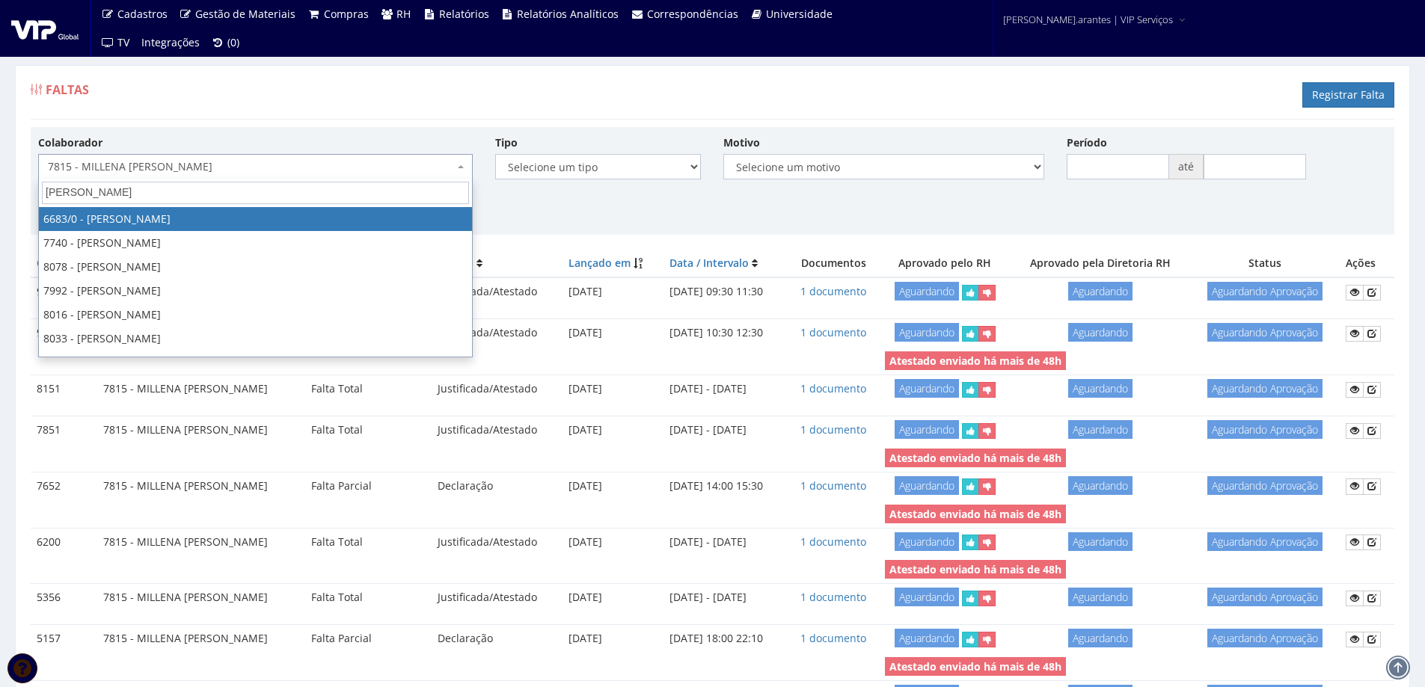
type input "rafael b"
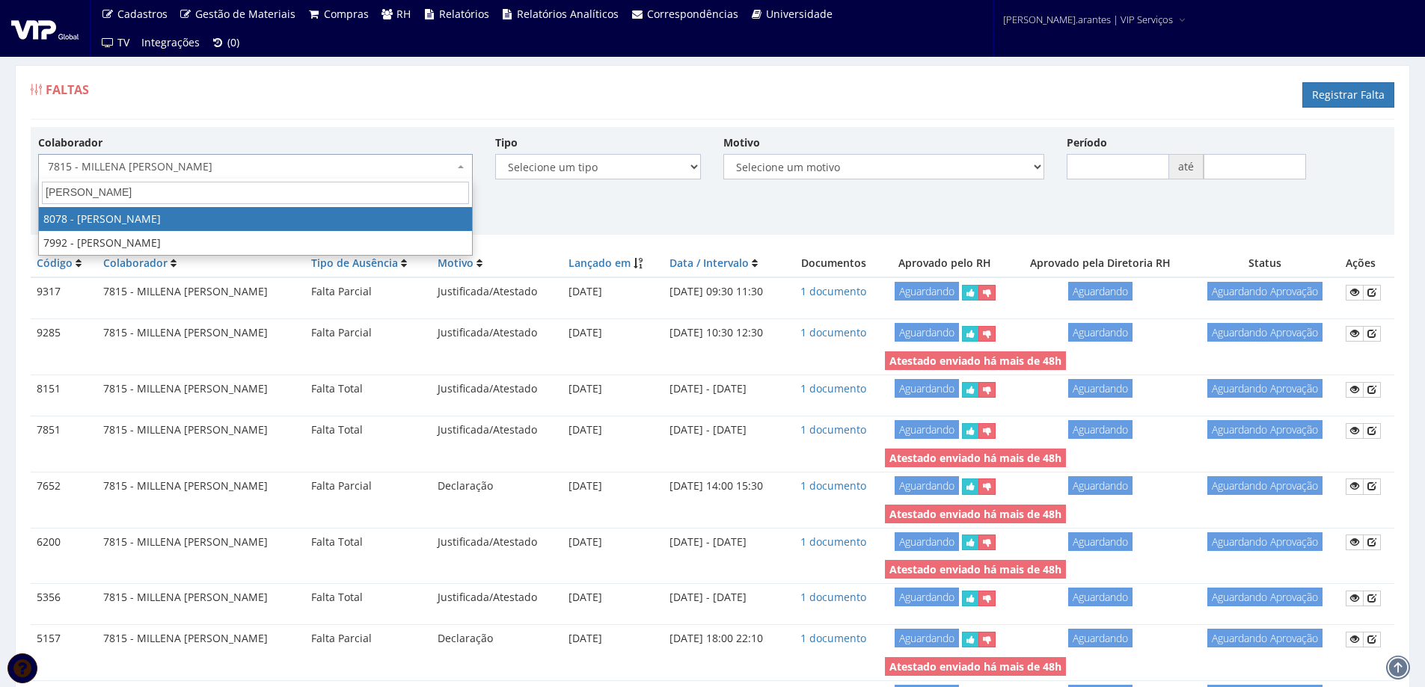
select select "3405"
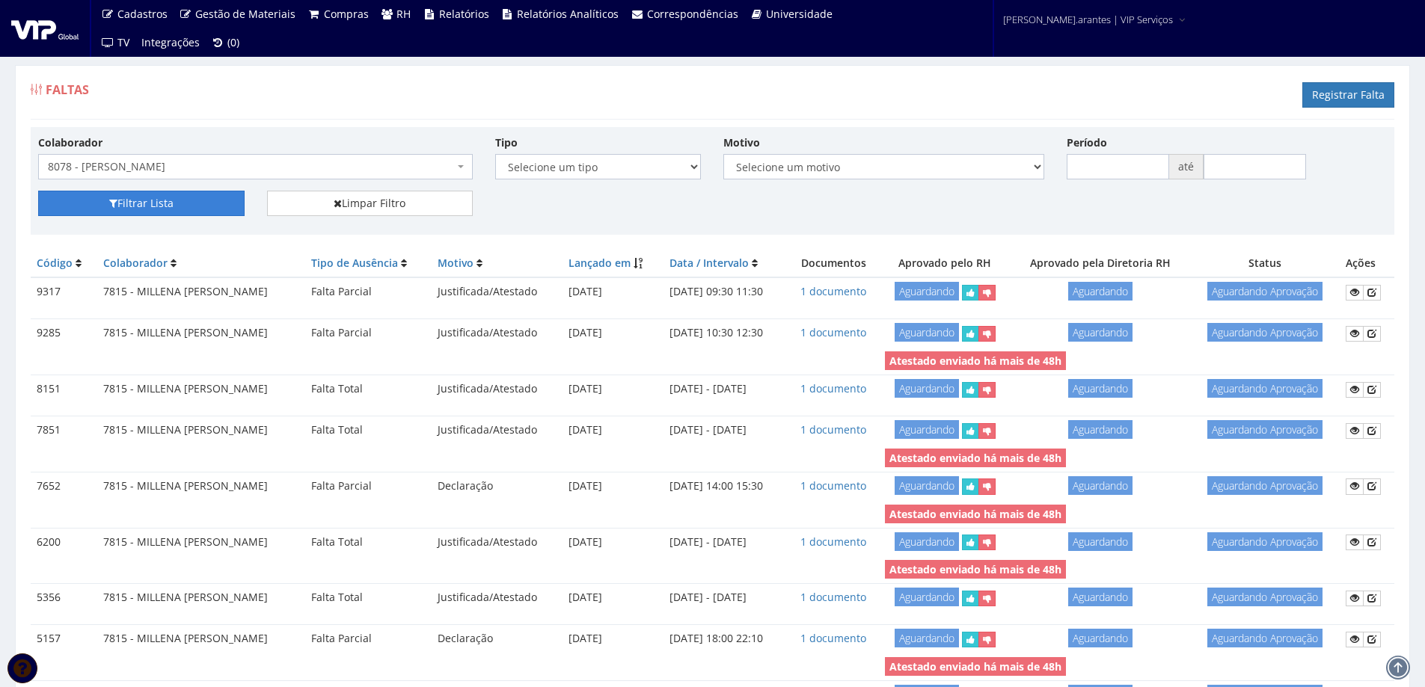
click at [189, 202] on button "Filtrar Lista" at bounding box center [141, 203] width 206 height 25
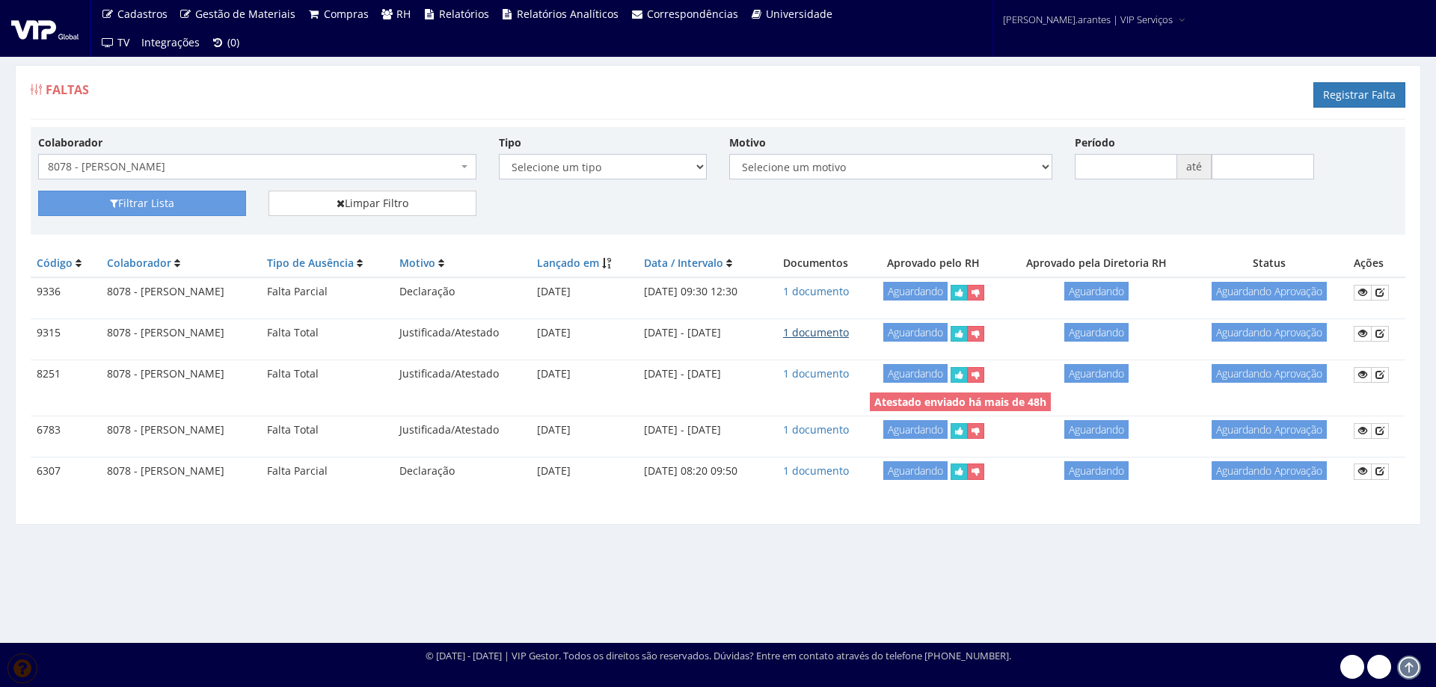
click at [849, 331] on link "1 documento" at bounding box center [816, 332] width 66 height 14
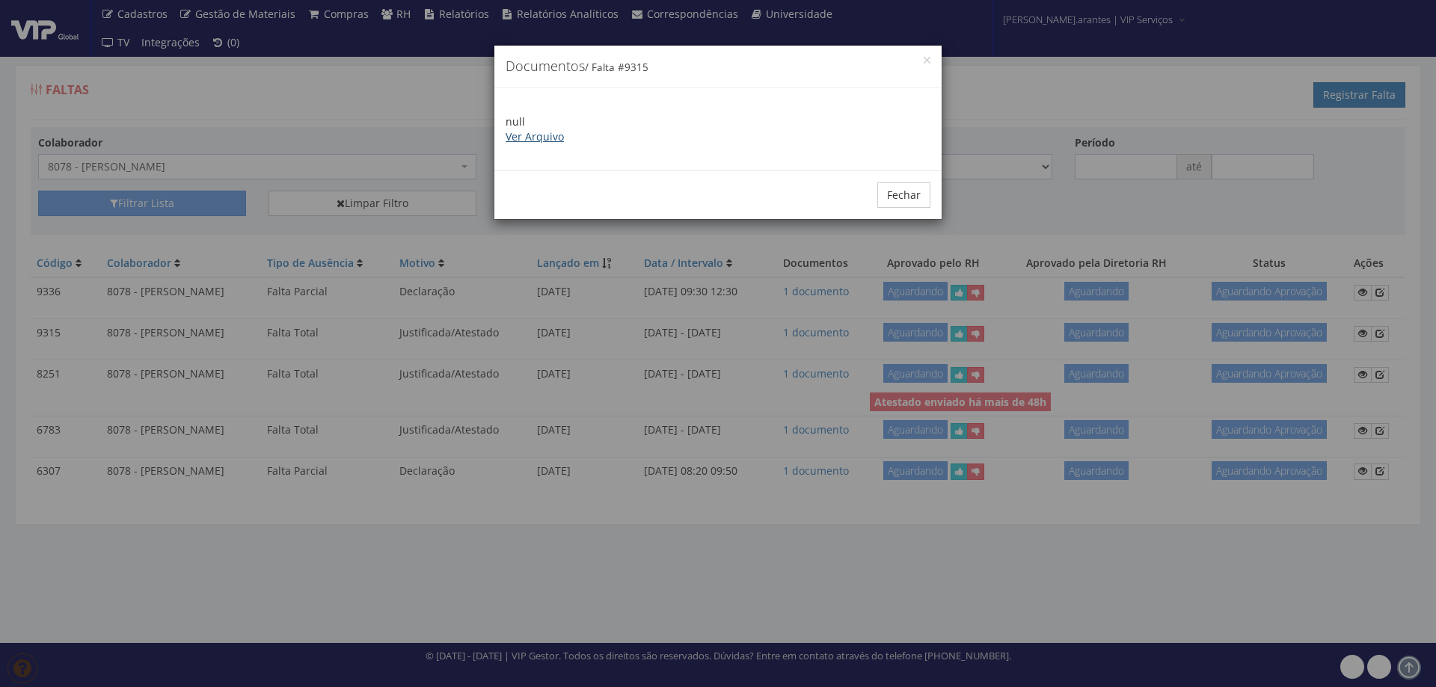
click at [535, 143] on link "Ver Arquivo" at bounding box center [535, 136] width 58 height 14
